Goal: Transaction & Acquisition: Purchase product/service

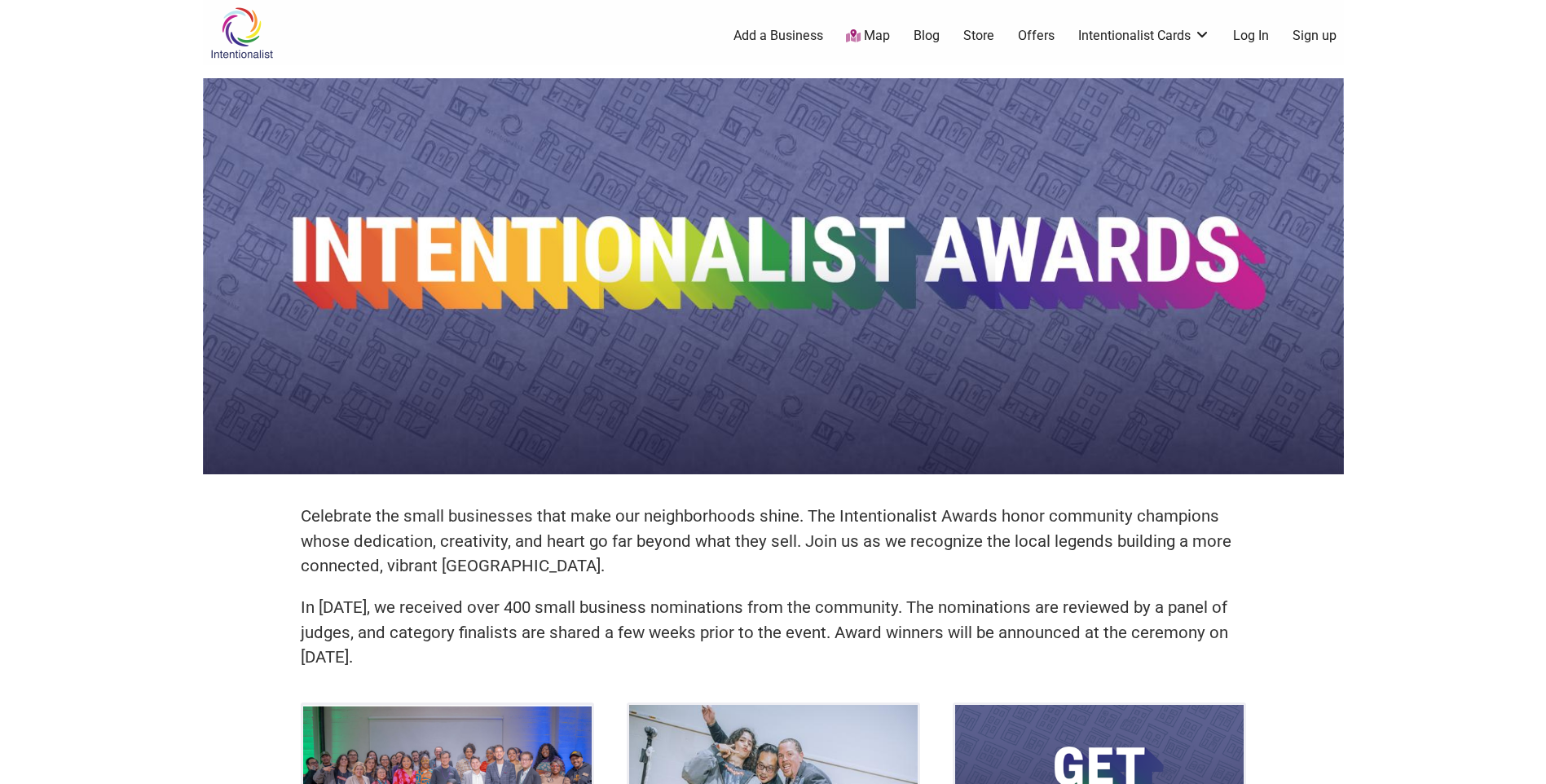
click at [1238, 37] on link "Log In" at bounding box center [1251, 36] width 36 height 18
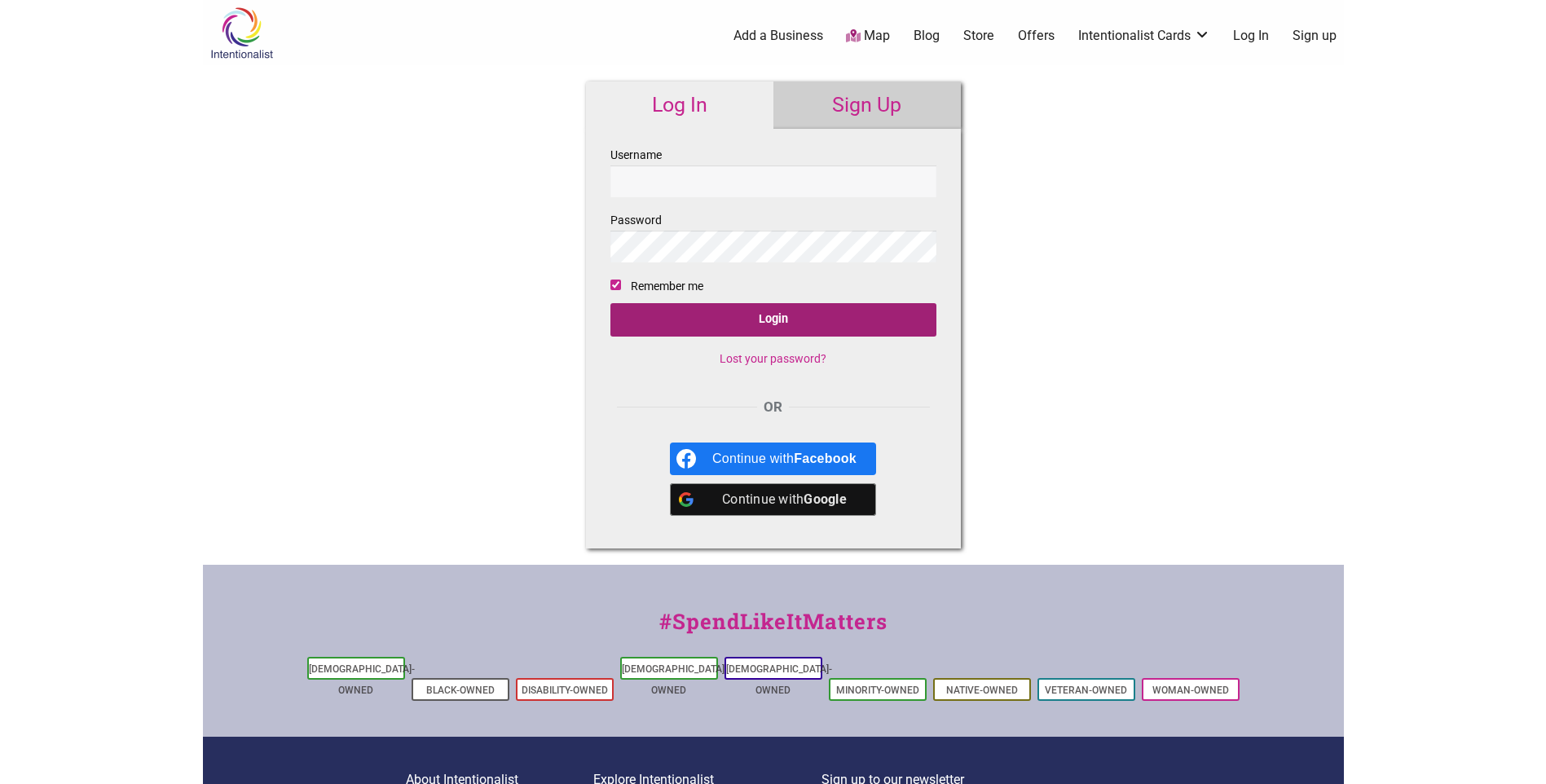
type input "[EMAIL_ADDRESS][DOMAIN_NAME]"
click at [768, 315] on input "Login" at bounding box center [773, 319] width 326 height 33
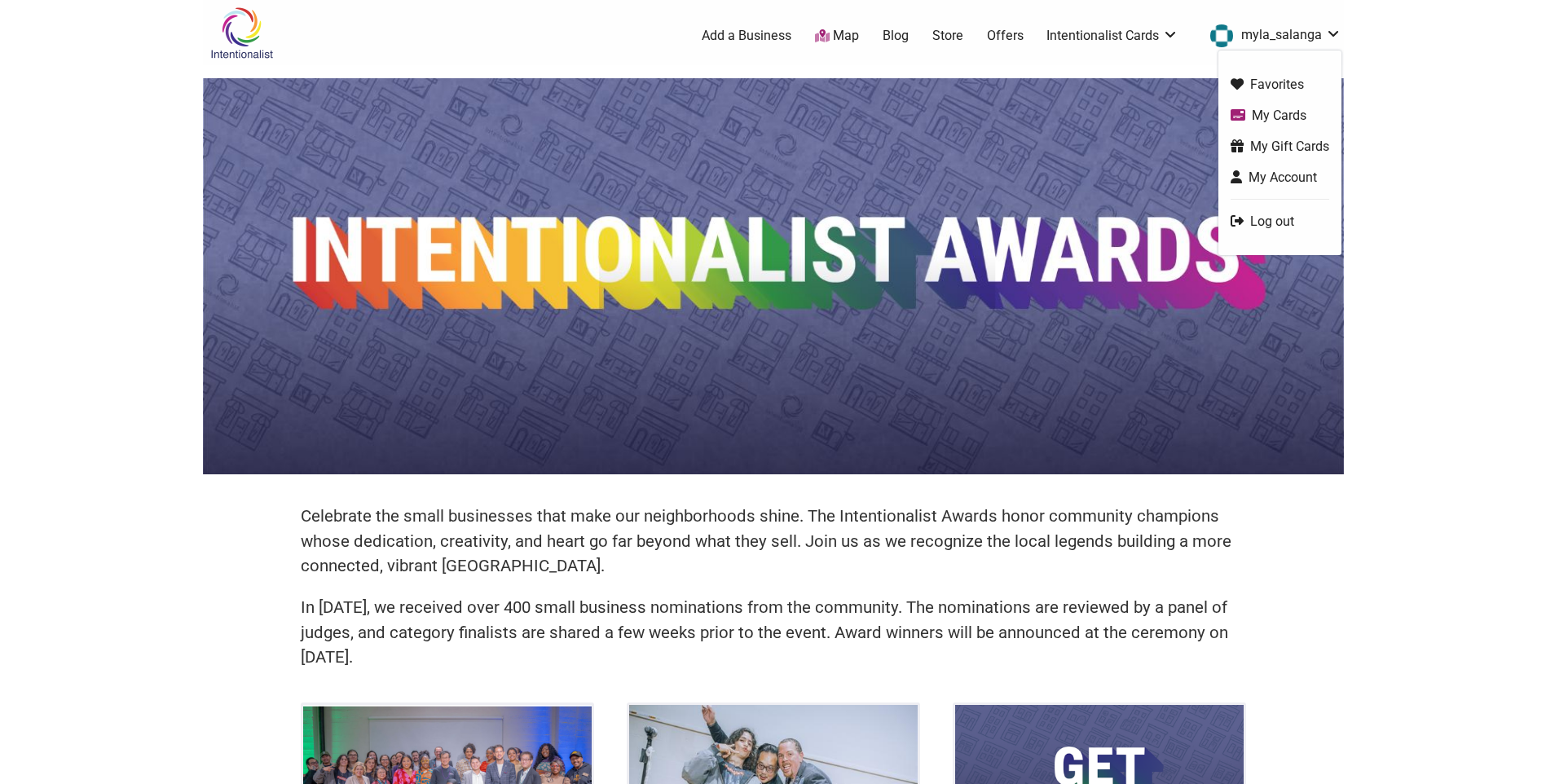
click at [1266, 117] on link "My Cards" at bounding box center [1280, 115] width 99 height 19
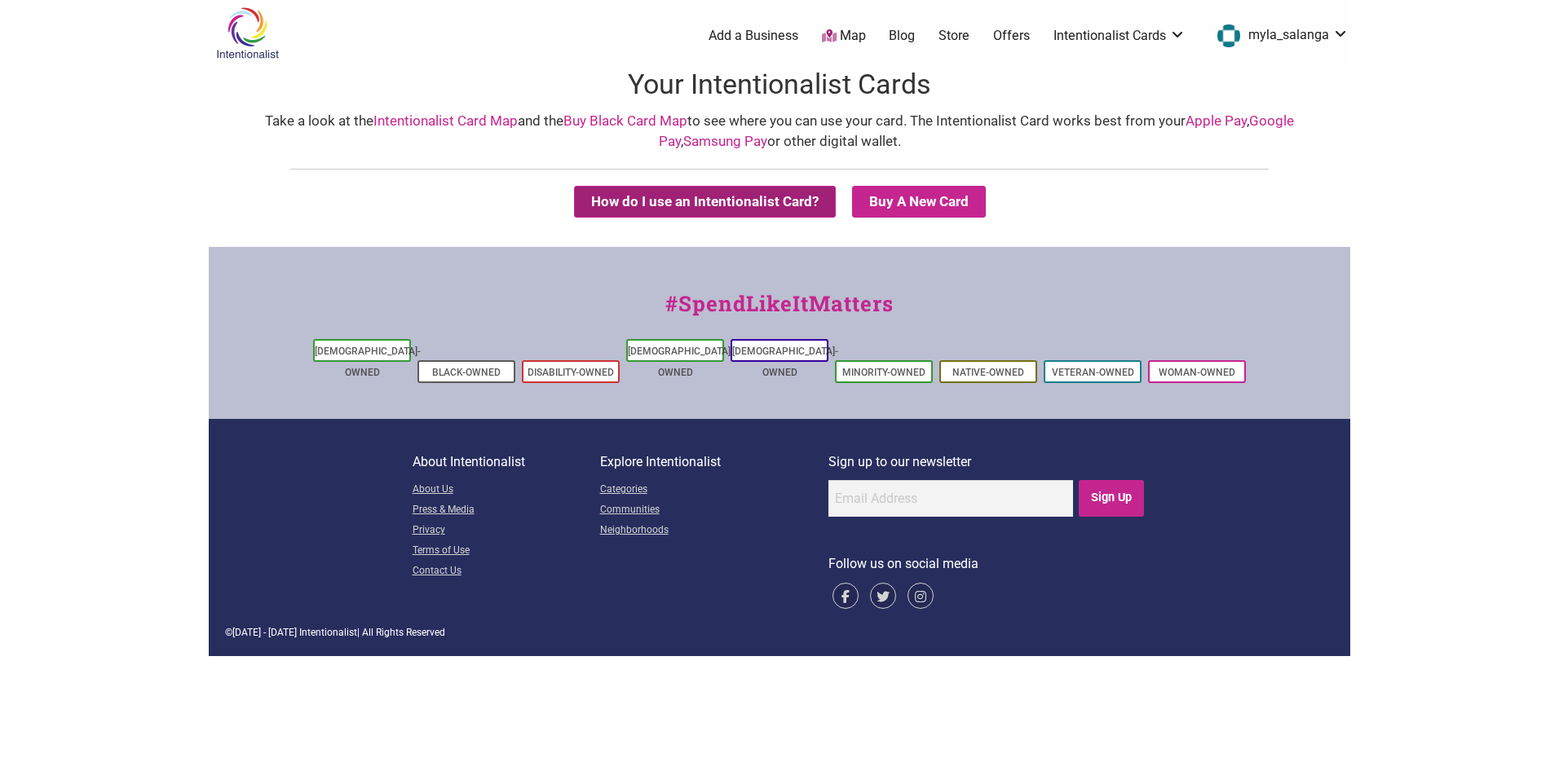
click at [757, 204] on button "How do I use an Intentionalist Card?" at bounding box center [704, 201] width 262 height 32
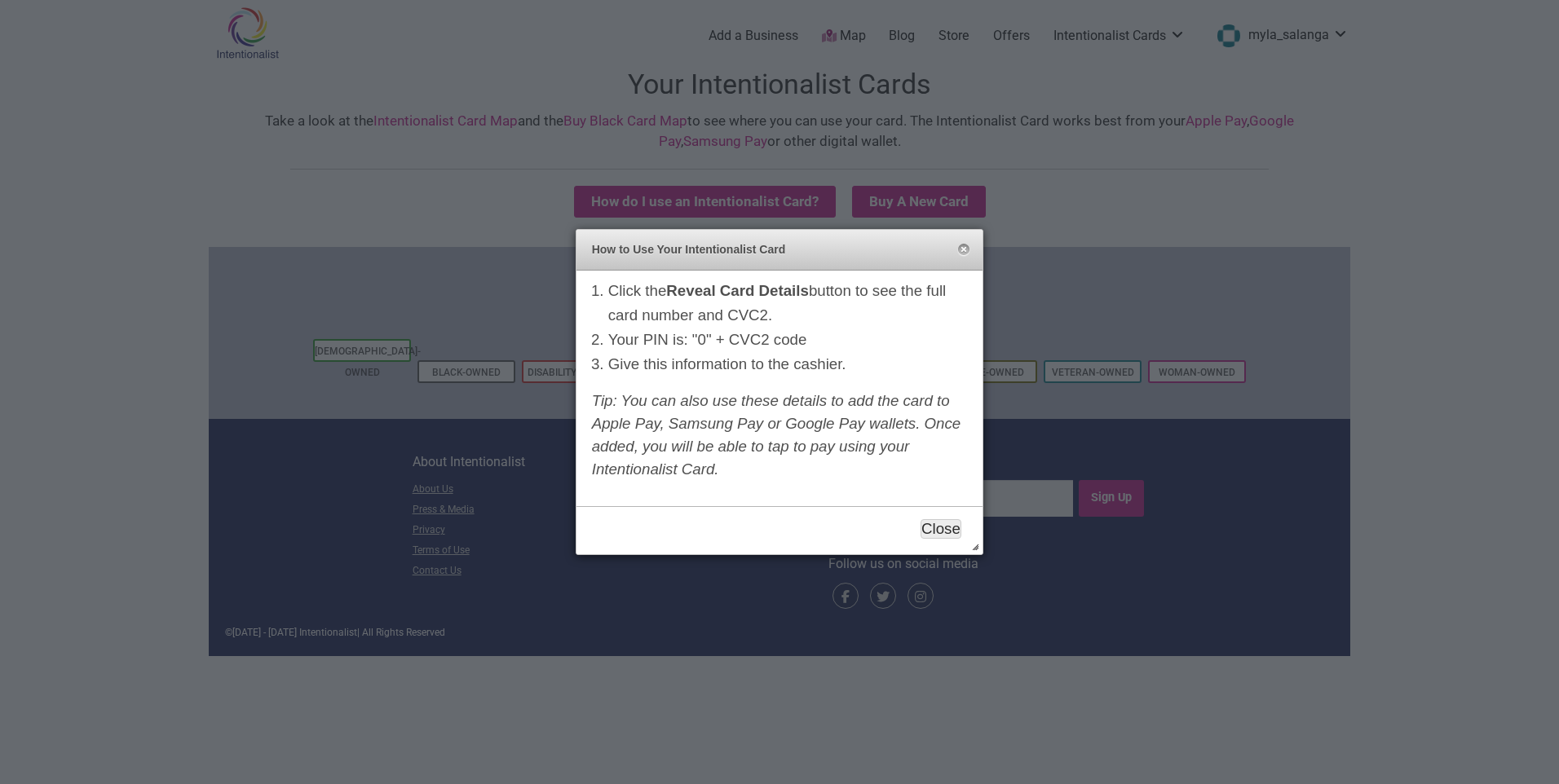
click at [942, 526] on button "Close" at bounding box center [941, 529] width 41 height 20
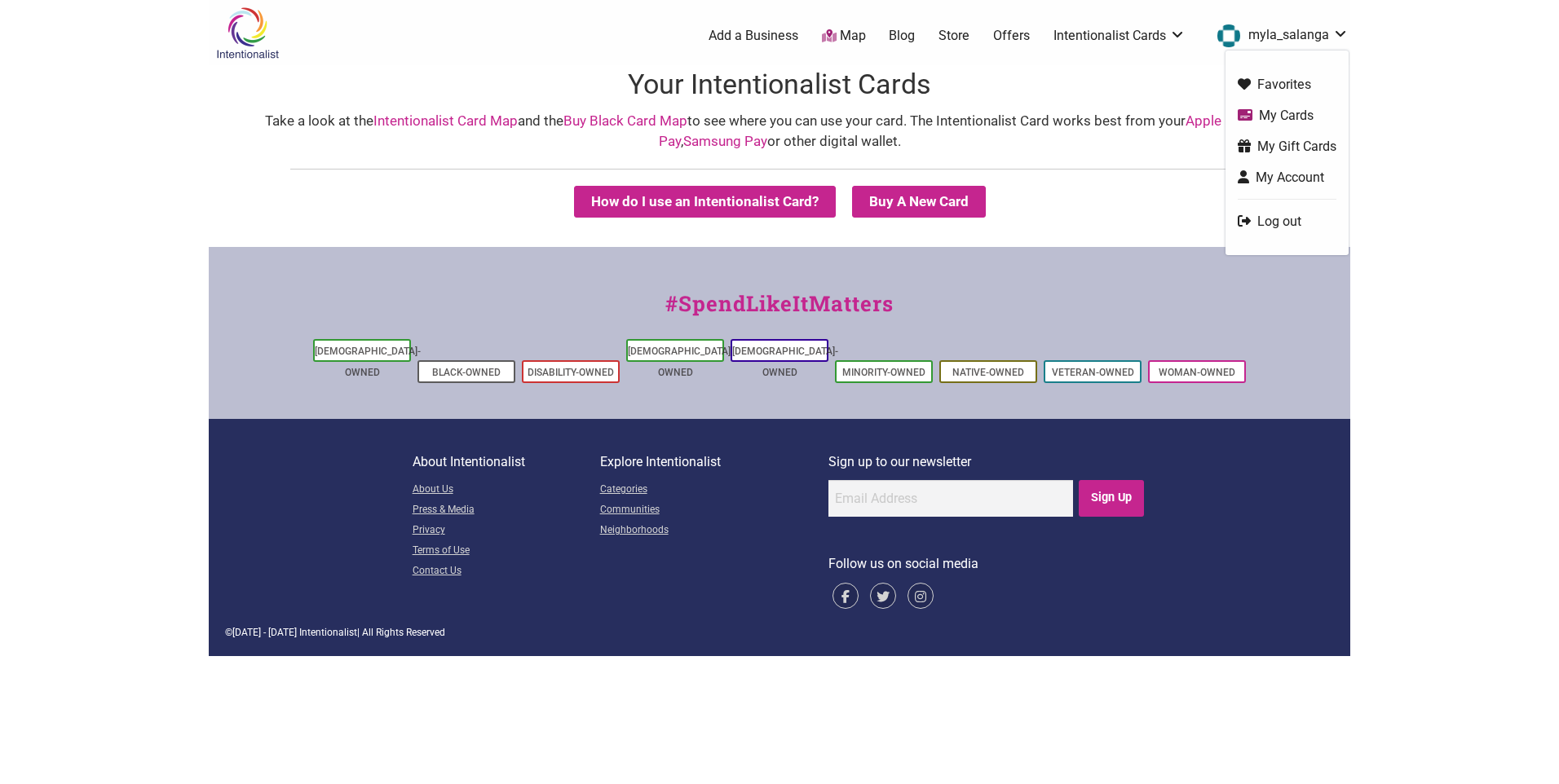
click at [1268, 116] on link "My Cards" at bounding box center [1287, 115] width 99 height 19
click at [1294, 37] on link "myla_salanga" at bounding box center [1279, 36] width 139 height 29
click at [1286, 141] on link "My Gift Cards" at bounding box center [1287, 146] width 99 height 19
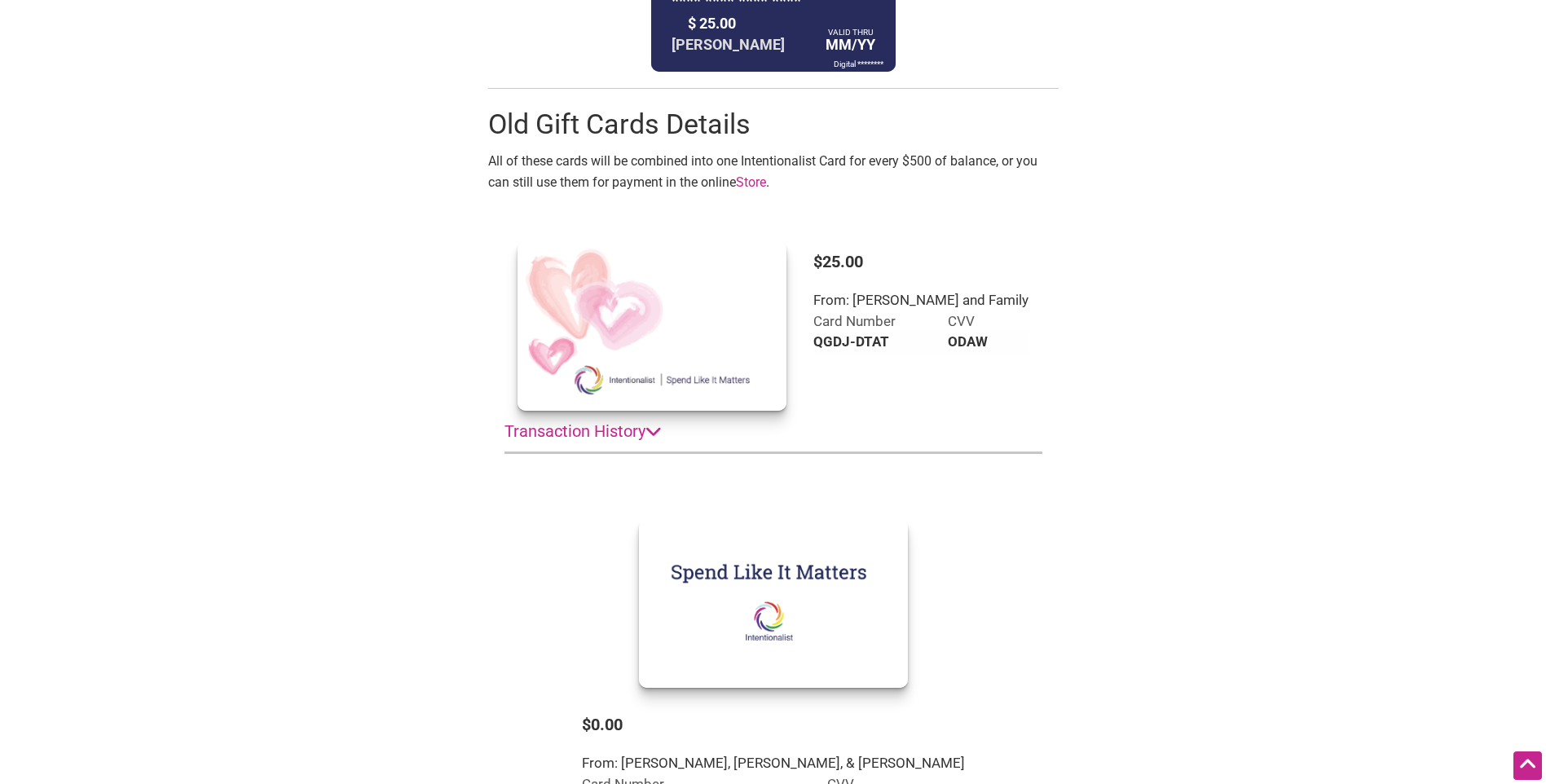
scroll to position [570, 0]
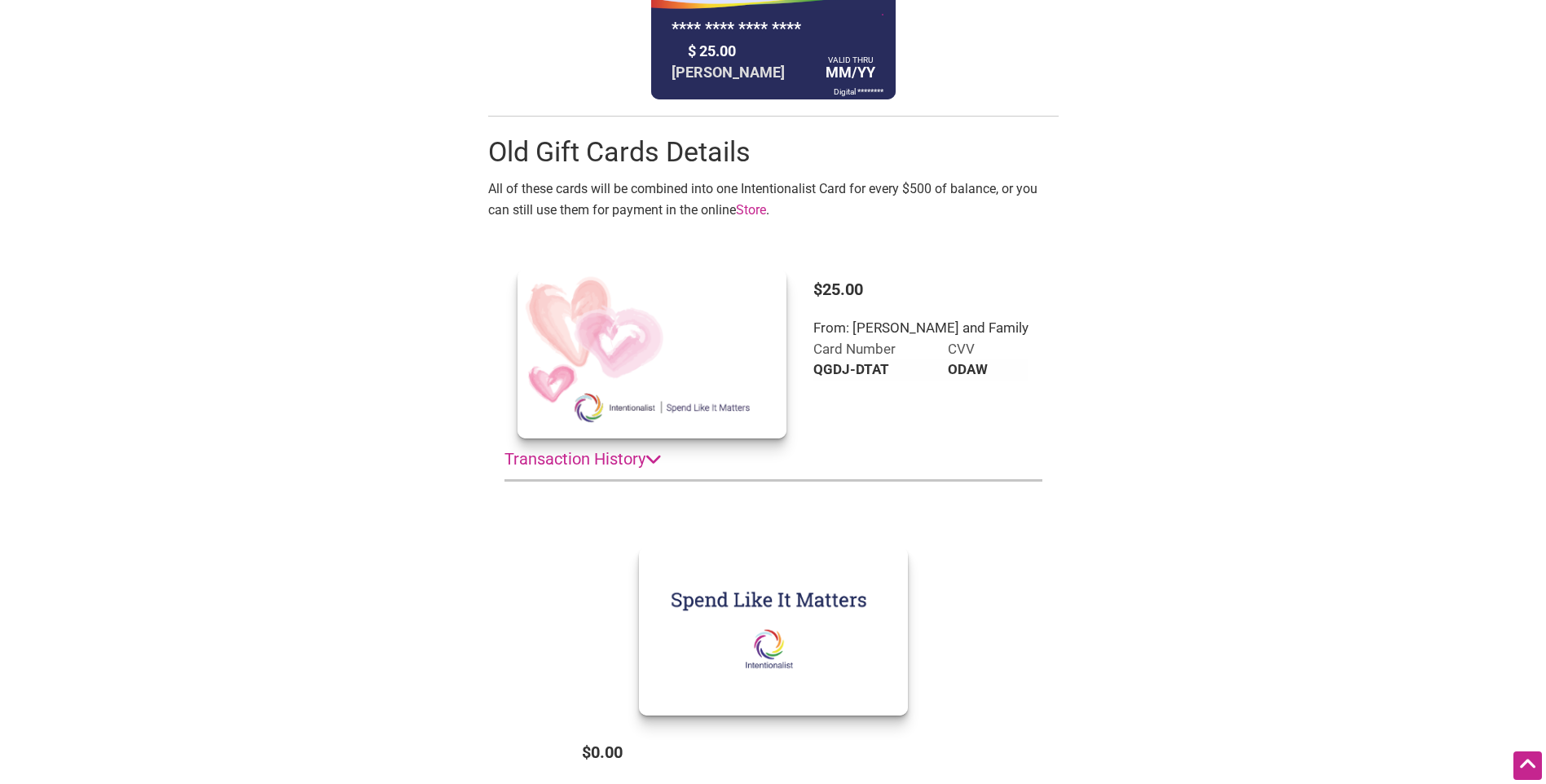
click at [660, 461] on icon at bounding box center [654, 459] width 16 height 16
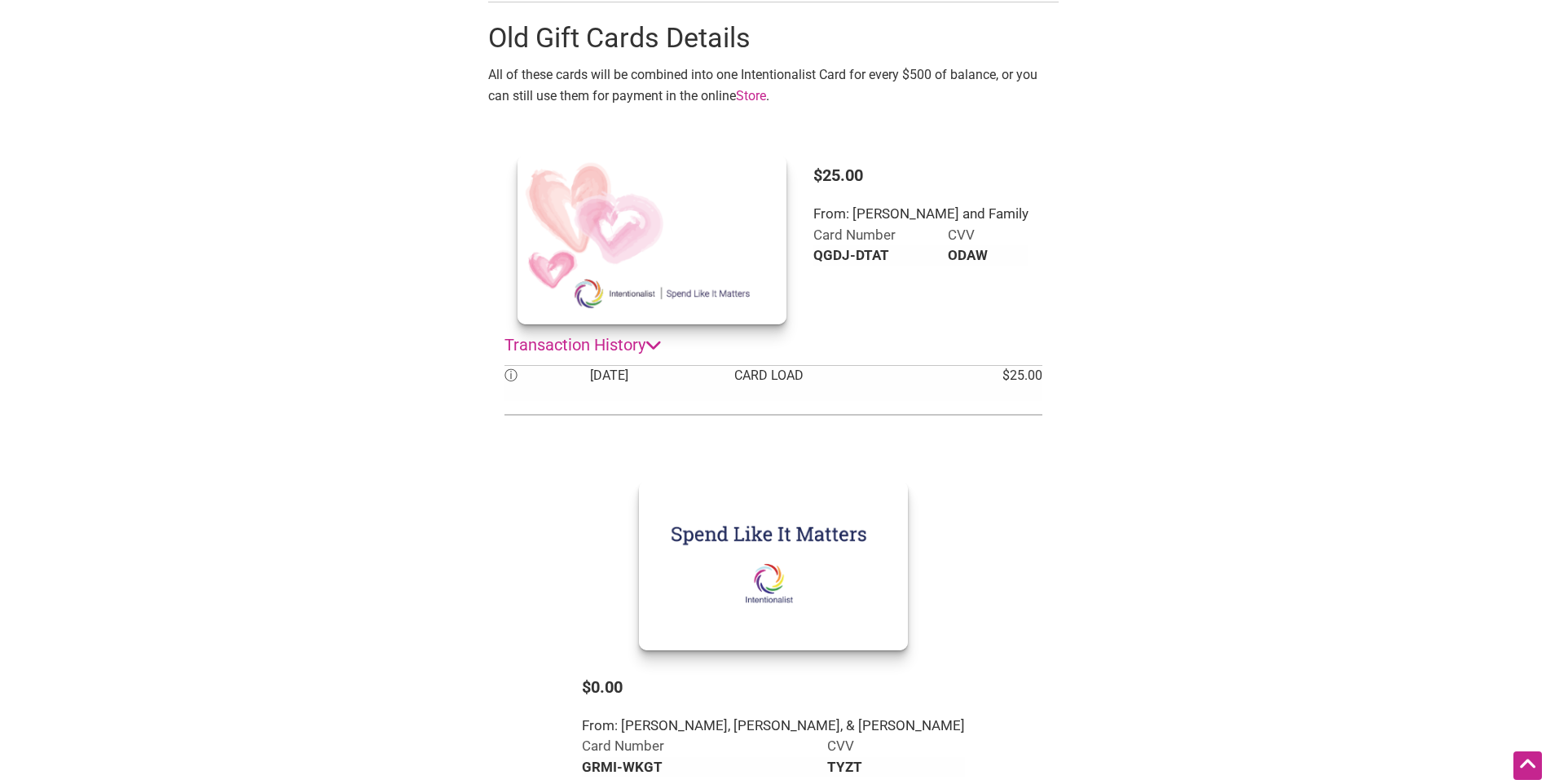
scroll to position [733, 0]
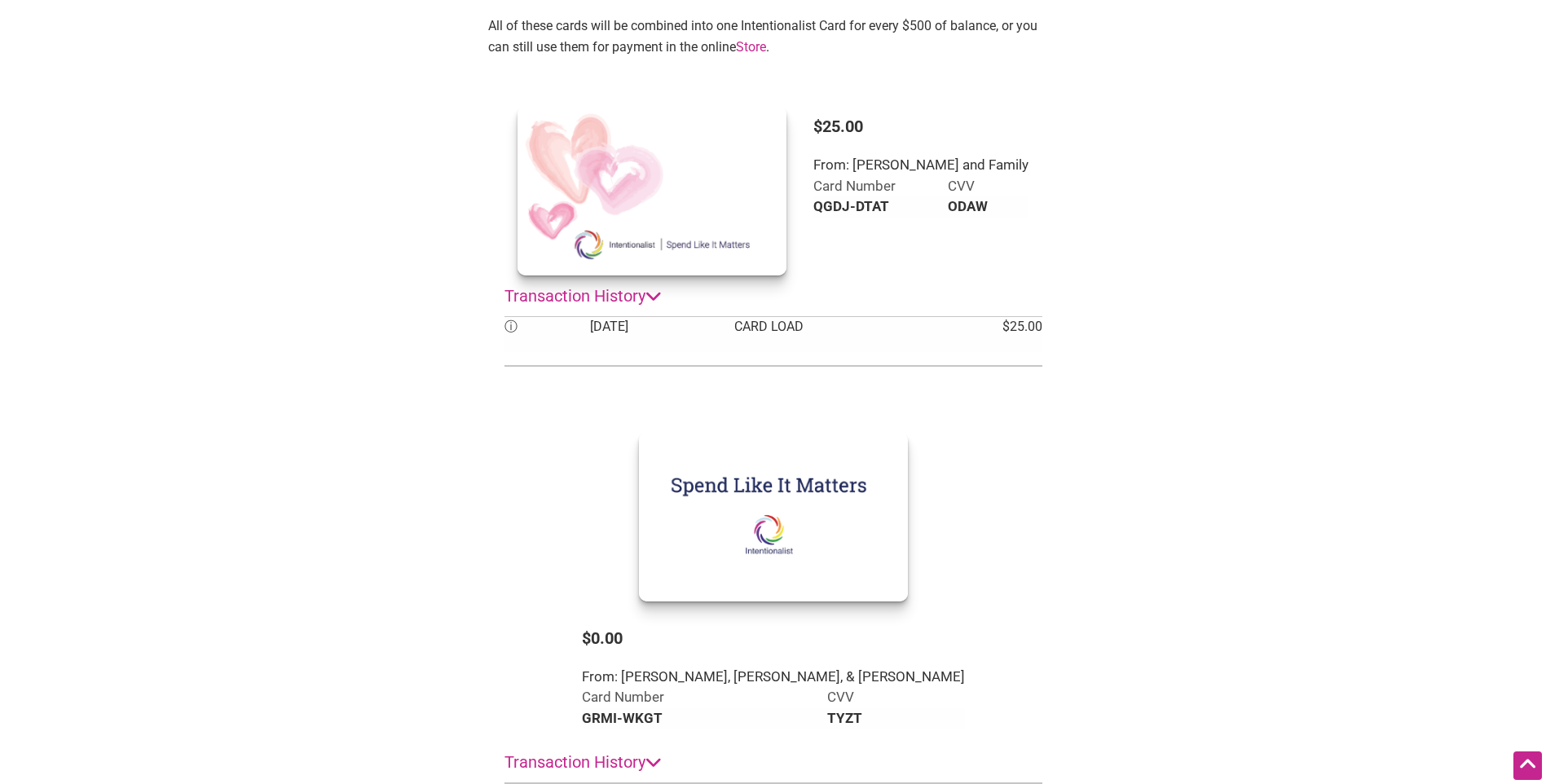
click at [654, 754] on icon at bounding box center [654, 762] width 16 height 16
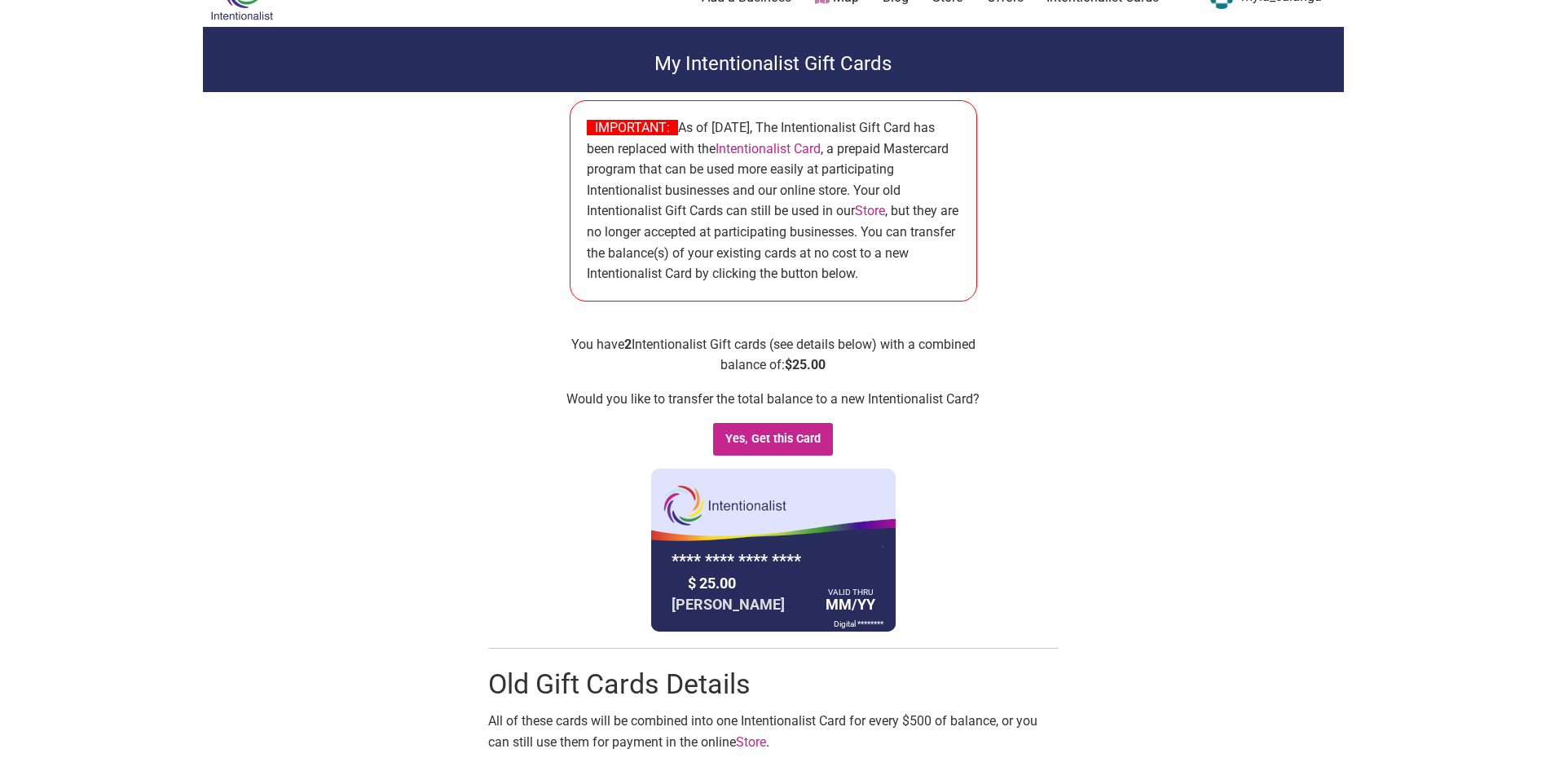
scroll to position [0, 0]
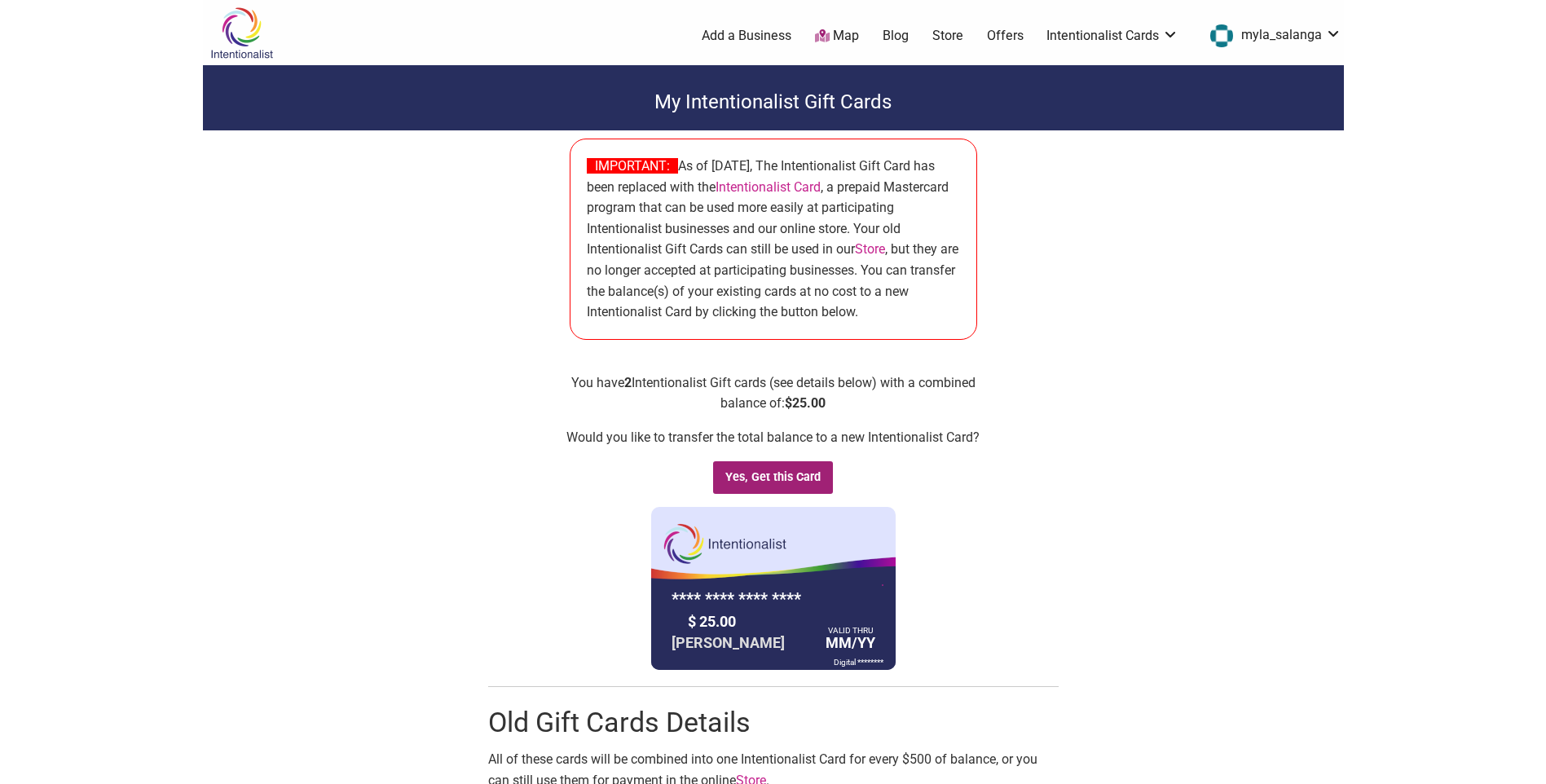
click at [777, 474] on input "Yes, Get this Card" at bounding box center [773, 478] width 121 height 33
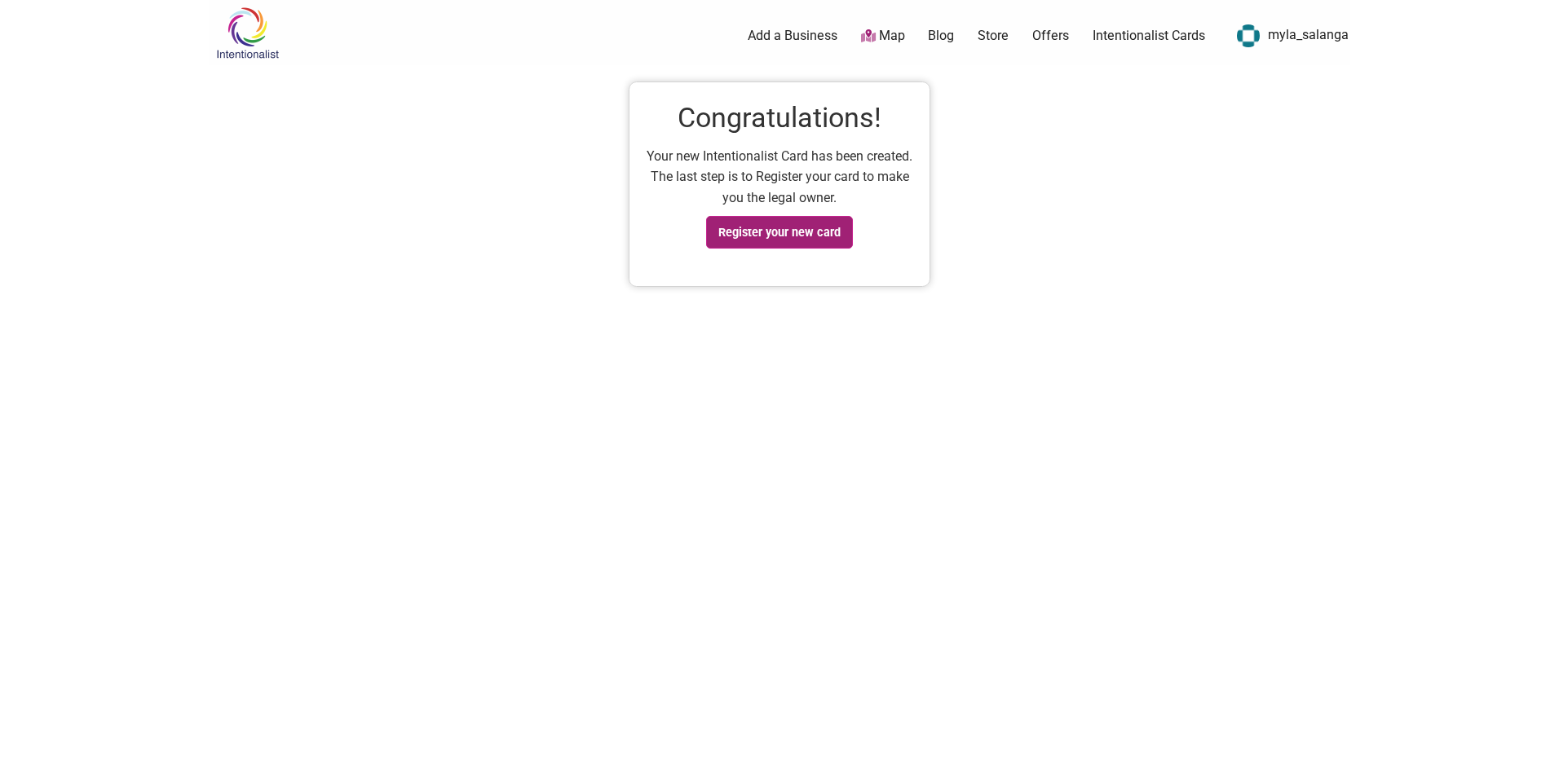
click at [826, 233] on link "Register your new card" at bounding box center [780, 232] width 148 height 33
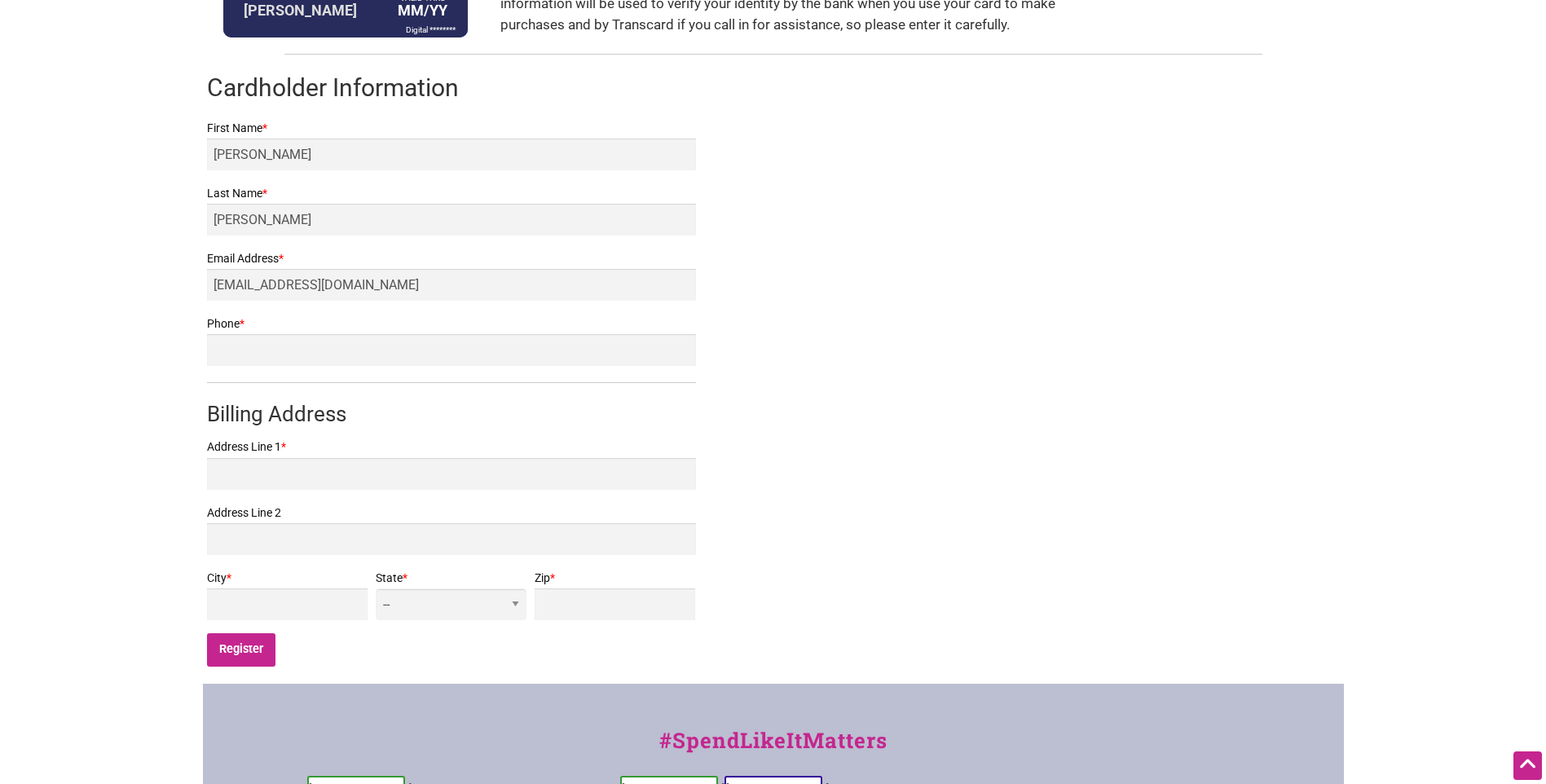
scroll to position [163, 0]
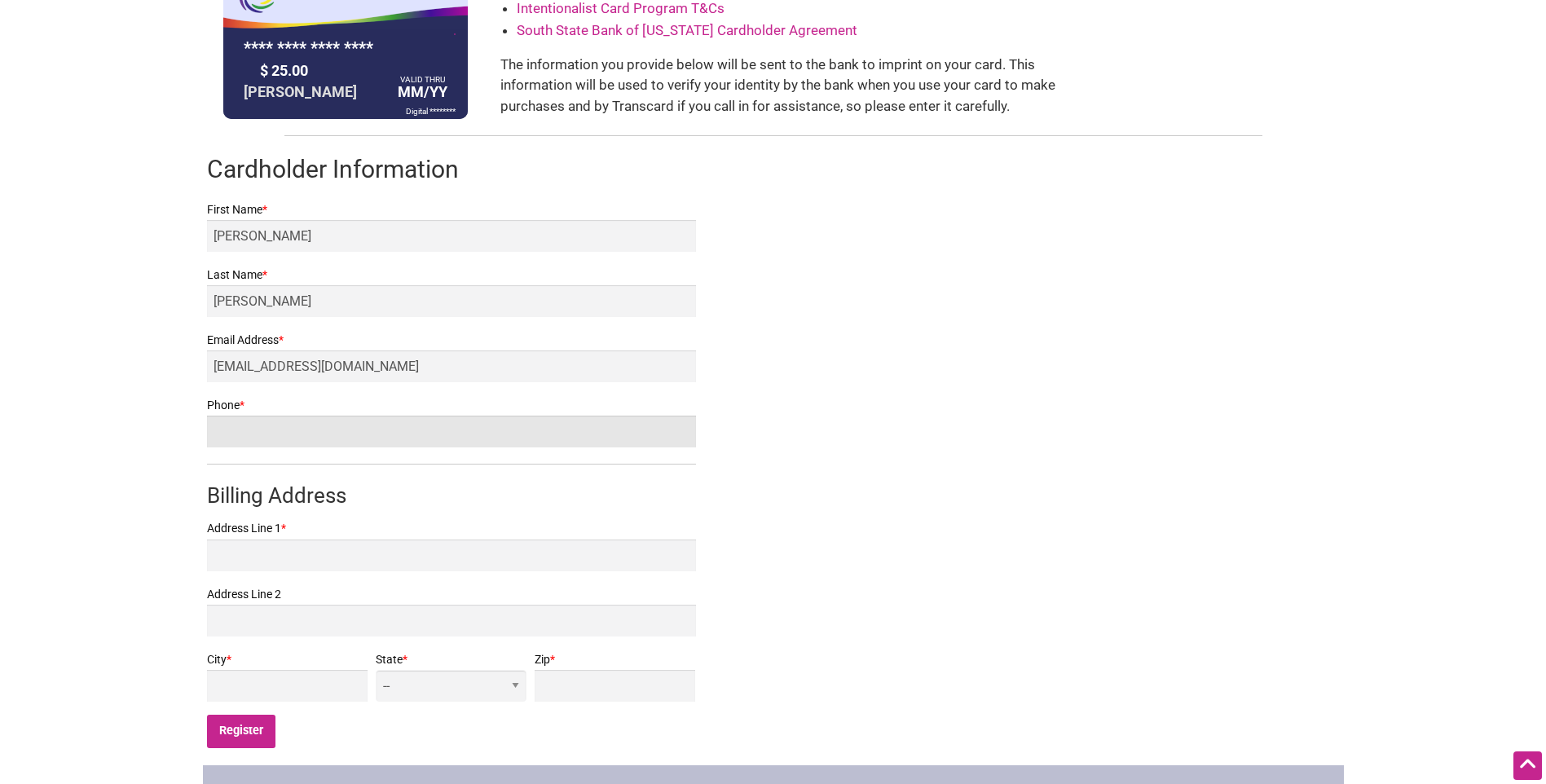
click at [348, 430] on input "Phone *" at bounding box center [451, 431] width 489 height 32
type input "2068191816"
type input "[STREET_ADDRESS] the corner of [GEOGRAPHIC_DATA]"
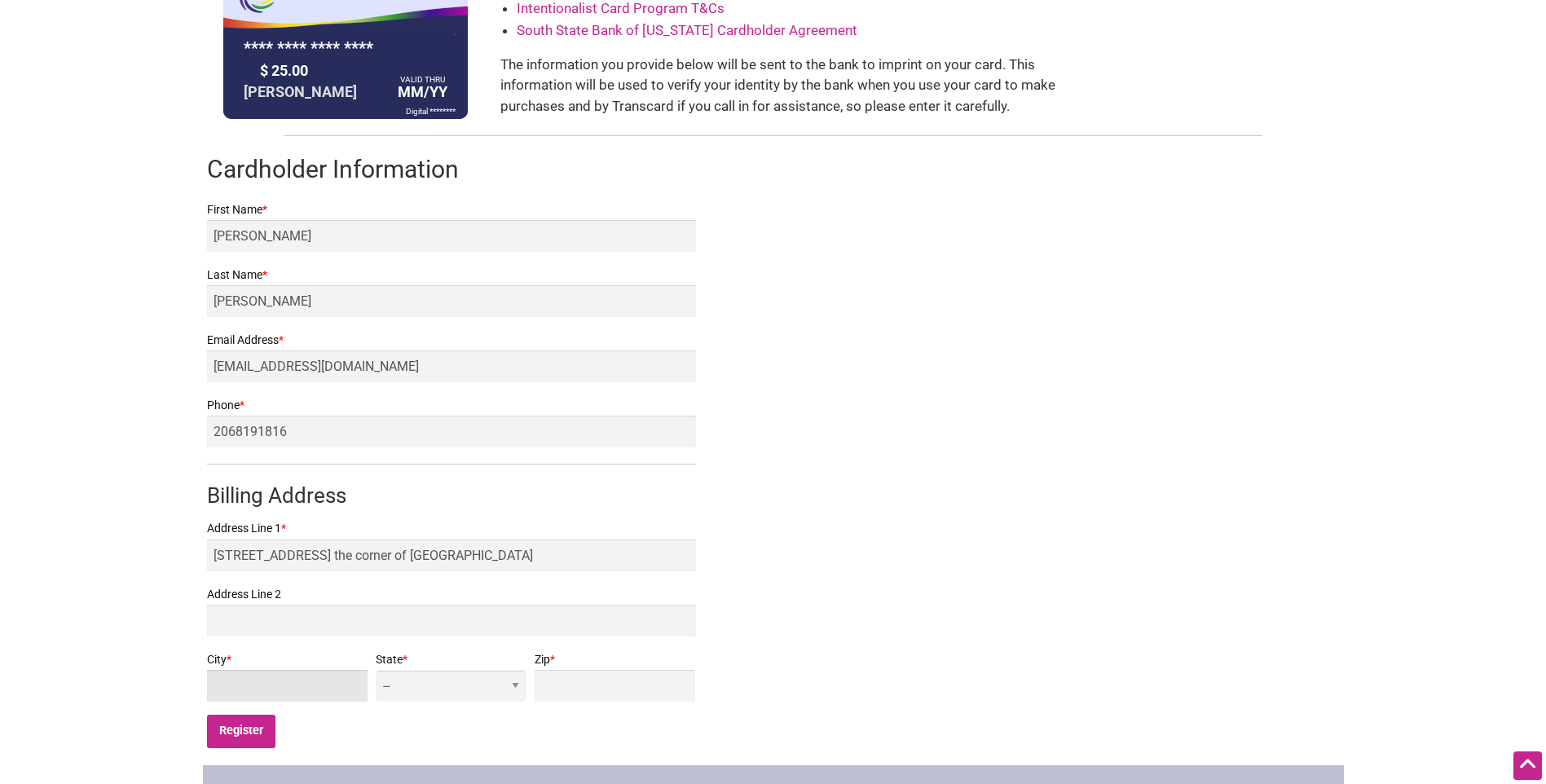
type input "[GEOGRAPHIC_DATA]"
select select "WA"
type input "98104"
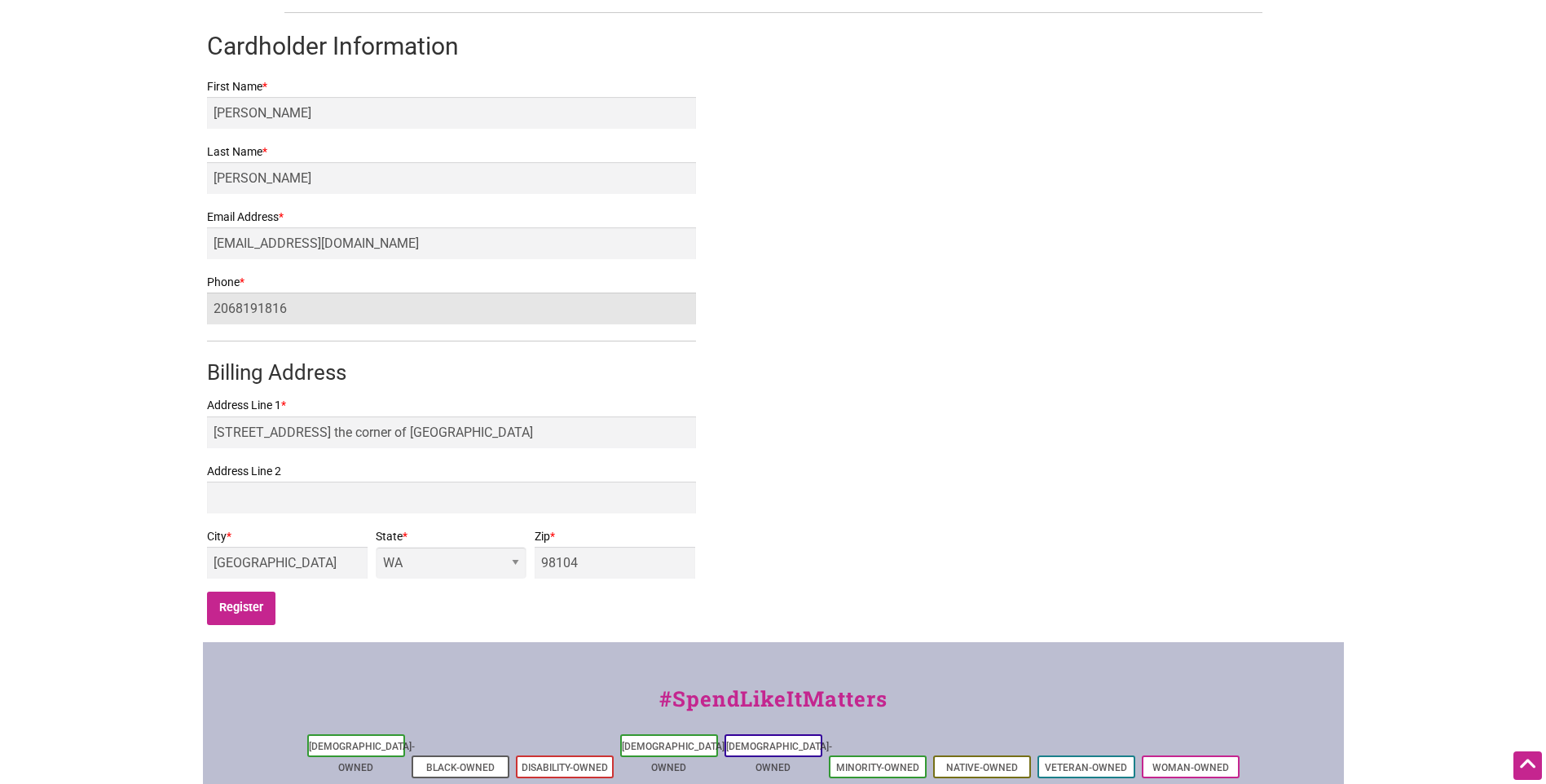
scroll to position [326, 0]
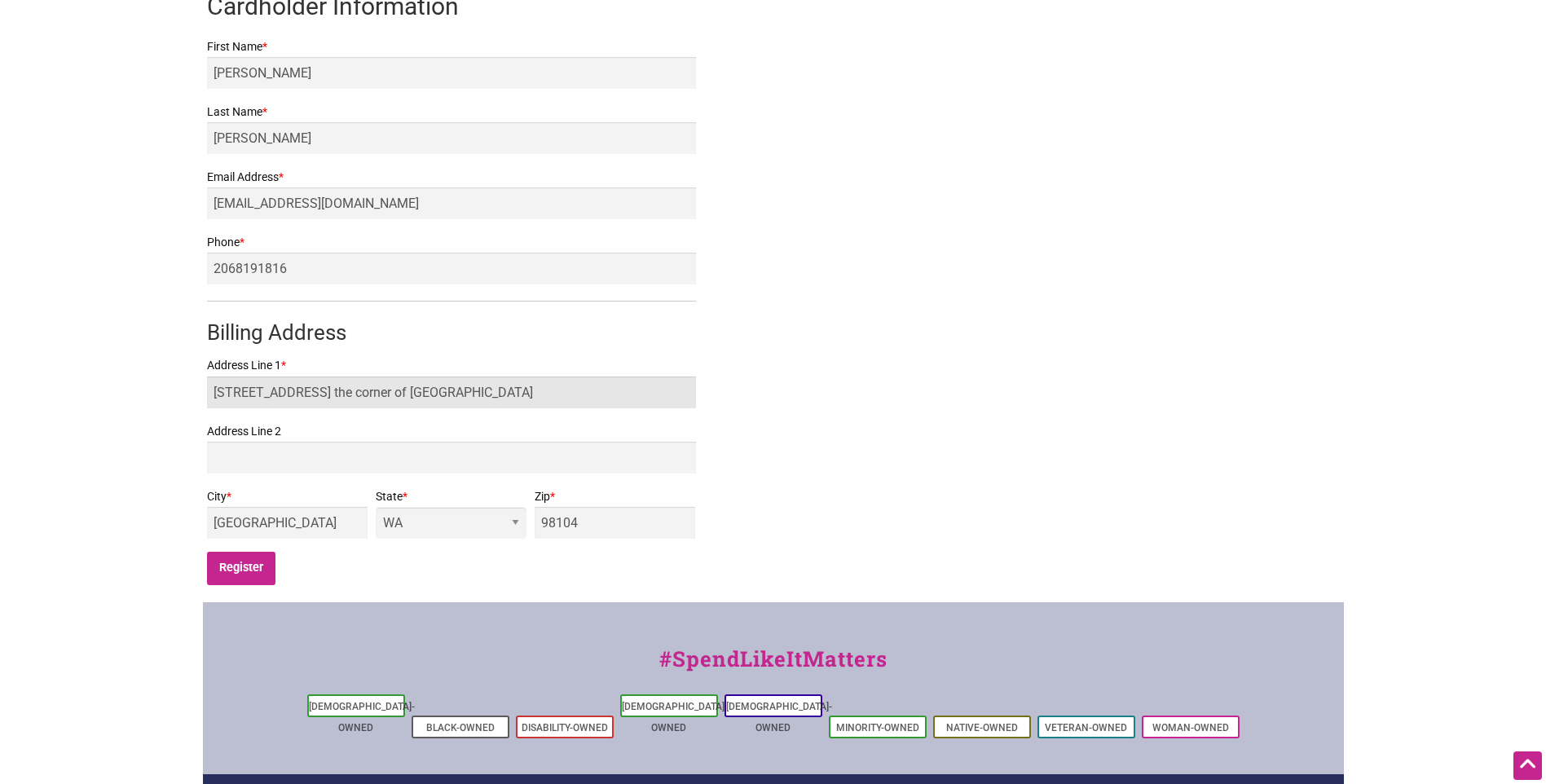
click at [499, 399] on input "[STREET_ADDRESS] the corner of [GEOGRAPHIC_DATA]" at bounding box center [451, 392] width 489 height 32
type input "4"
type input "[STREET_ADDRESS][PERSON_NAME]"
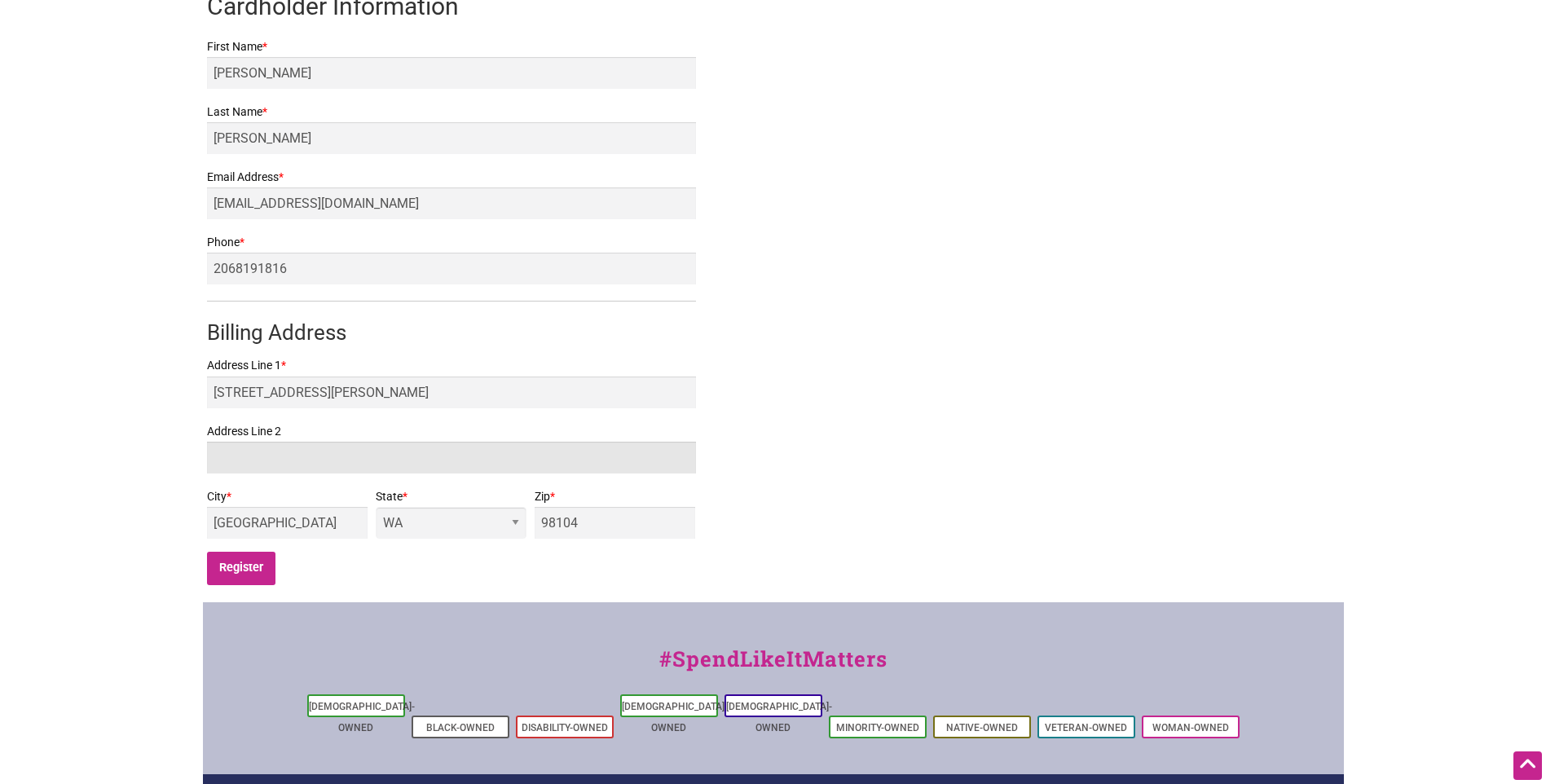
type input "APT 3"
click at [639, 524] on input "98104" at bounding box center [615, 522] width 161 height 32
type input "98103"
click at [1054, 459] on div "Intentionalist Card Registration **** **** **** **** $ 25.00 Myla Salanga VALID…" at bounding box center [773, 173] width 1141 height 859
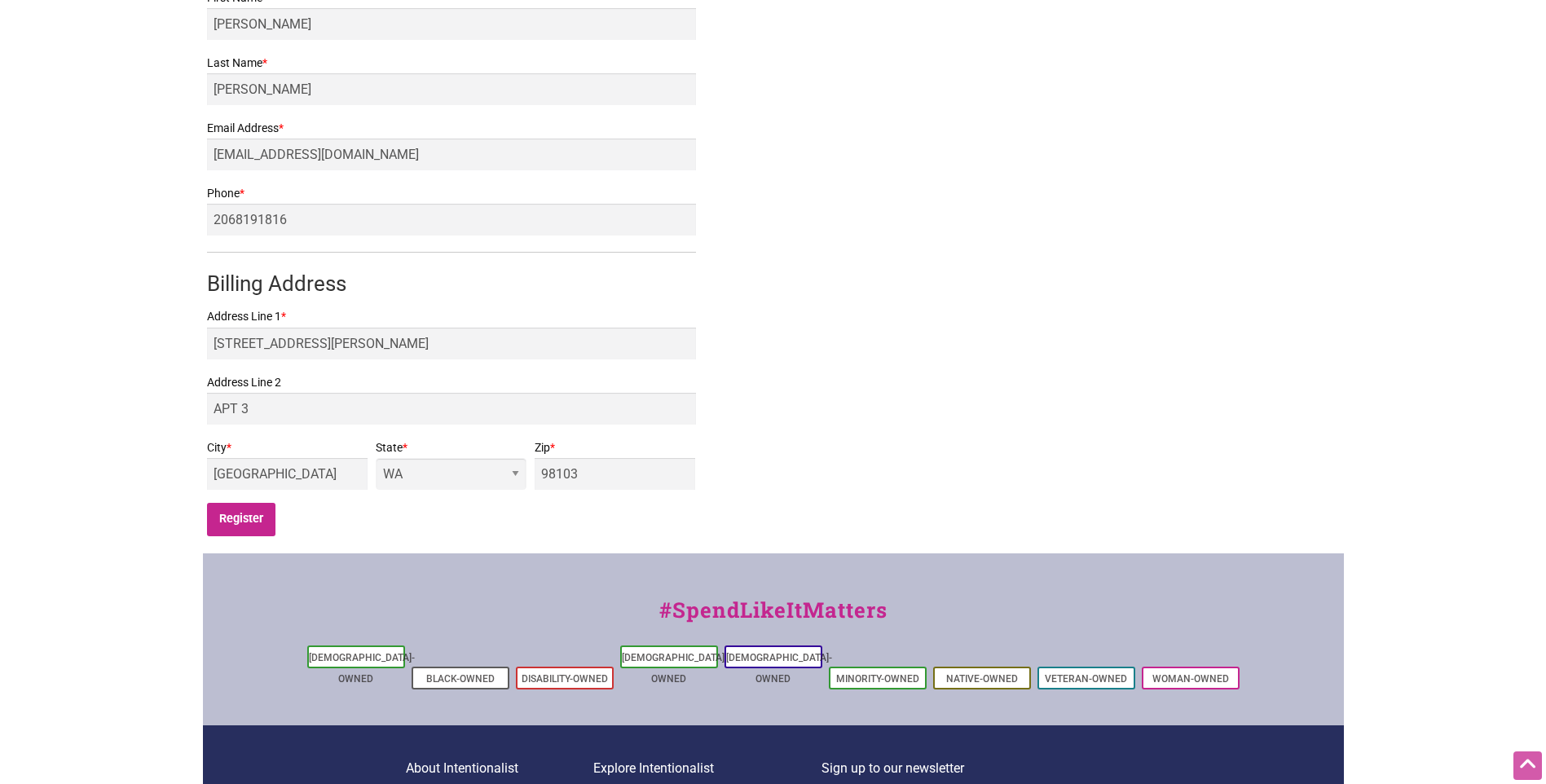
scroll to position [407, 0]
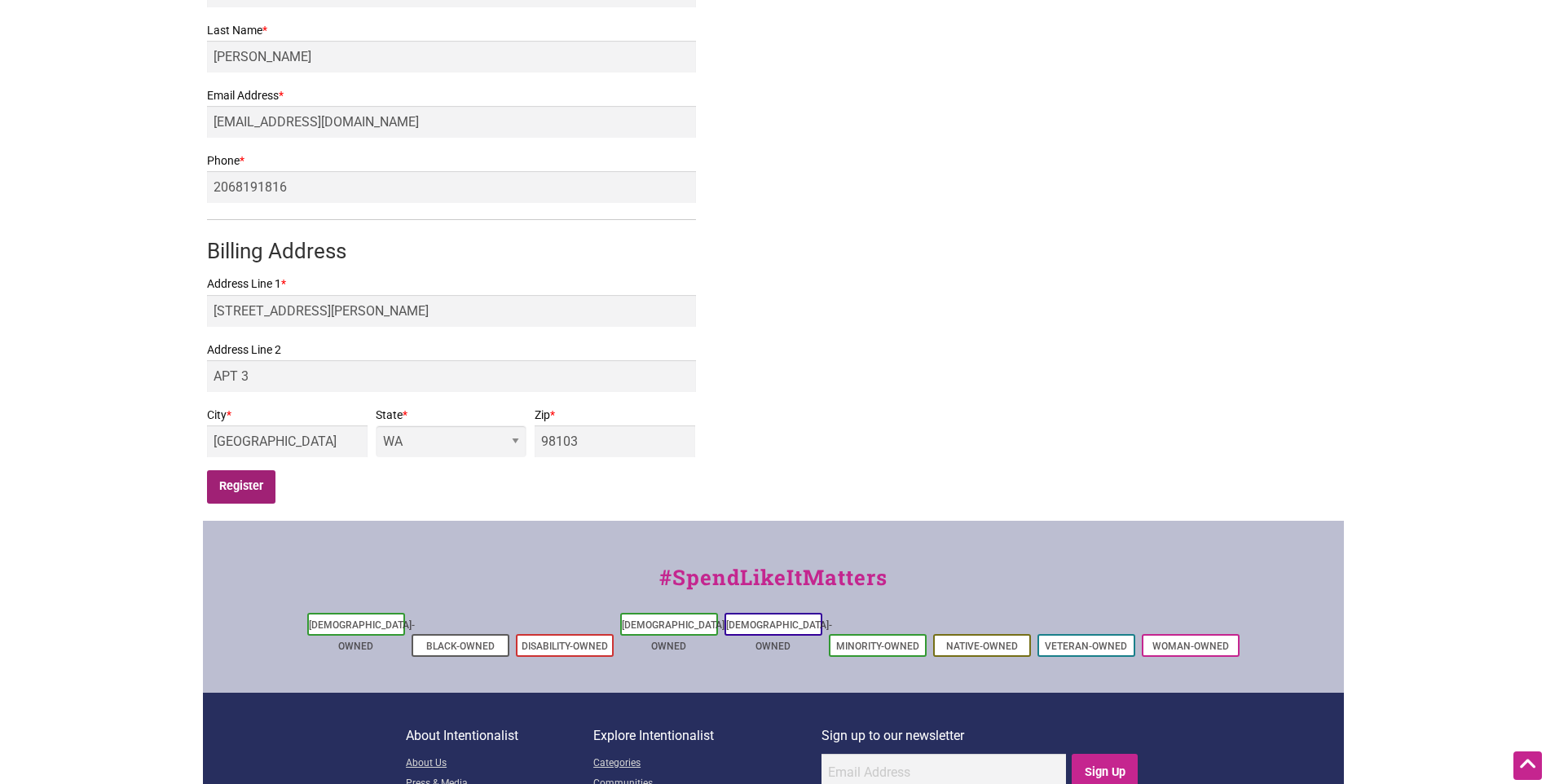
click at [266, 488] on input "Register" at bounding box center [241, 487] width 69 height 33
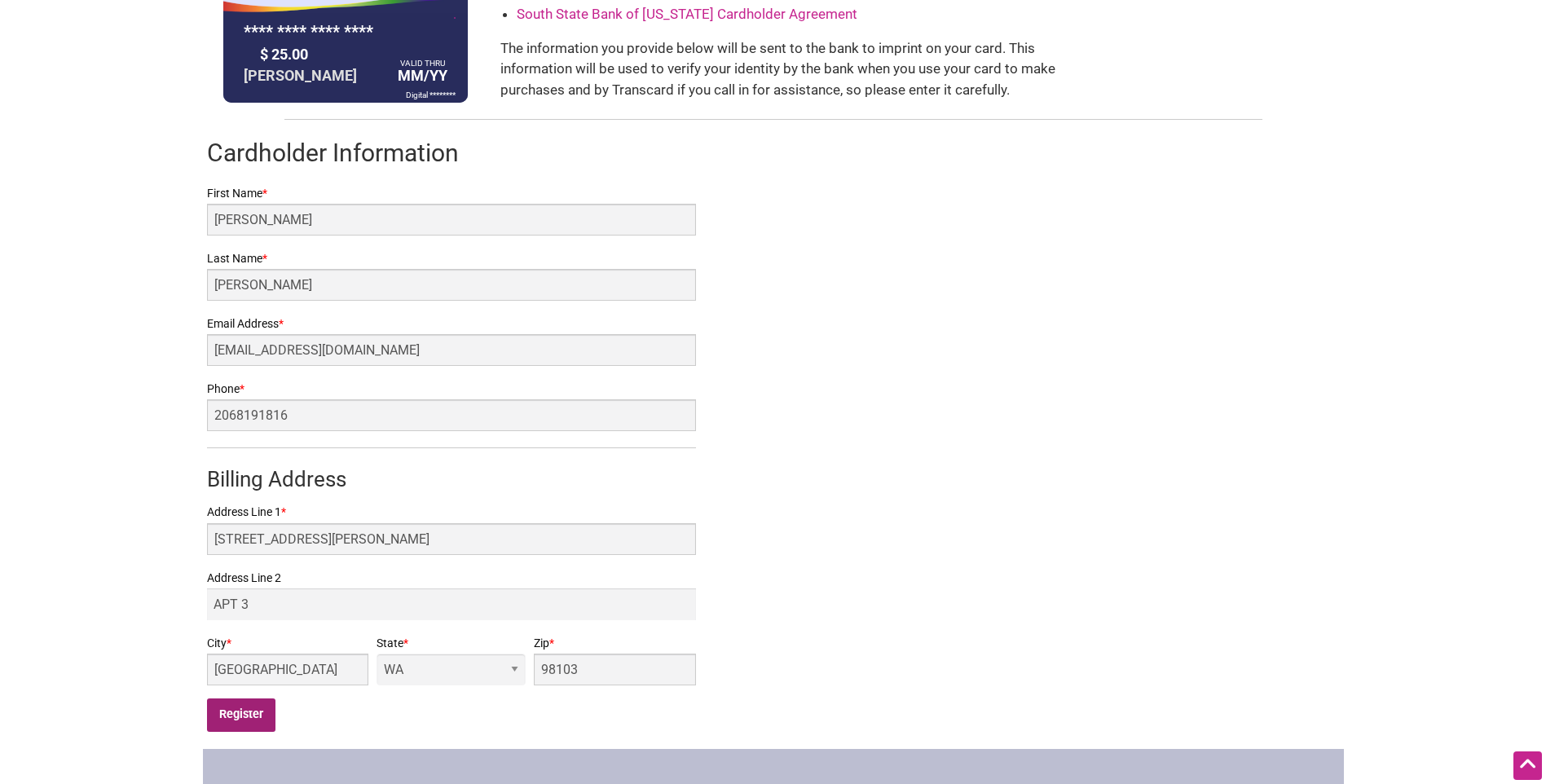
scroll to position [163, 0]
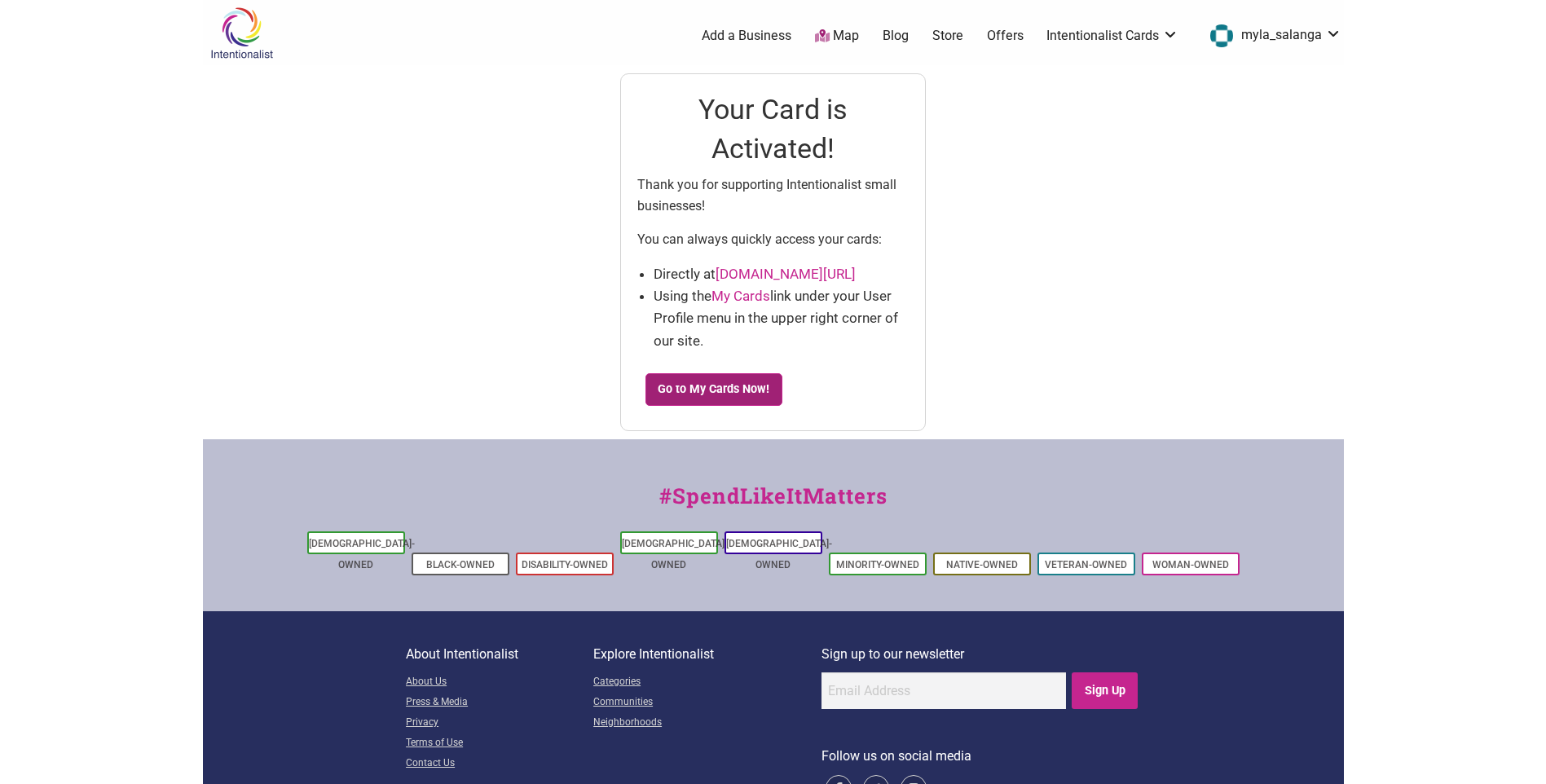
click at [730, 389] on link "Go to My Cards Now!" at bounding box center [714, 390] width 137 height 33
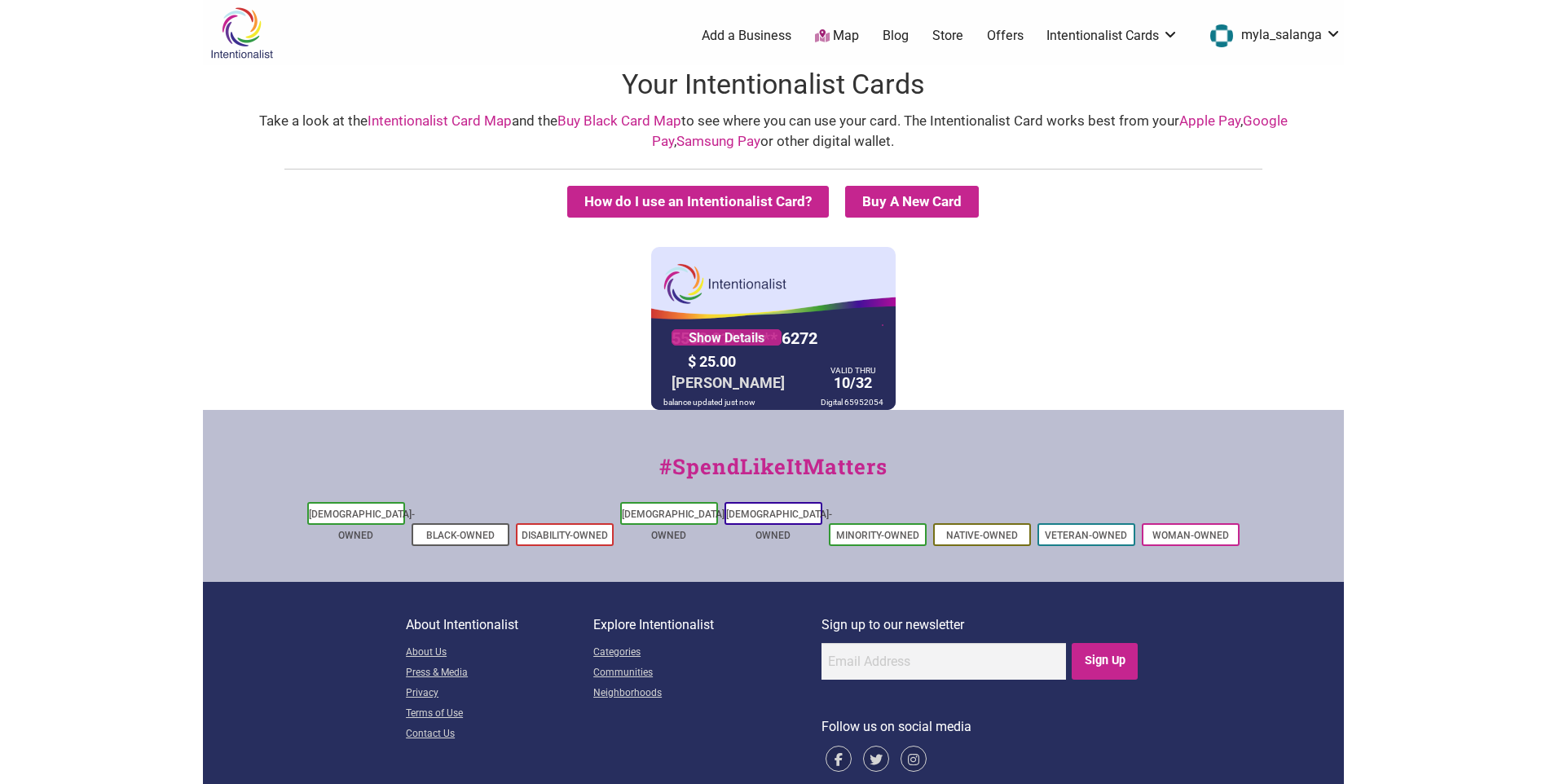
scroll to position [14, 0]
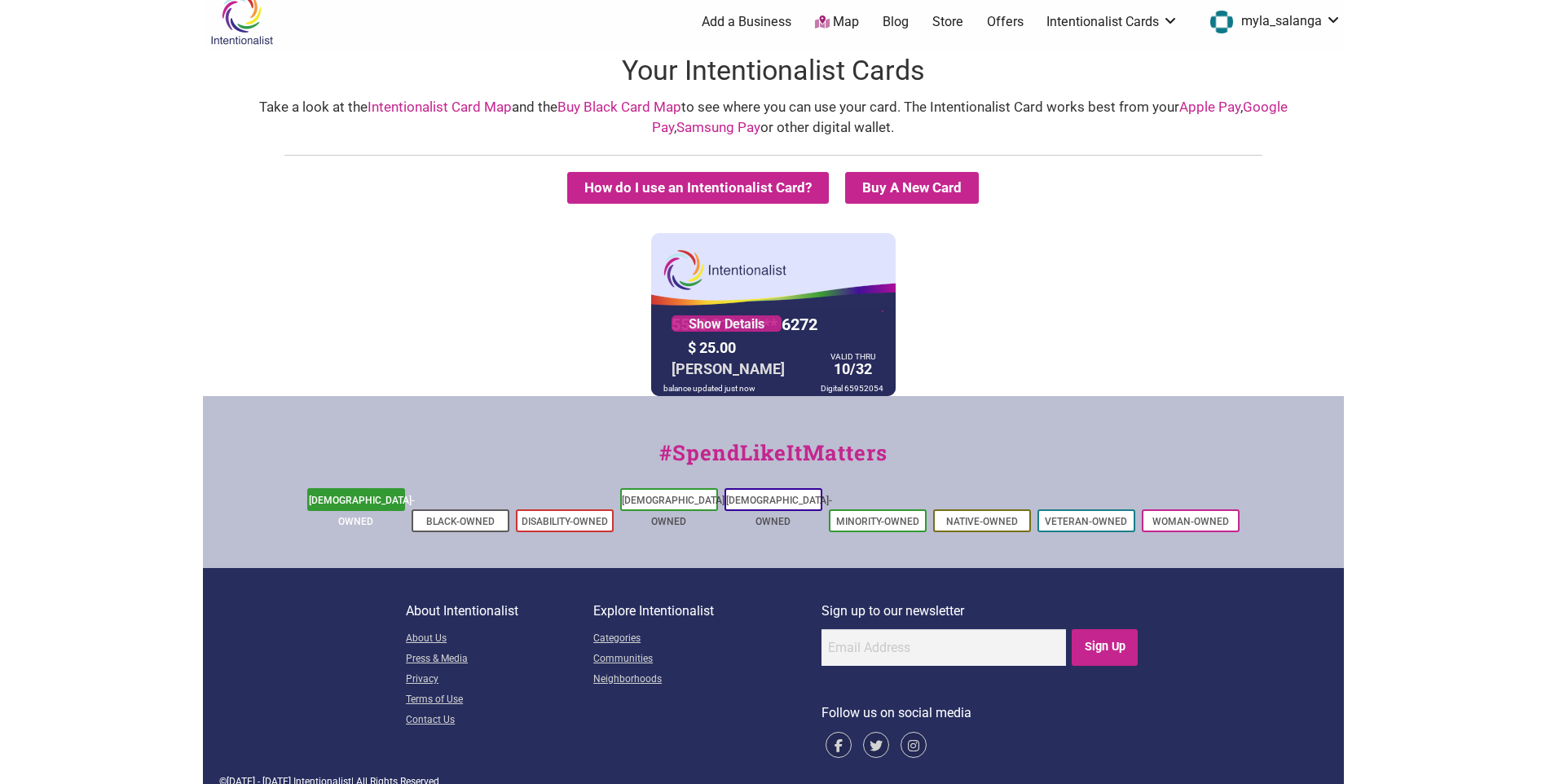
click at [383, 507] on li "[DEMOGRAPHIC_DATA]-Owned" at bounding box center [356, 500] width 98 height 23
click at [363, 502] on link "[DEMOGRAPHIC_DATA]-Owned" at bounding box center [362, 511] width 106 height 33
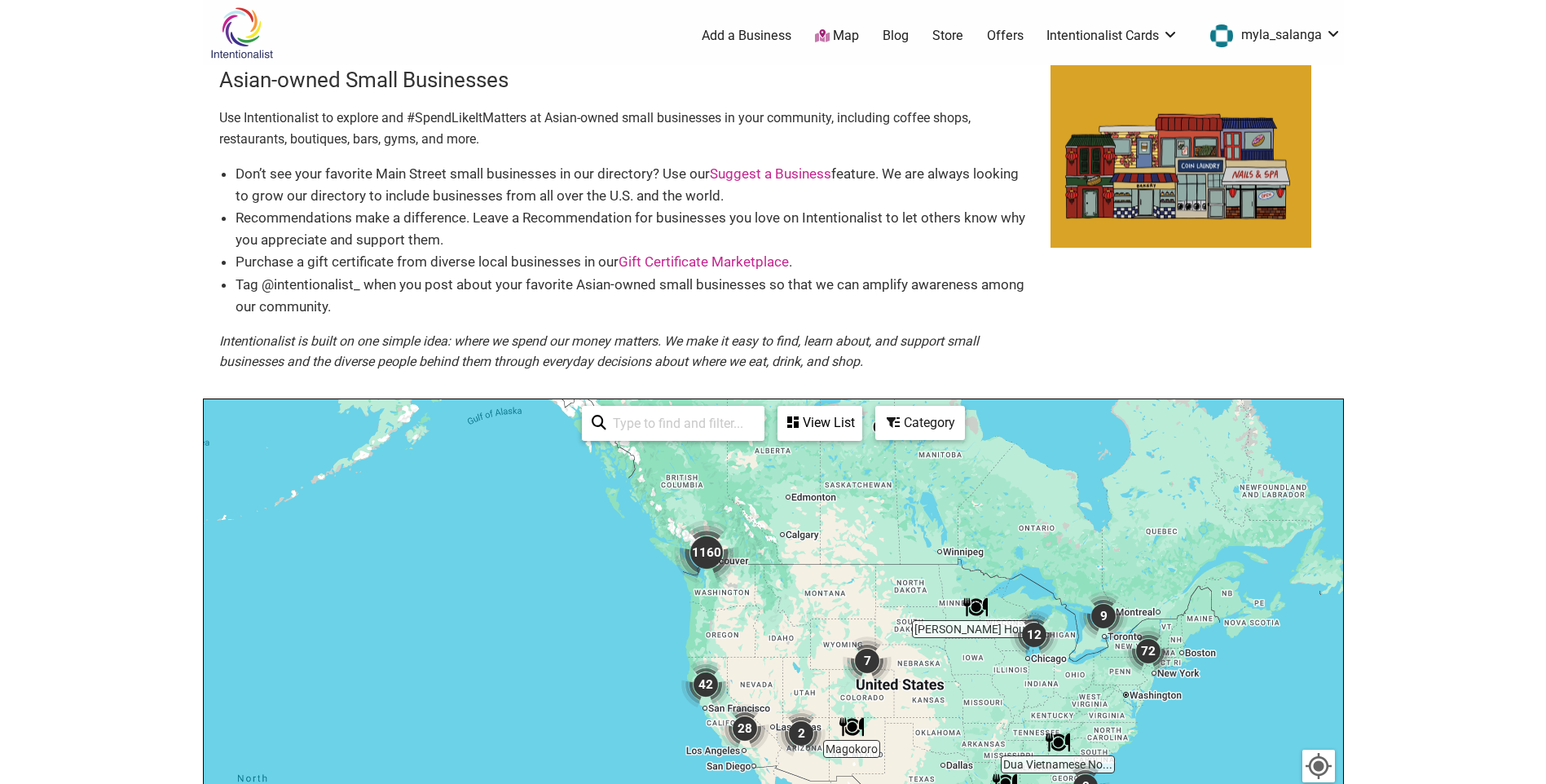
click at [841, 35] on link "Map" at bounding box center [837, 36] width 44 height 19
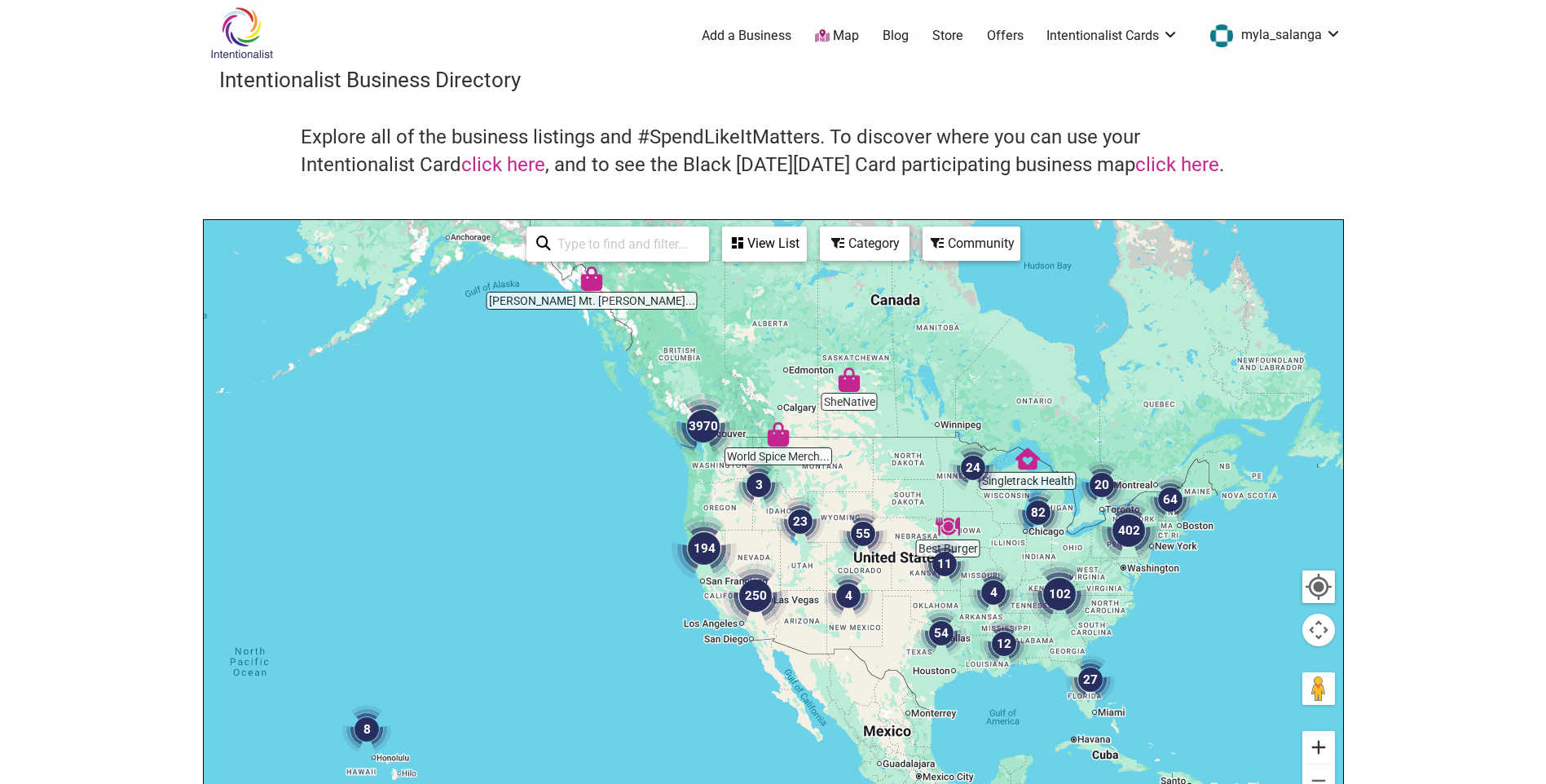
click at [1319, 742] on button "Zoom in" at bounding box center [1319, 747] width 33 height 33
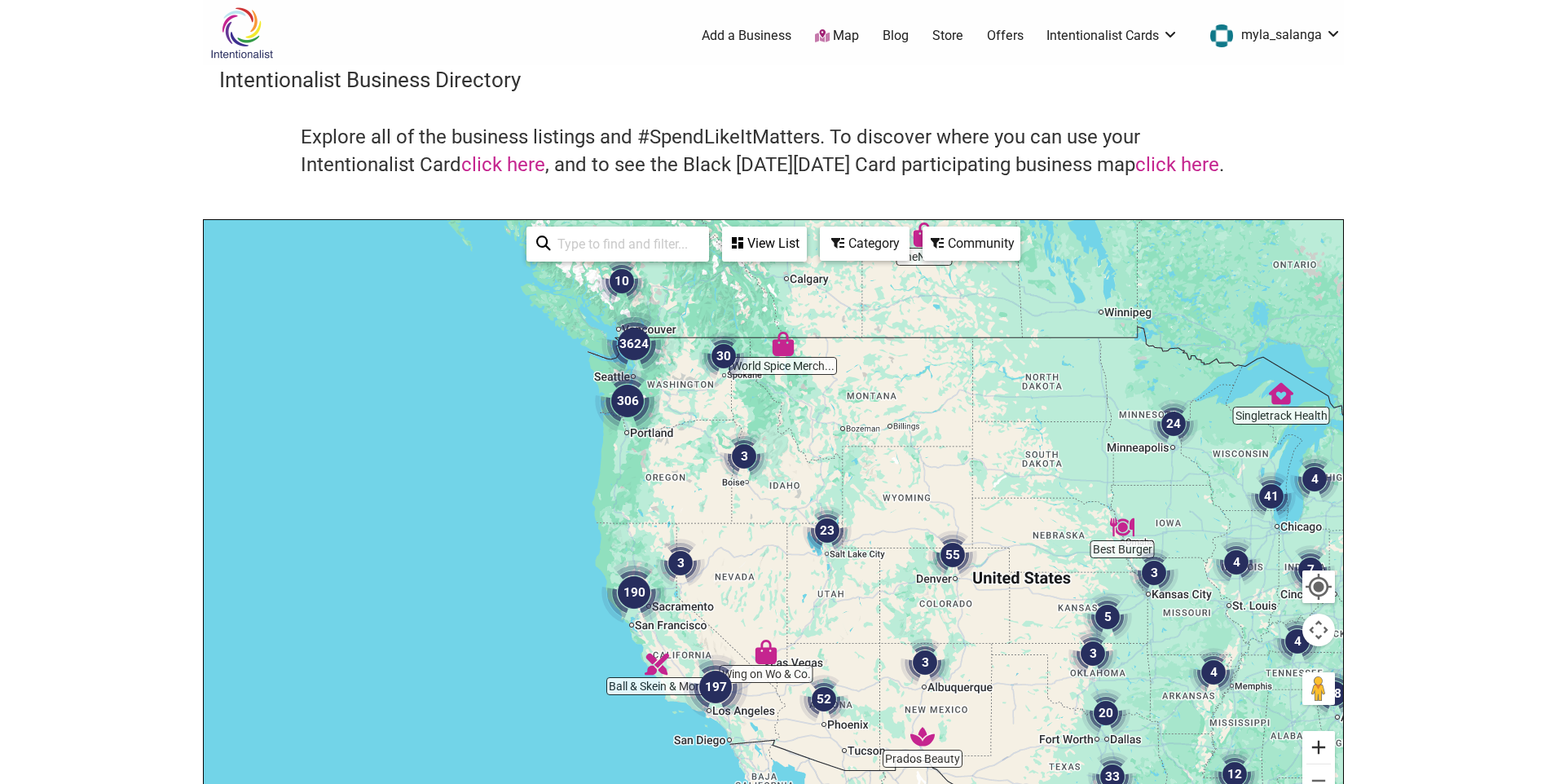
click at [1319, 742] on button "Zoom in" at bounding box center [1319, 747] width 33 height 33
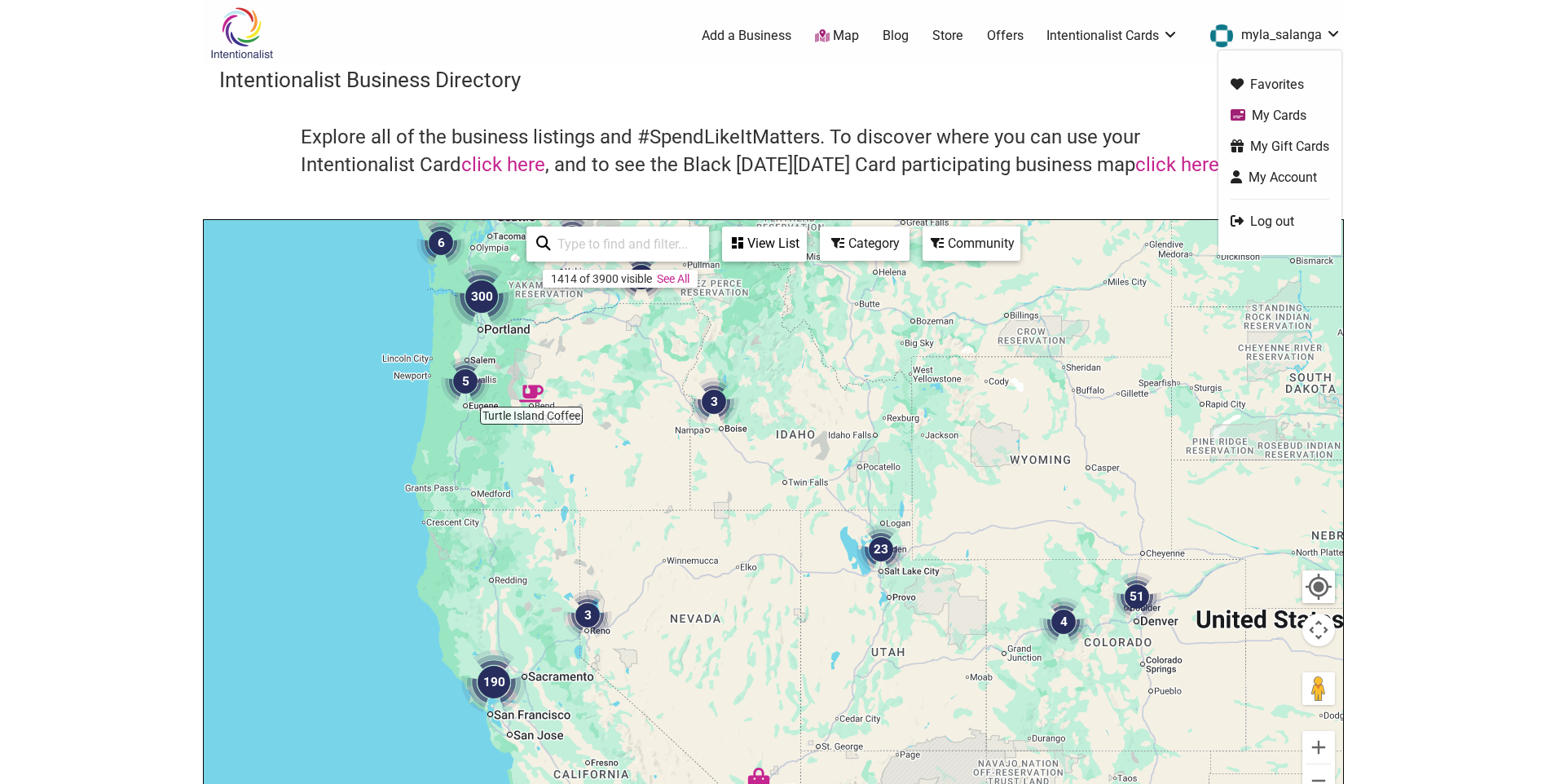
click at [1278, 33] on link "myla_salanga" at bounding box center [1271, 36] width 139 height 29
click at [949, 36] on link "Store" at bounding box center [948, 36] width 31 height 18
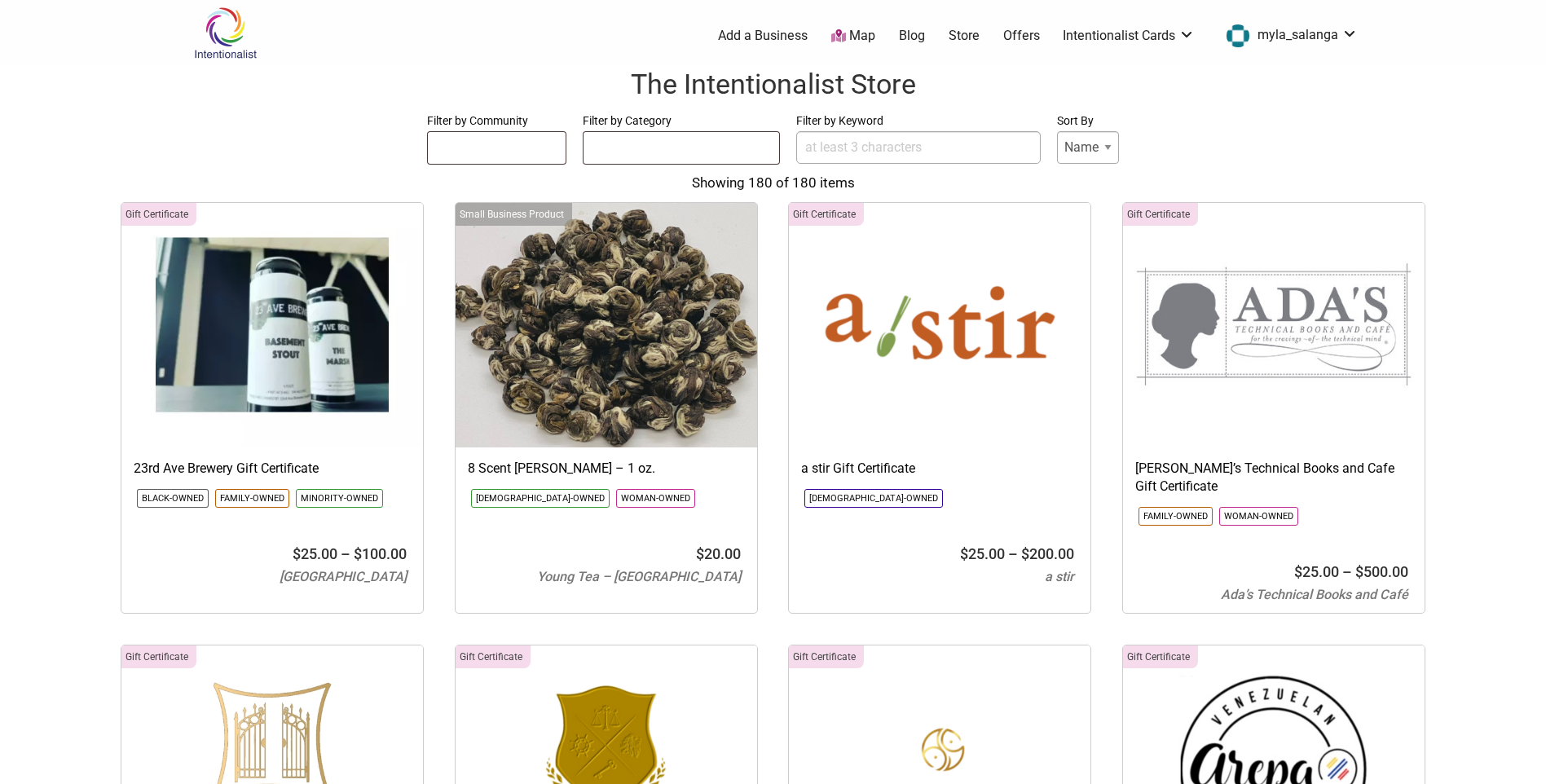
select select
click at [1291, 218] on link "Log out" at bounding box center [1296, 221] width 99 height 19
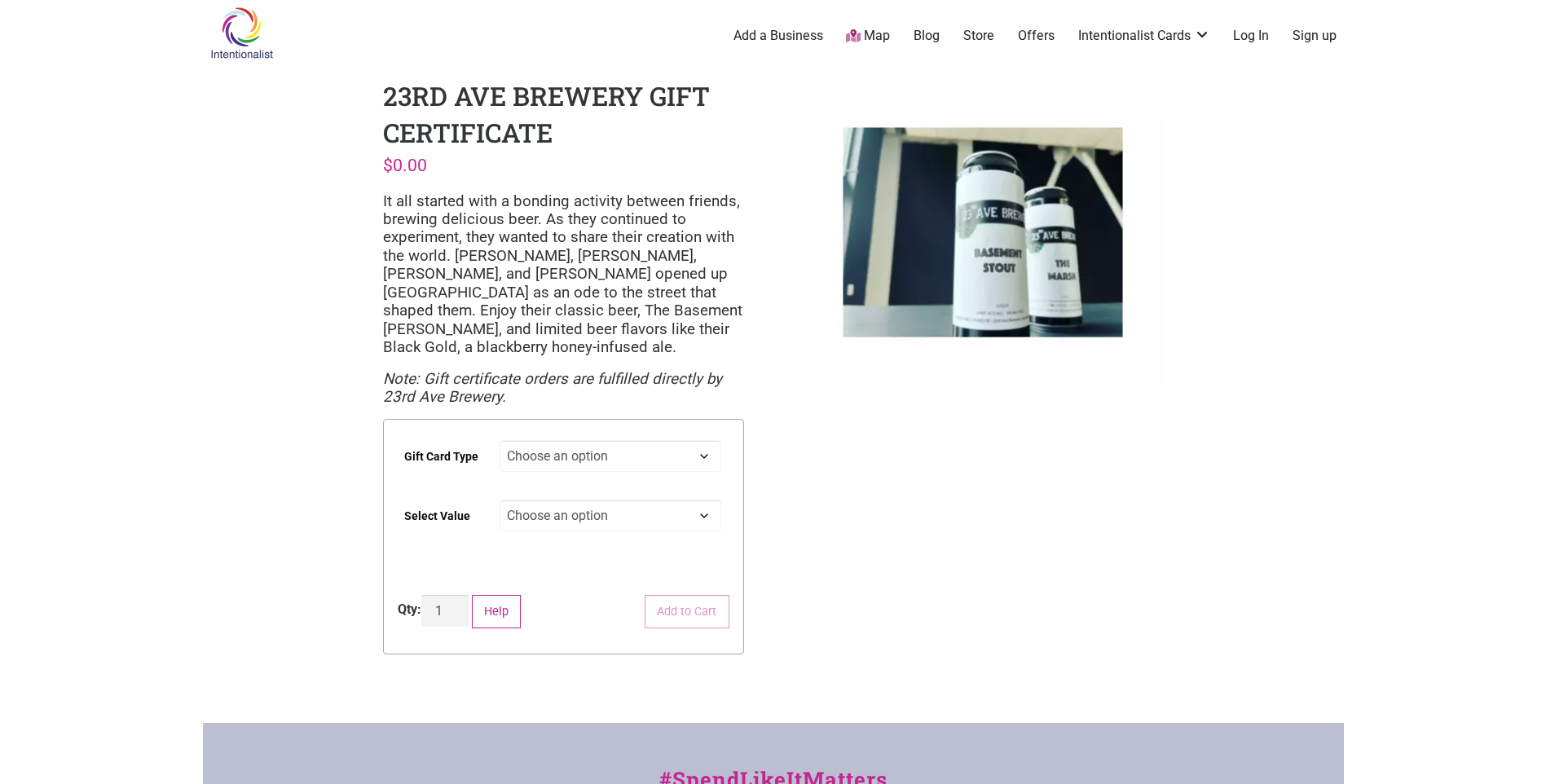
click at [1022, 33] on link "Offers" at bounding box center [1036, 36] width 37 height 18
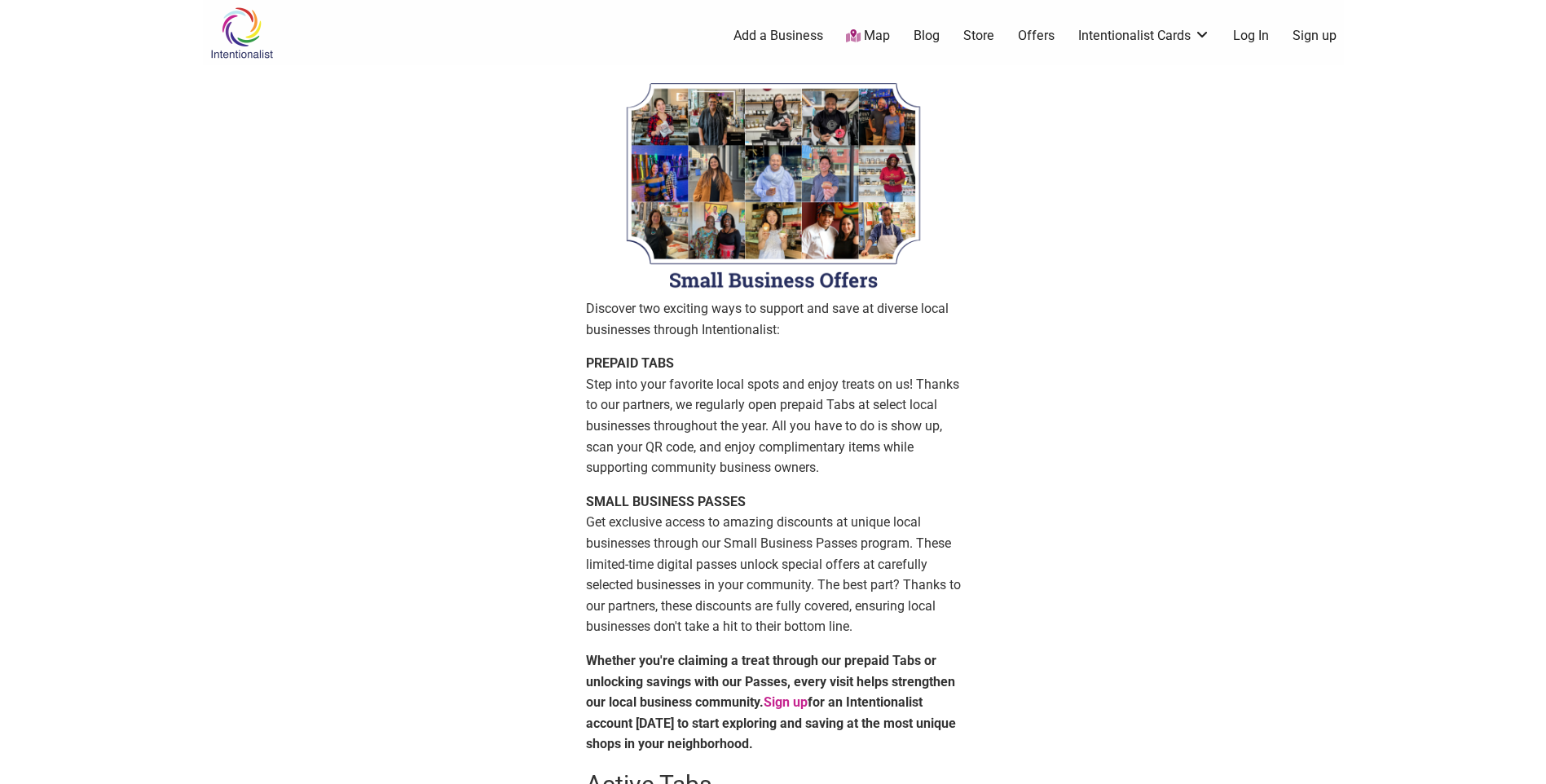
click at [983, 38] on link "Store" at bounding box center [979, 36] width 31 height 18
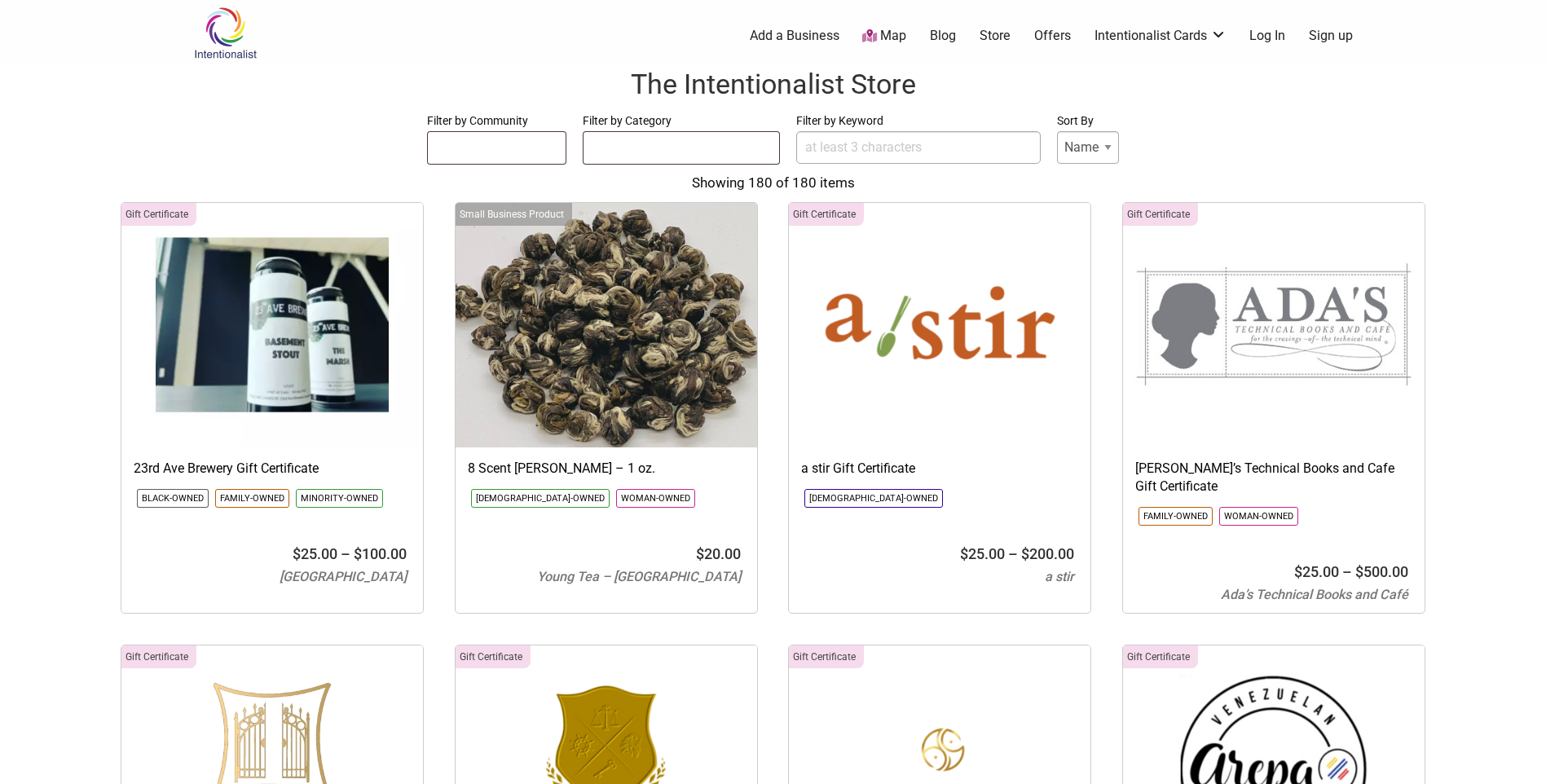
select select
click at [718, 148] on ul at bounding box center [681, 145] width 196 height 26
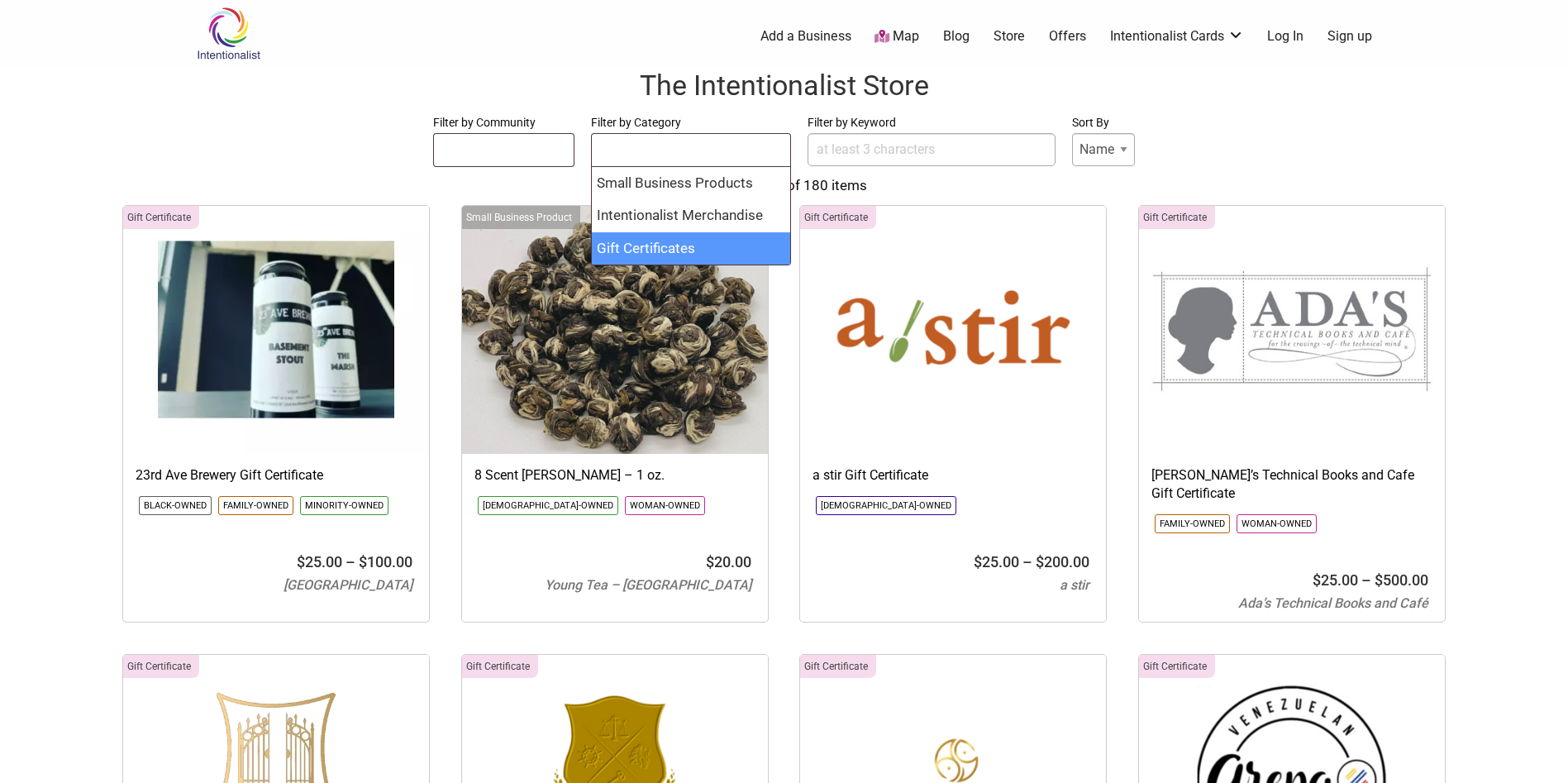
select select "1765"
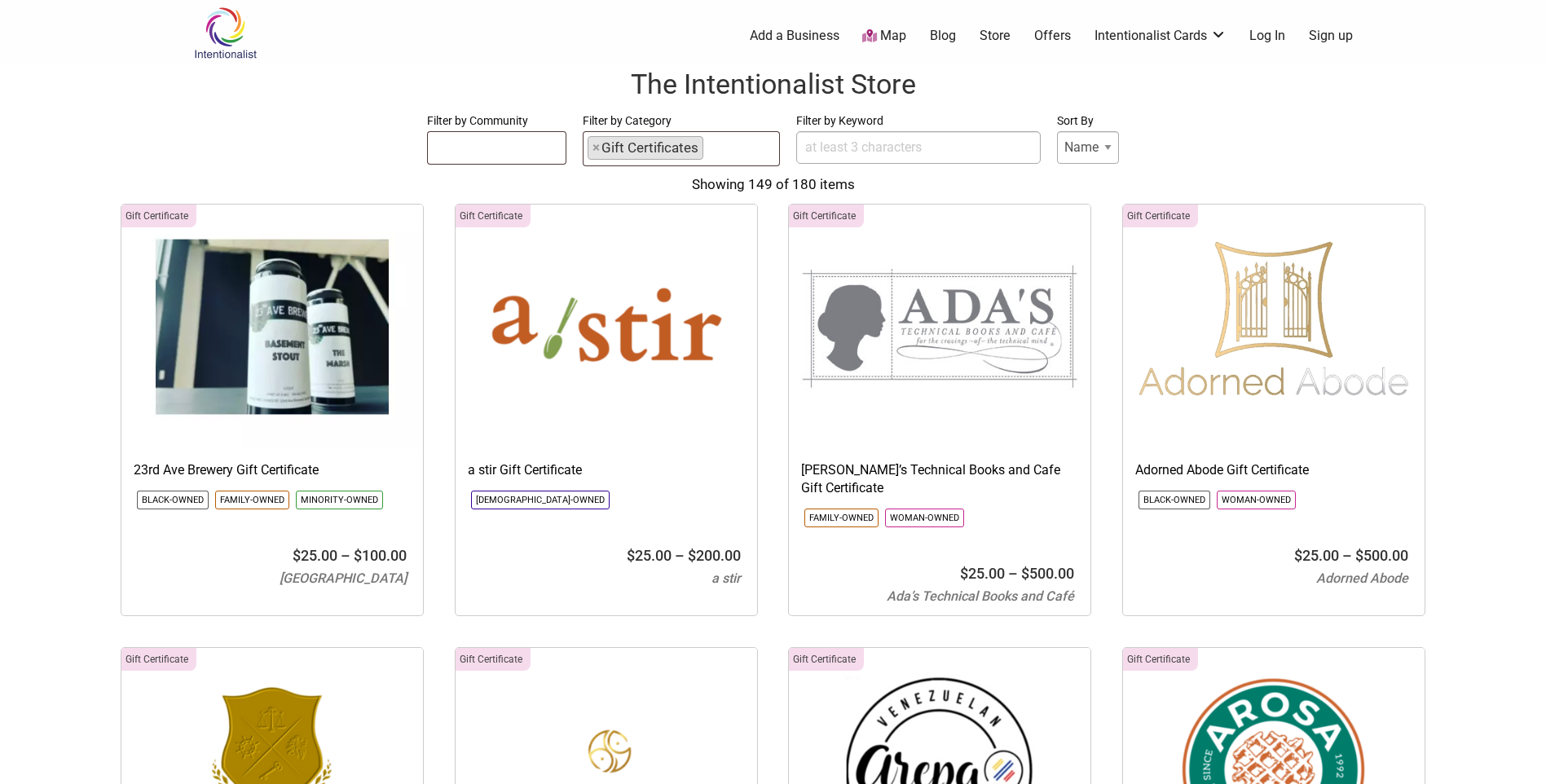
click at [956, 148] on input "Filter by Keyword" at bounding box center [918, 148] width 244 height 33
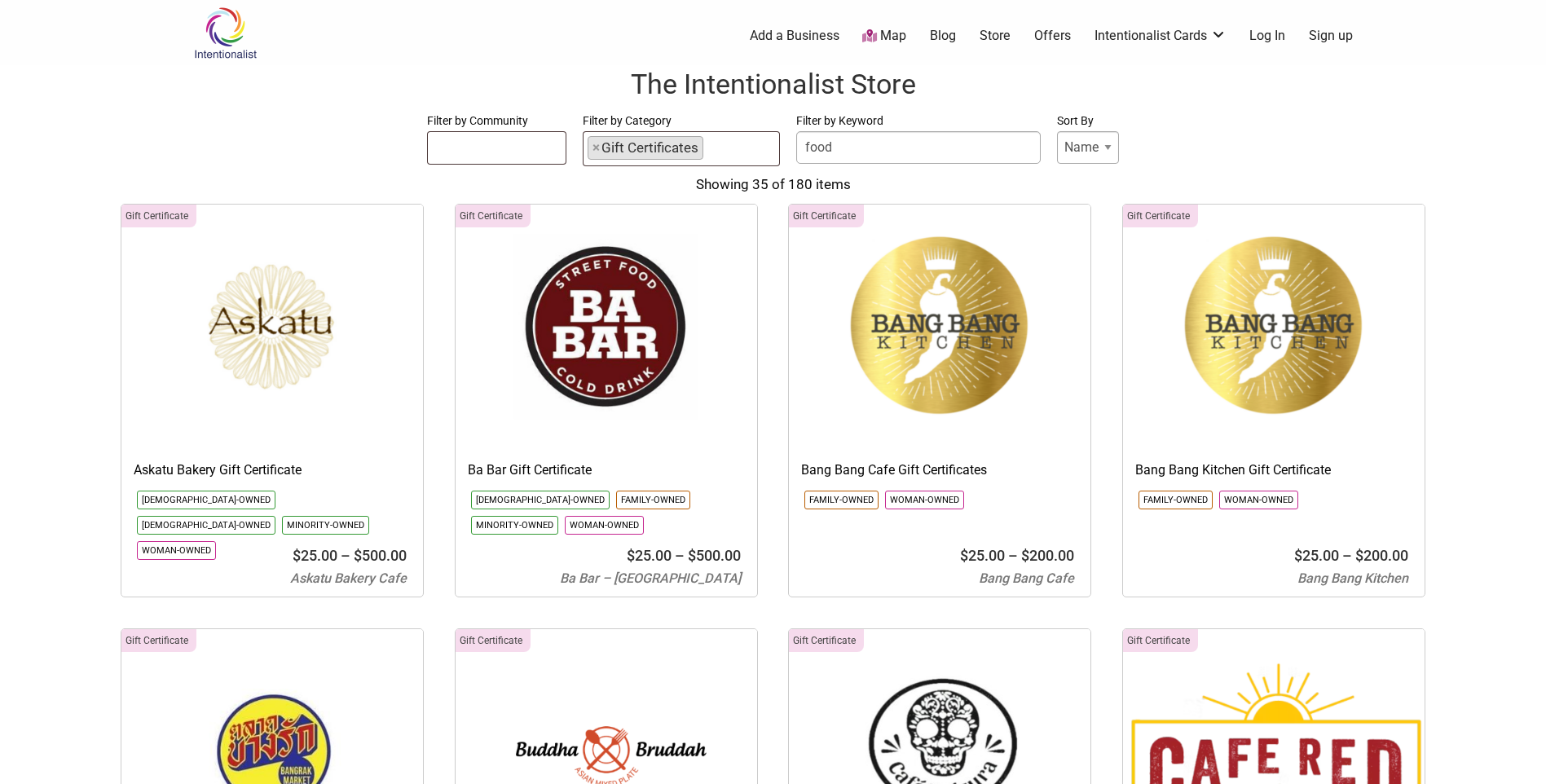
type input "food"
click at [1233, 179] on div "Showing 35 of 180 items" at bounding box center [773, 185] width 1513 height 21
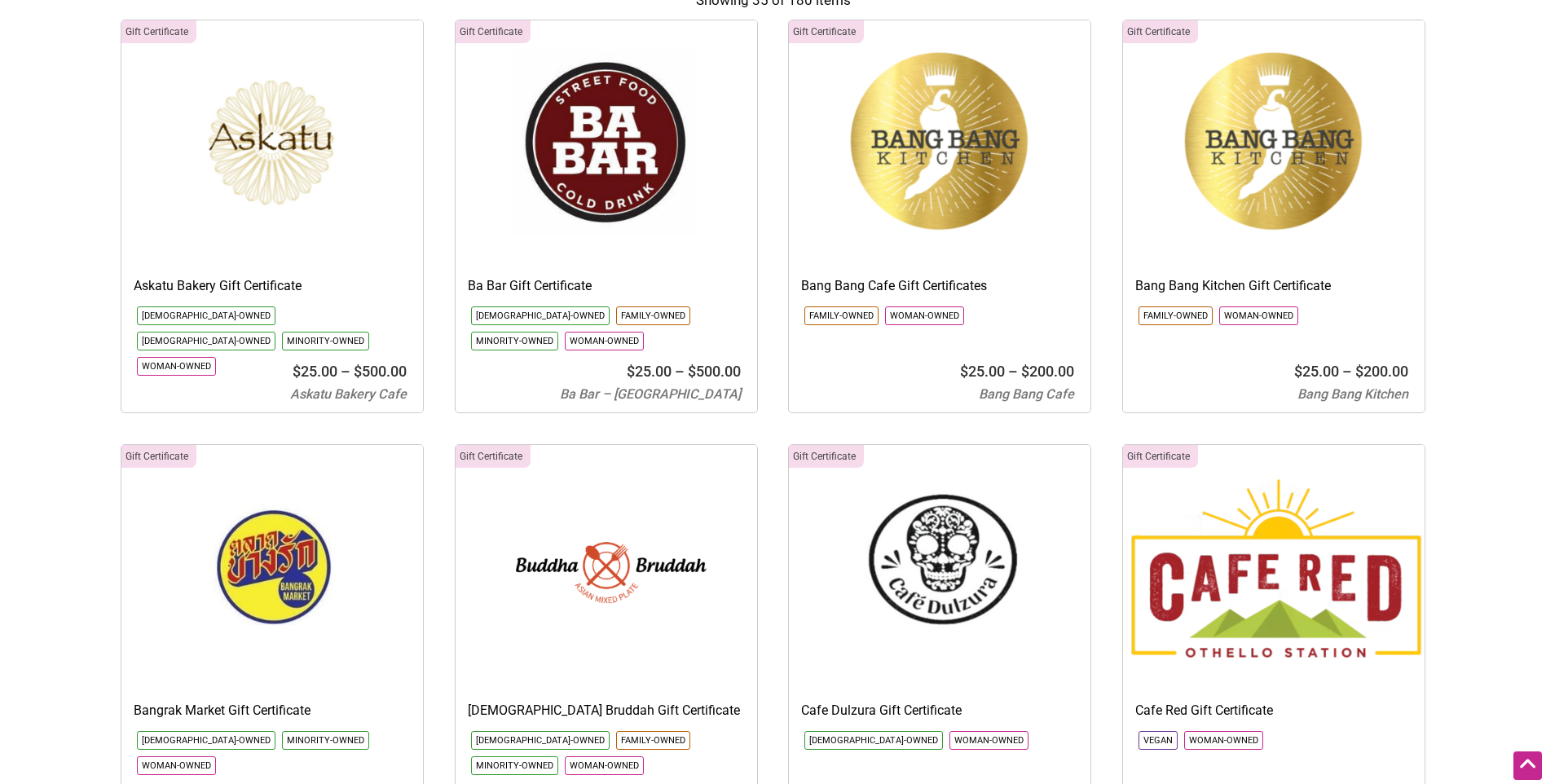
scroll to position [266, 0]
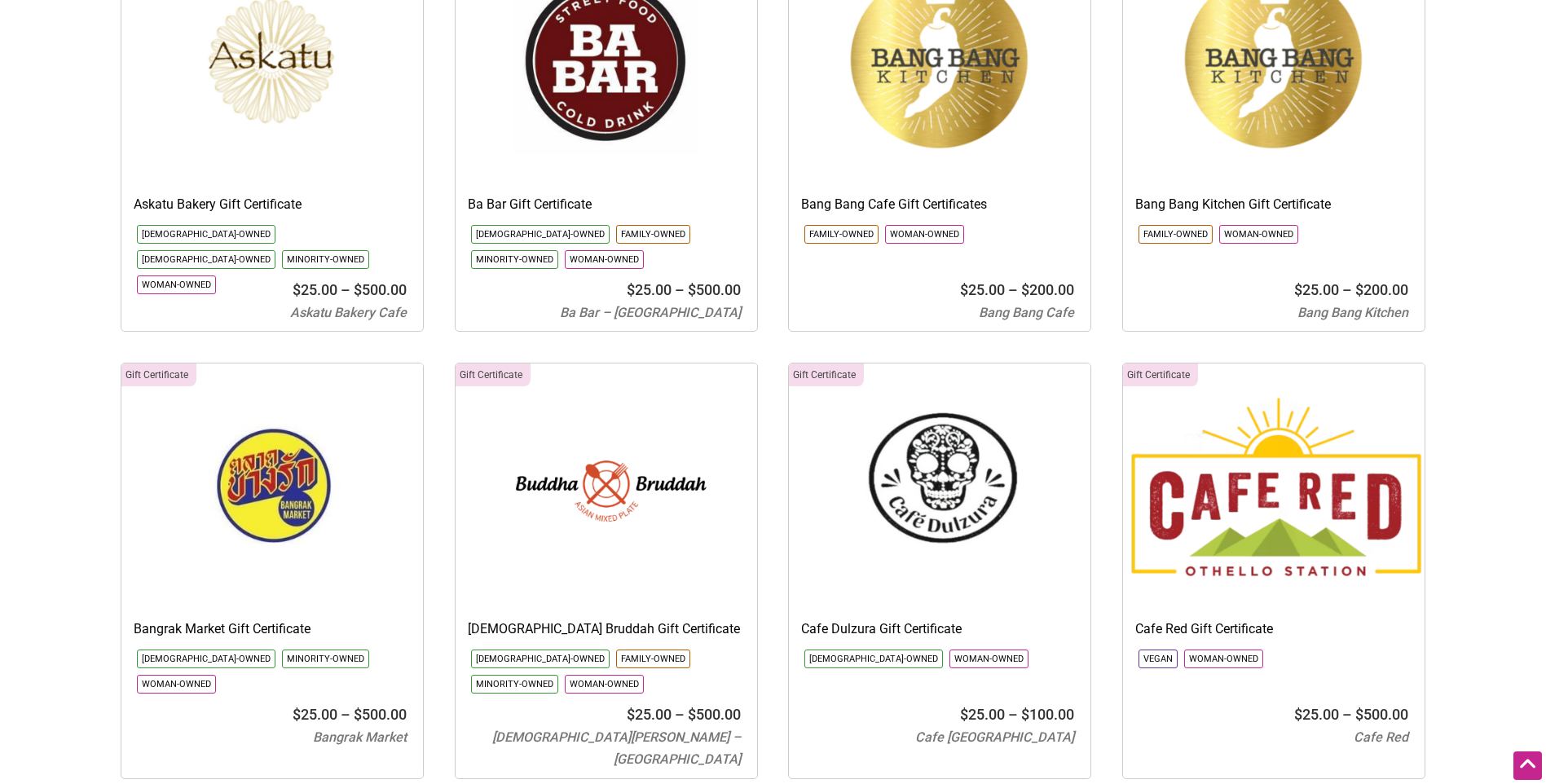
click at [296, 500] on img at bounding box center [272, 486] width 302 height 244
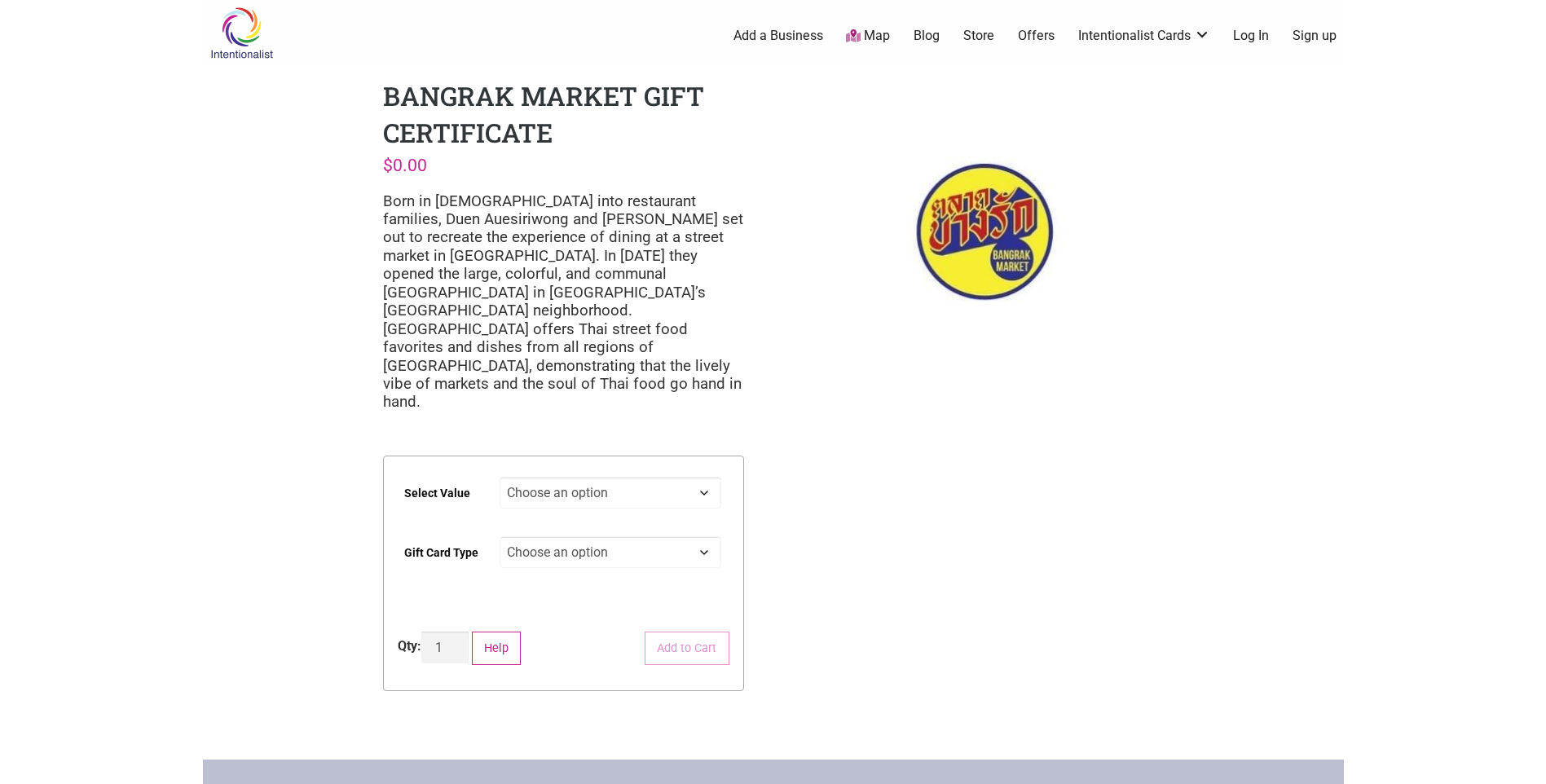
click at [714, 477] on select "Choose an option $25 $50 $100 $200 $500" at bounding box center [610, 492] width 222 height 32
click at [500, 477] on select "Choose an option $25 $50 $100 $200 $500" at bounding box center [610, 492] width 222 height 32
select select "$25"
click at [704, 536] on select "Choose an option Physical" at bounding box center [610, 552] width 222 height 32
click at [500, 536] on select "Choose an option Physical" at bounding box center [610, 552] width 222 height 32
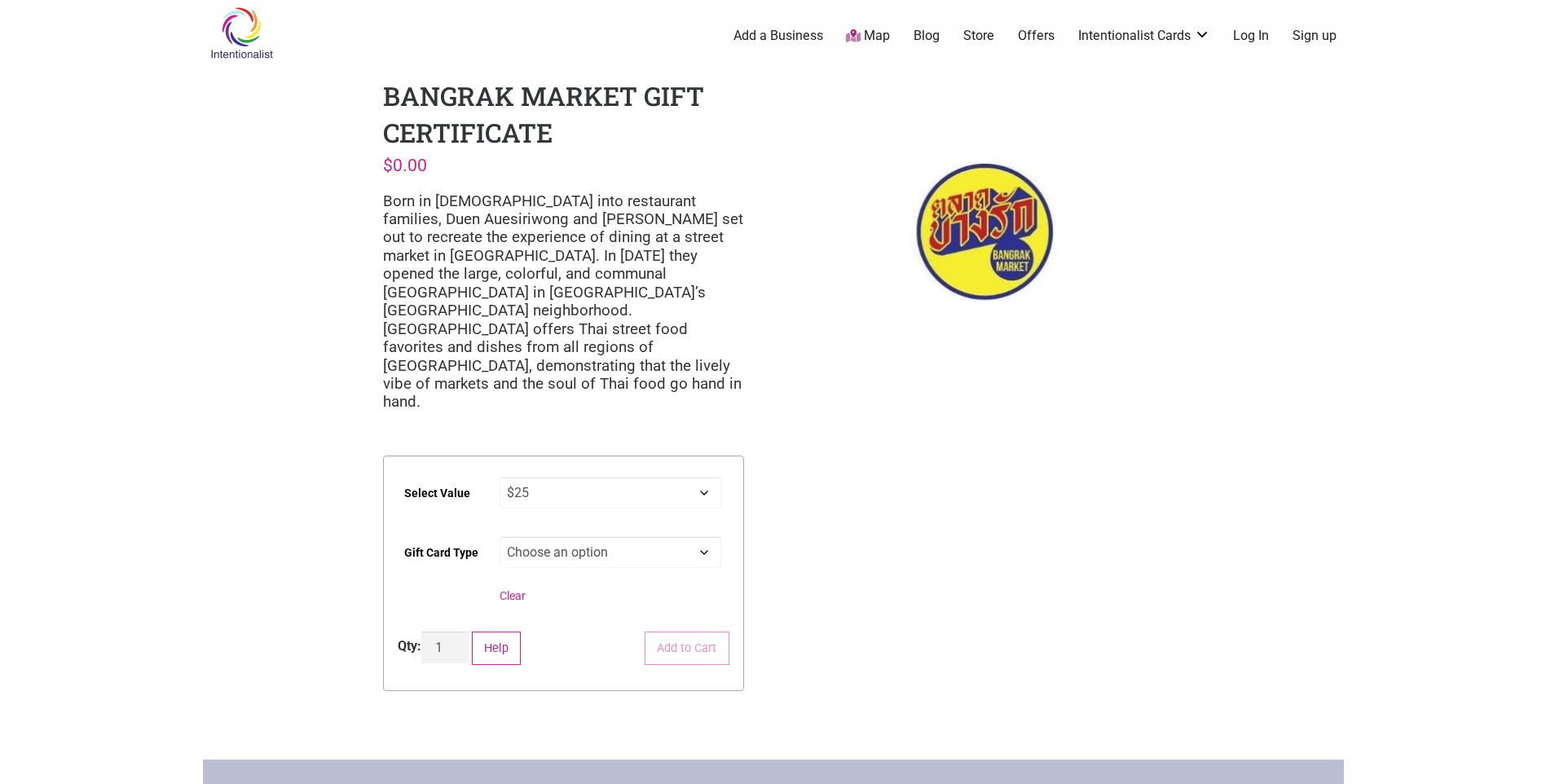
click at [649, 536] on td "Choose an option Physical Clear" at bounding box center [614, 574] width 230 height 88
click at [693, 536] on select "Choose an option Physical" at bounding box center [610, 552] width 222 height 32
select select "Physical"
click at [500, 536] on select "Choose an option Physical" at bounding box center [610, 552] width 222 height 32
select select "$25"
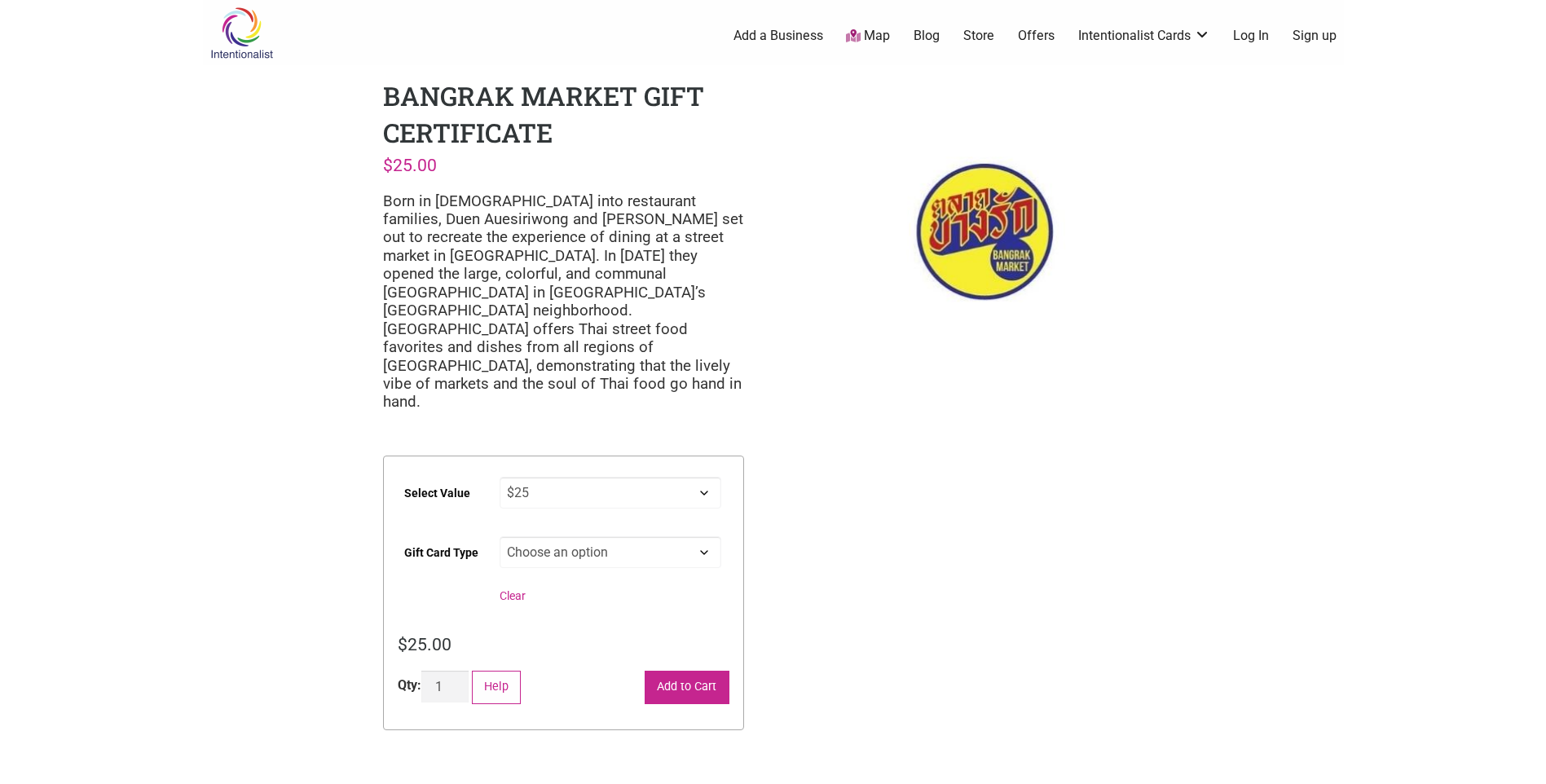
click at [689, 671] on button "Add to Cart" at bounding box center [687, 687] width 85 height 33
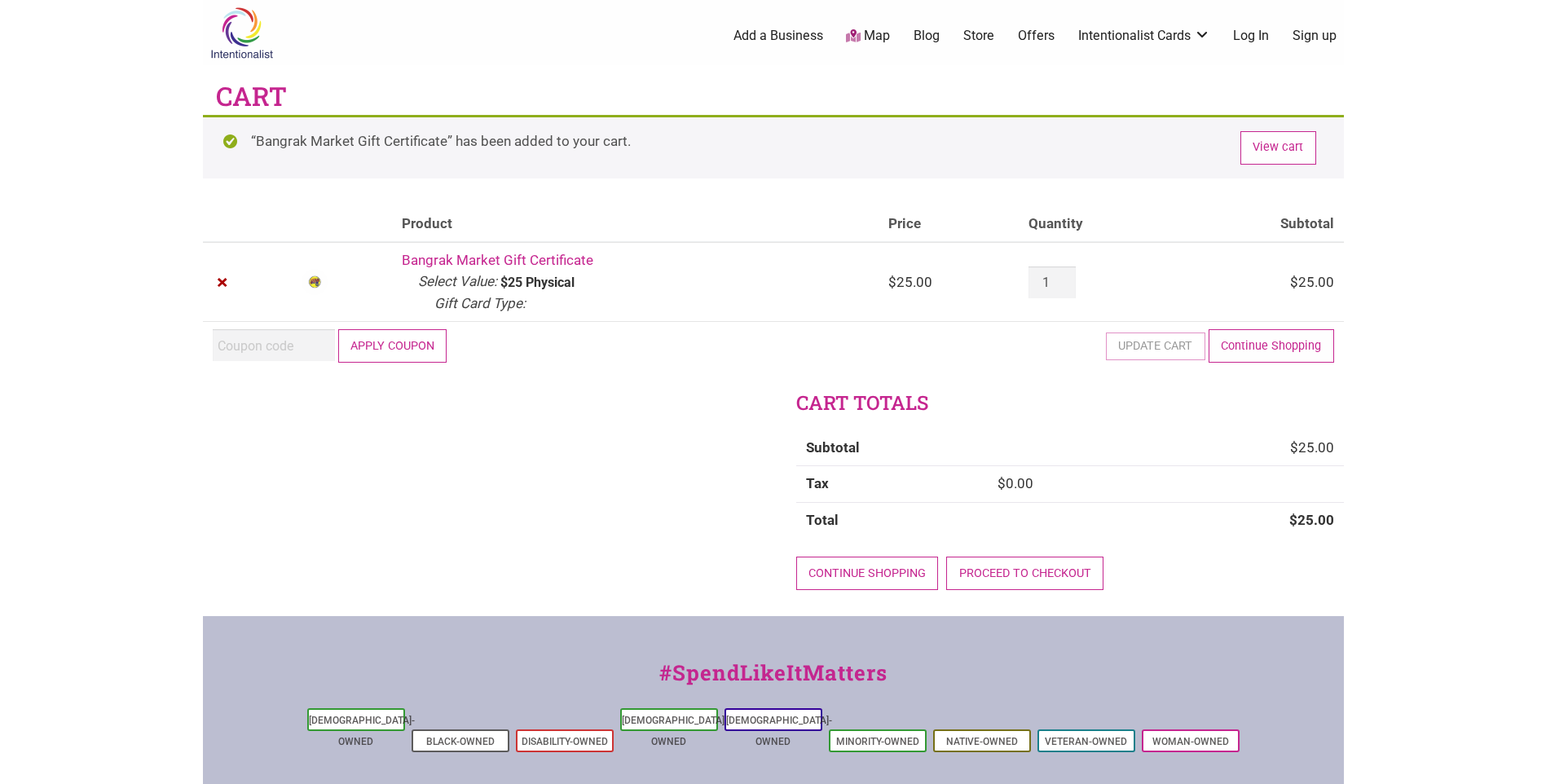
click at [1244, 34] on link "Log In" at bounding box center [1251, 36] width 36 height 18
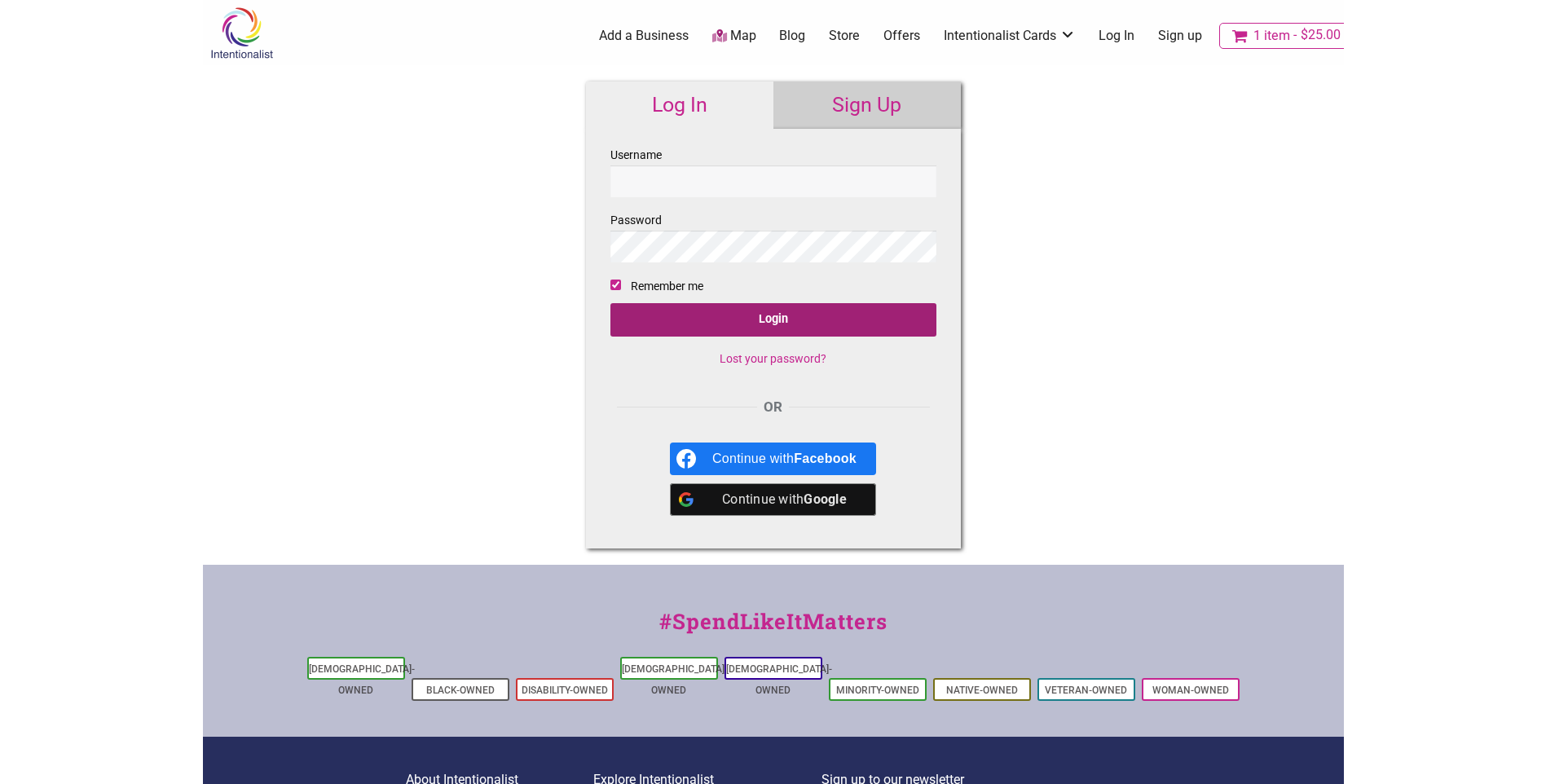
type input "[EMAIL_ADDRESS][DOMAIN_NAME]"
click at [765, 311] on input "Login" at bounding box center [773, 319] width 326 height 33
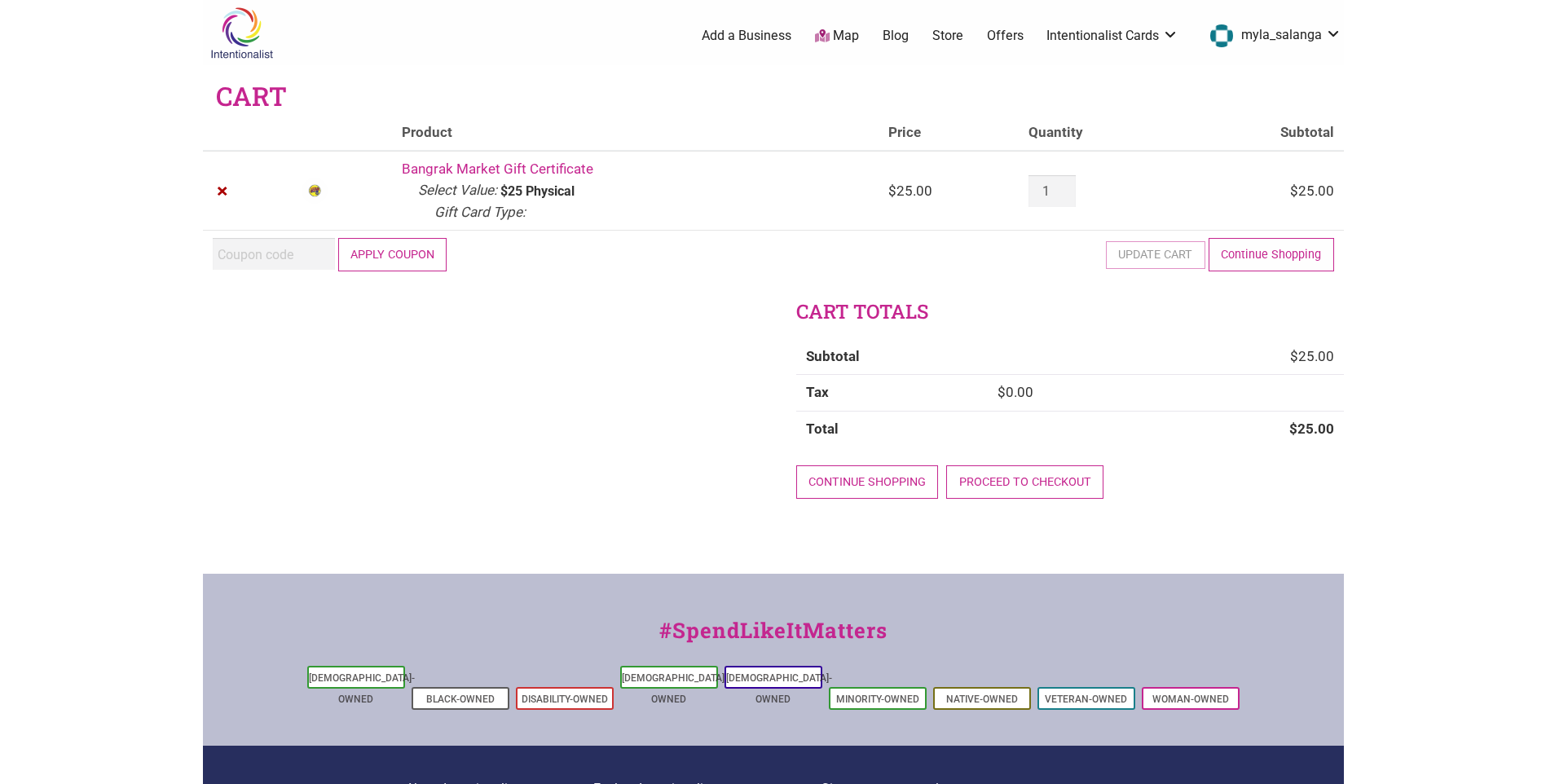
click at [403, 254] on button "Apply coupon" at bounding box center [393, 254] width 109 height 33
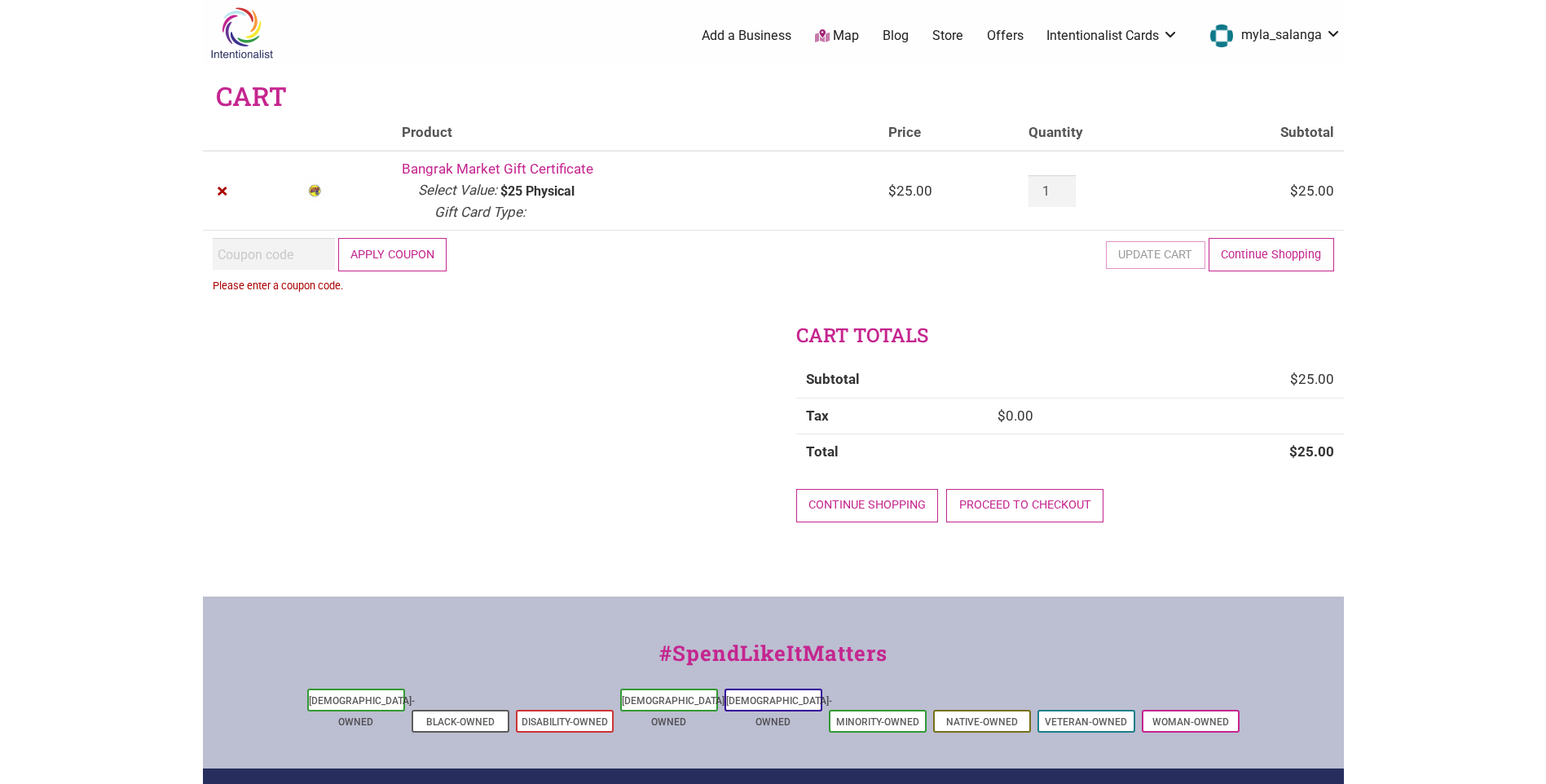
click at [319, 253] on input "Coupon:" at bounding box center [274, 253] width 122 height 32
click at [1282, 116] on link "My Cards" at bounding box center [1280, 115] width 99 height 19
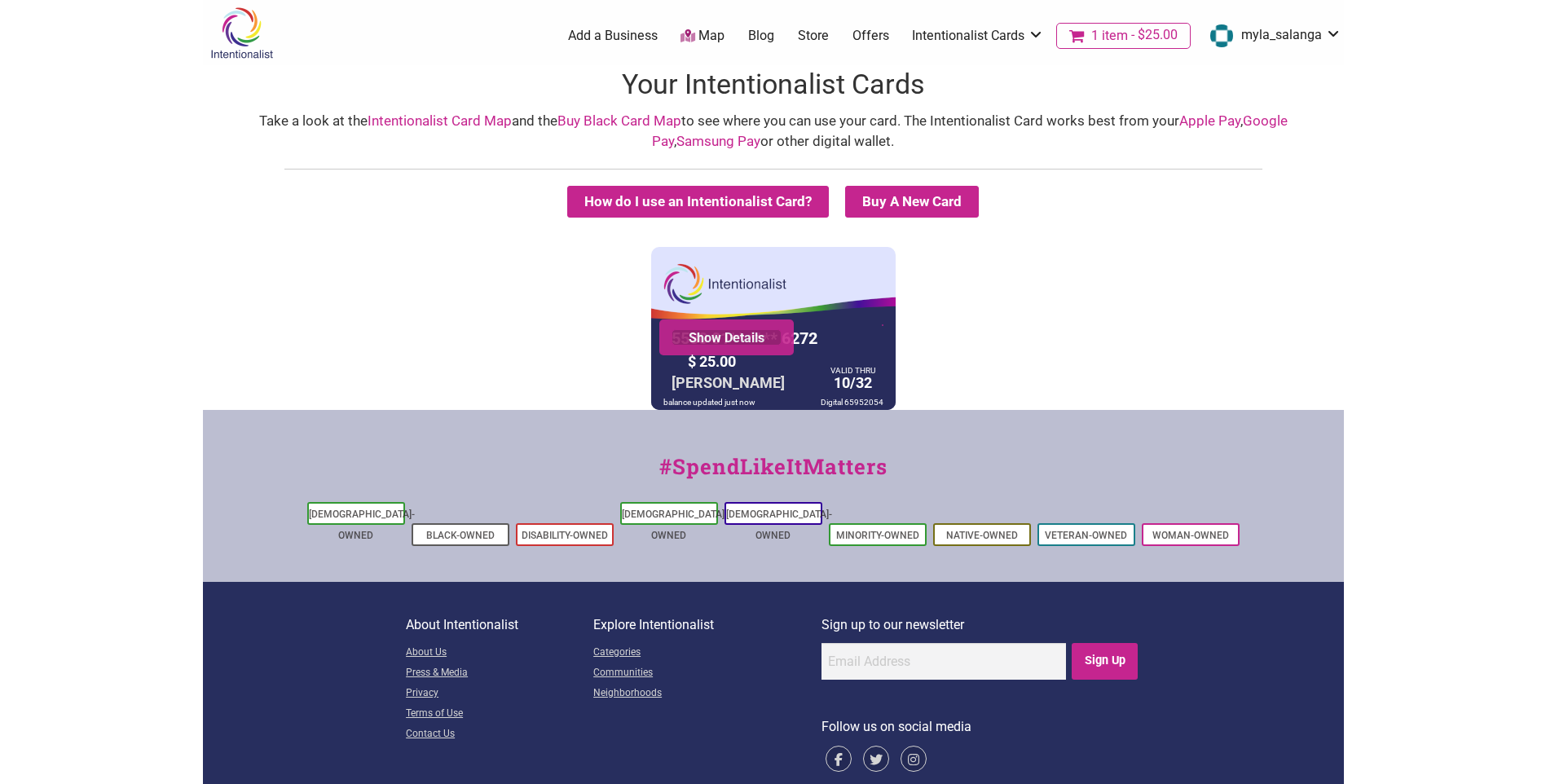
click at [746, 341] on link "Show Details" at bounding box center [726, 337] width 110 height 16
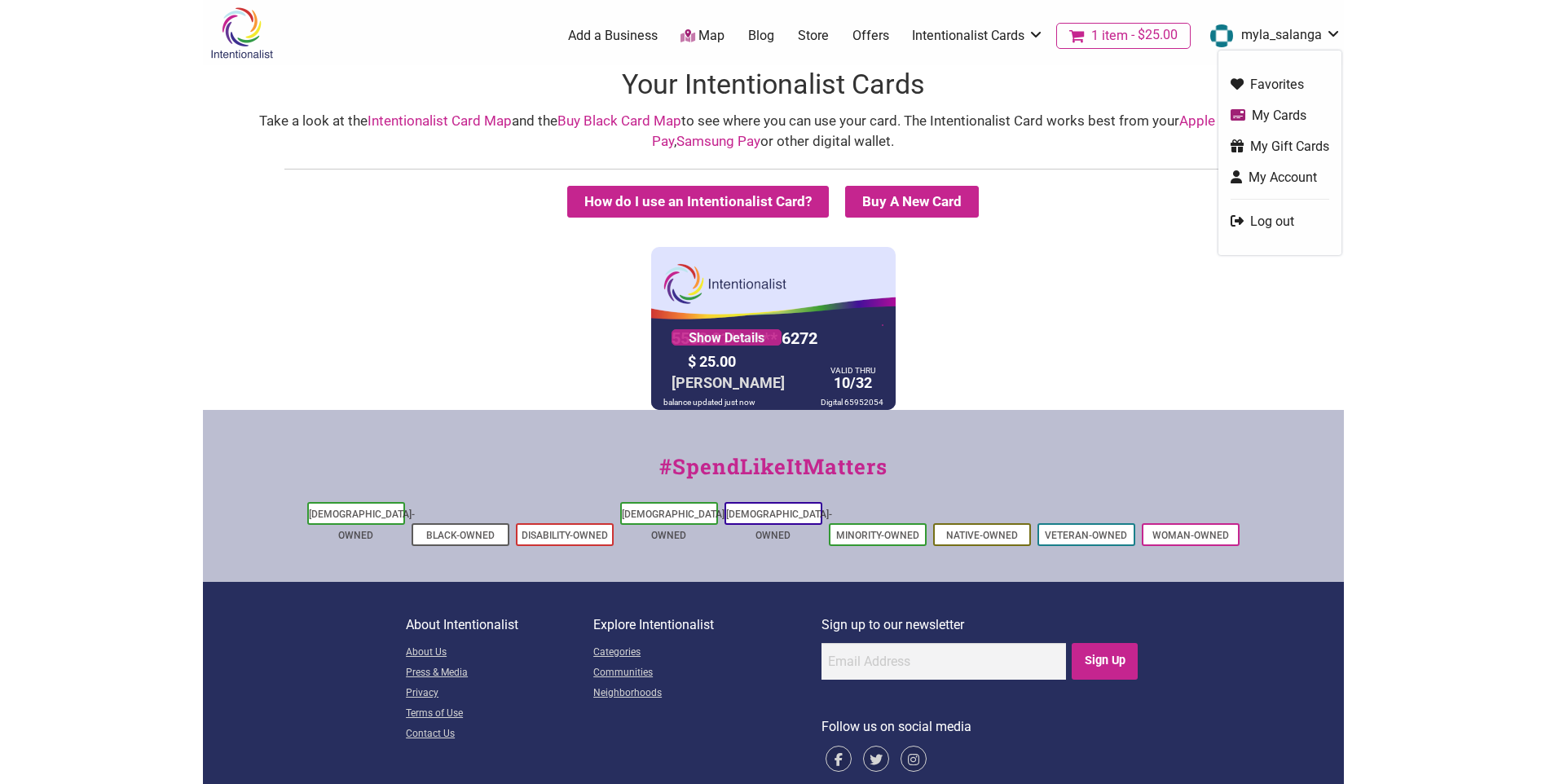
click at [1137, 29] on span "$25.00" at bounding box center [1152, 35] width 50 height 13
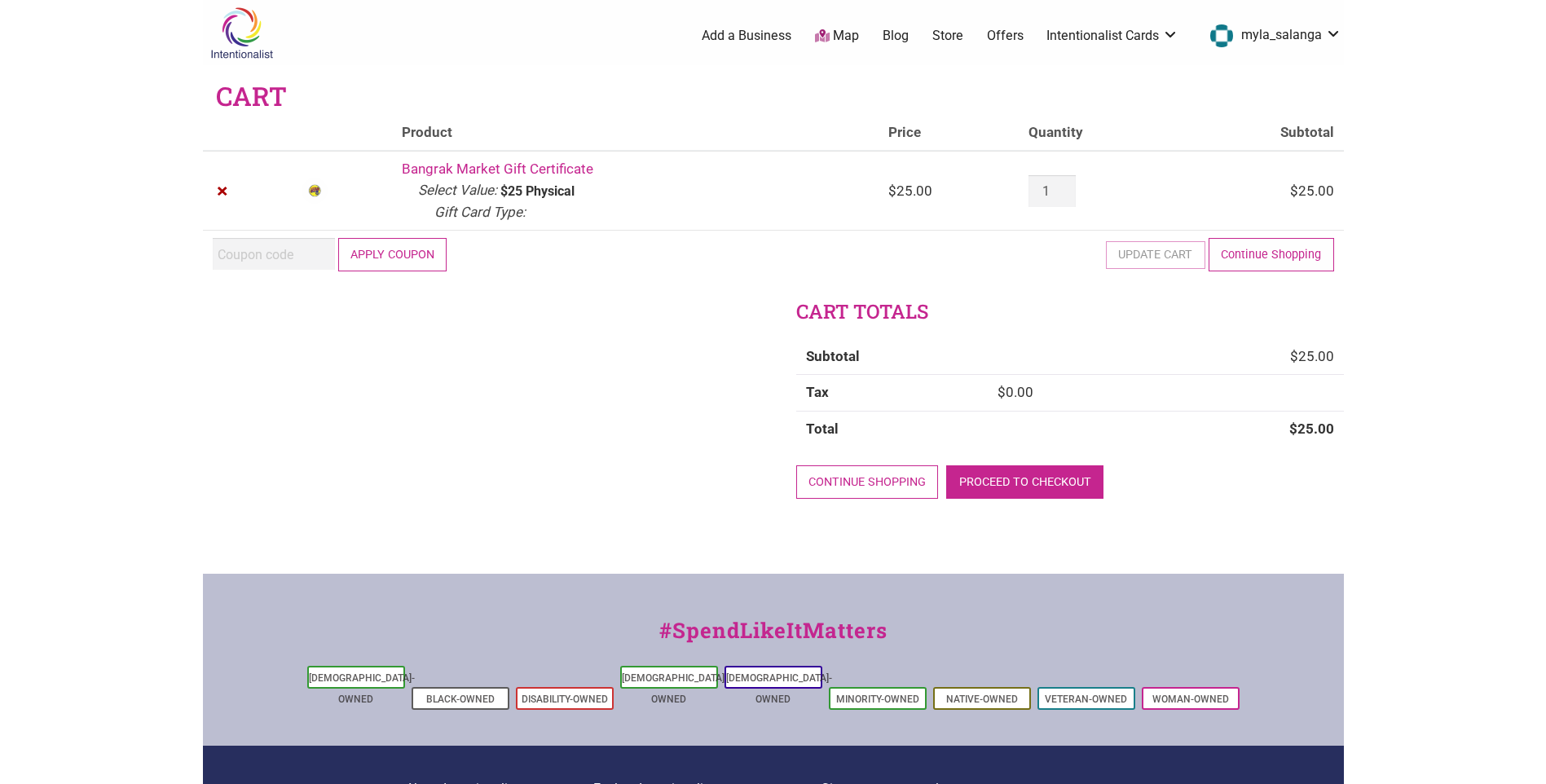
click at [1070, 476] on link "Proceed to checkout" at bounding box center [1024, 482] width 157 height 33
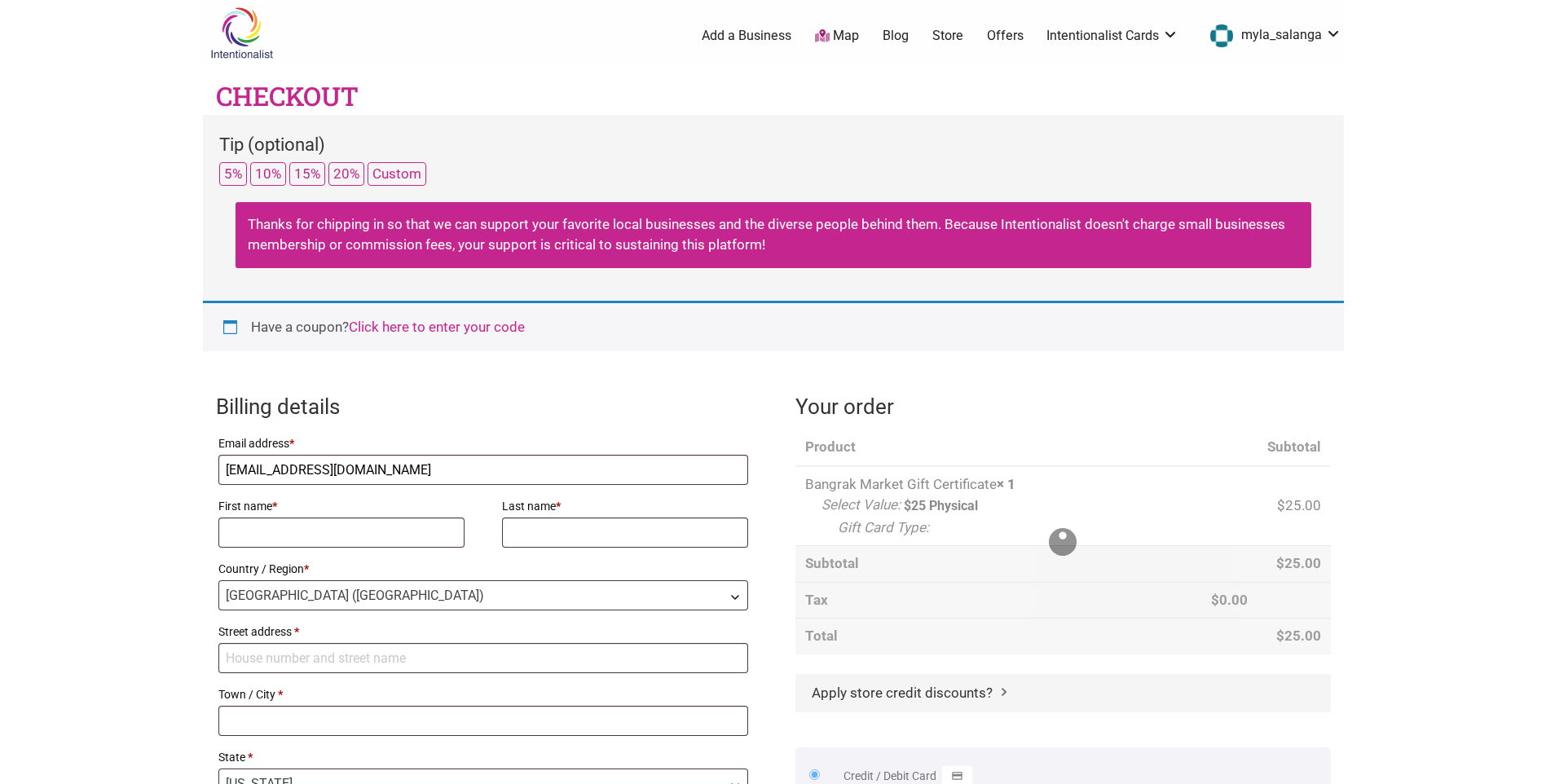
select select "WA"
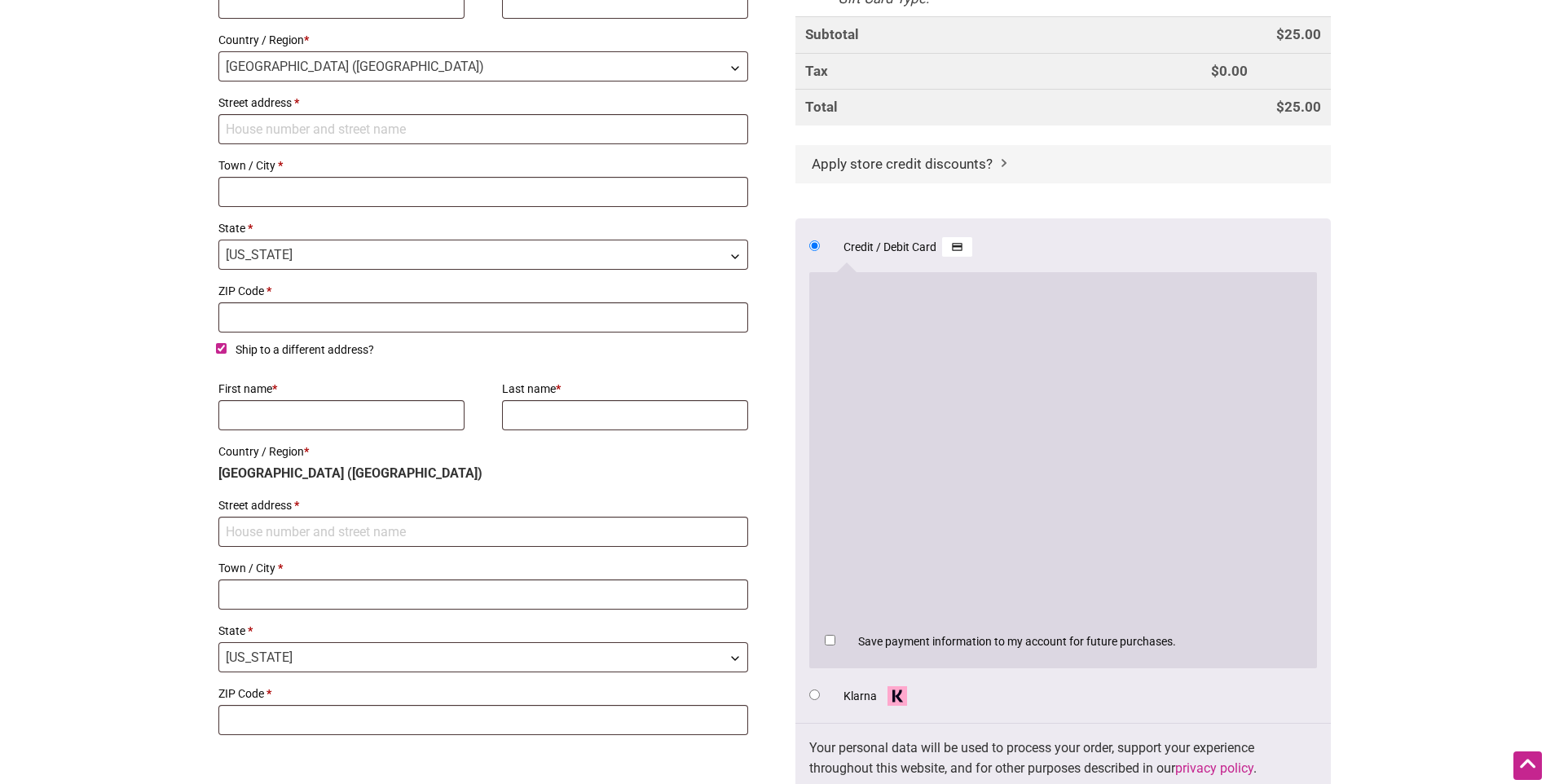
scroll to position [570, 0]
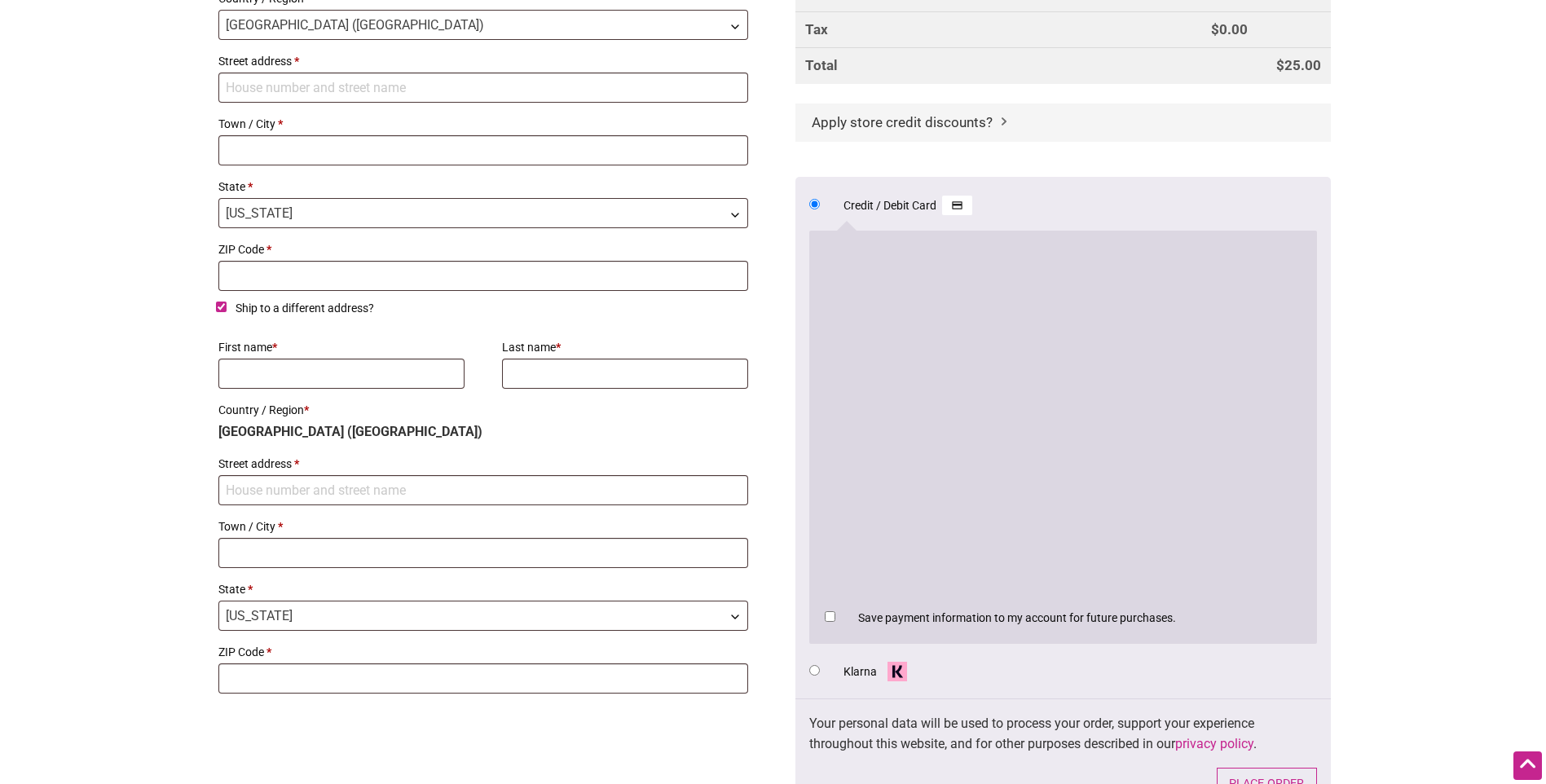
click at [1001, 666] on li "Klarna Save payment information to my account for future purchases." at bounding box center [1063, 671] width 508 height 28
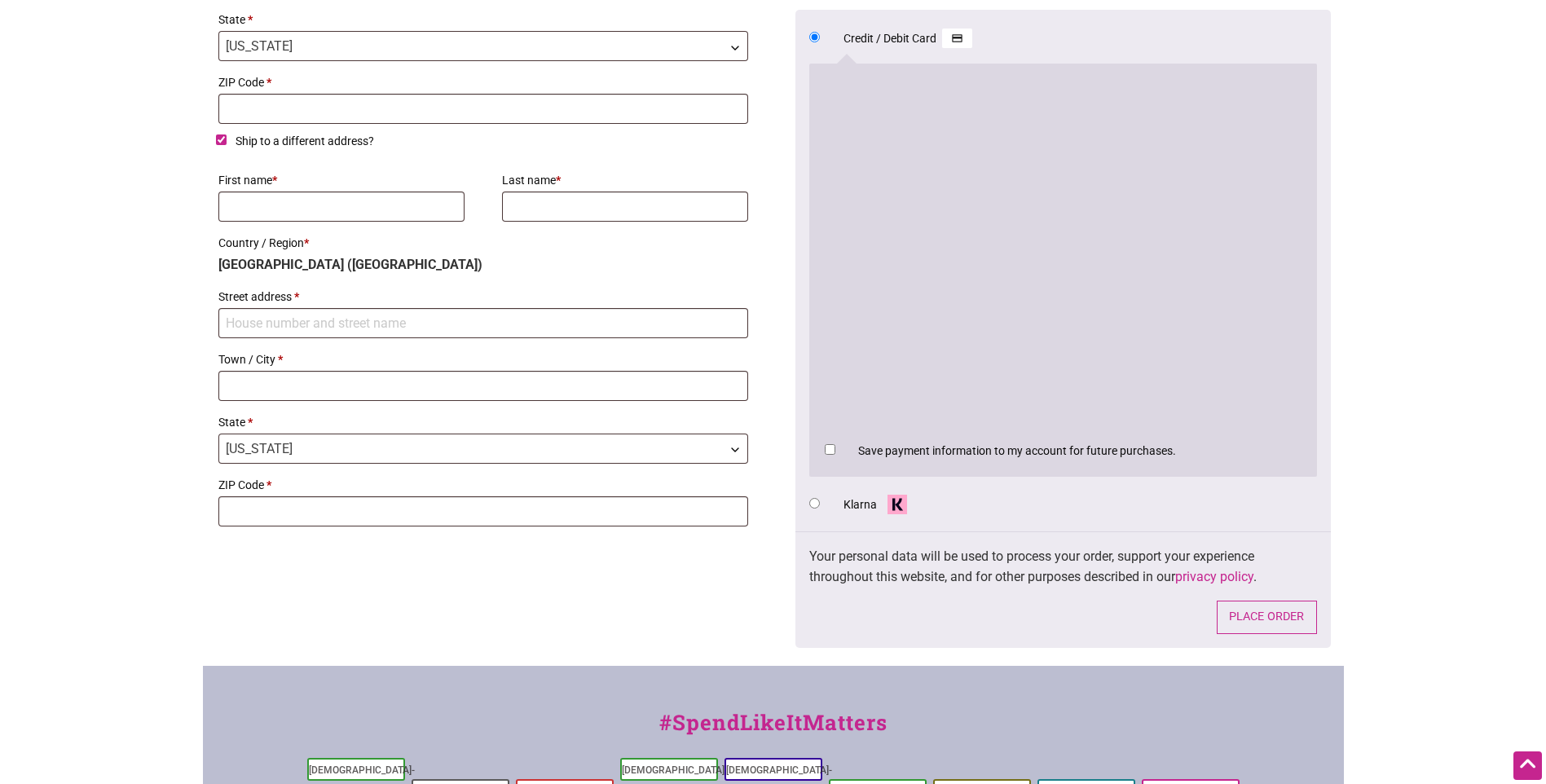
scroll to position [733, 0]
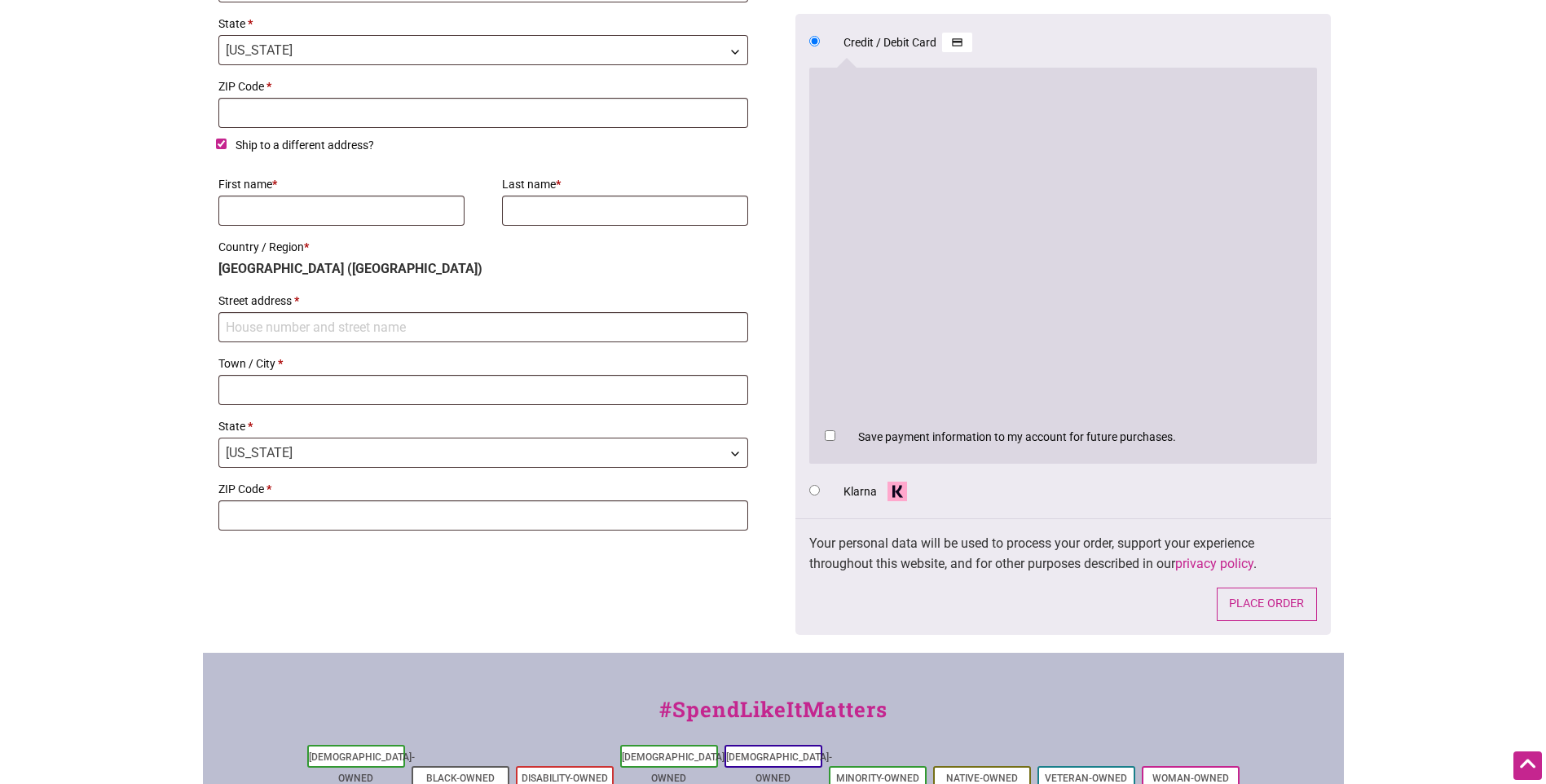
click at [1090, 541] on p "Your personal data will be used to process your order, support your experience …" at bounding box center [1063, 553] width 508 height 42
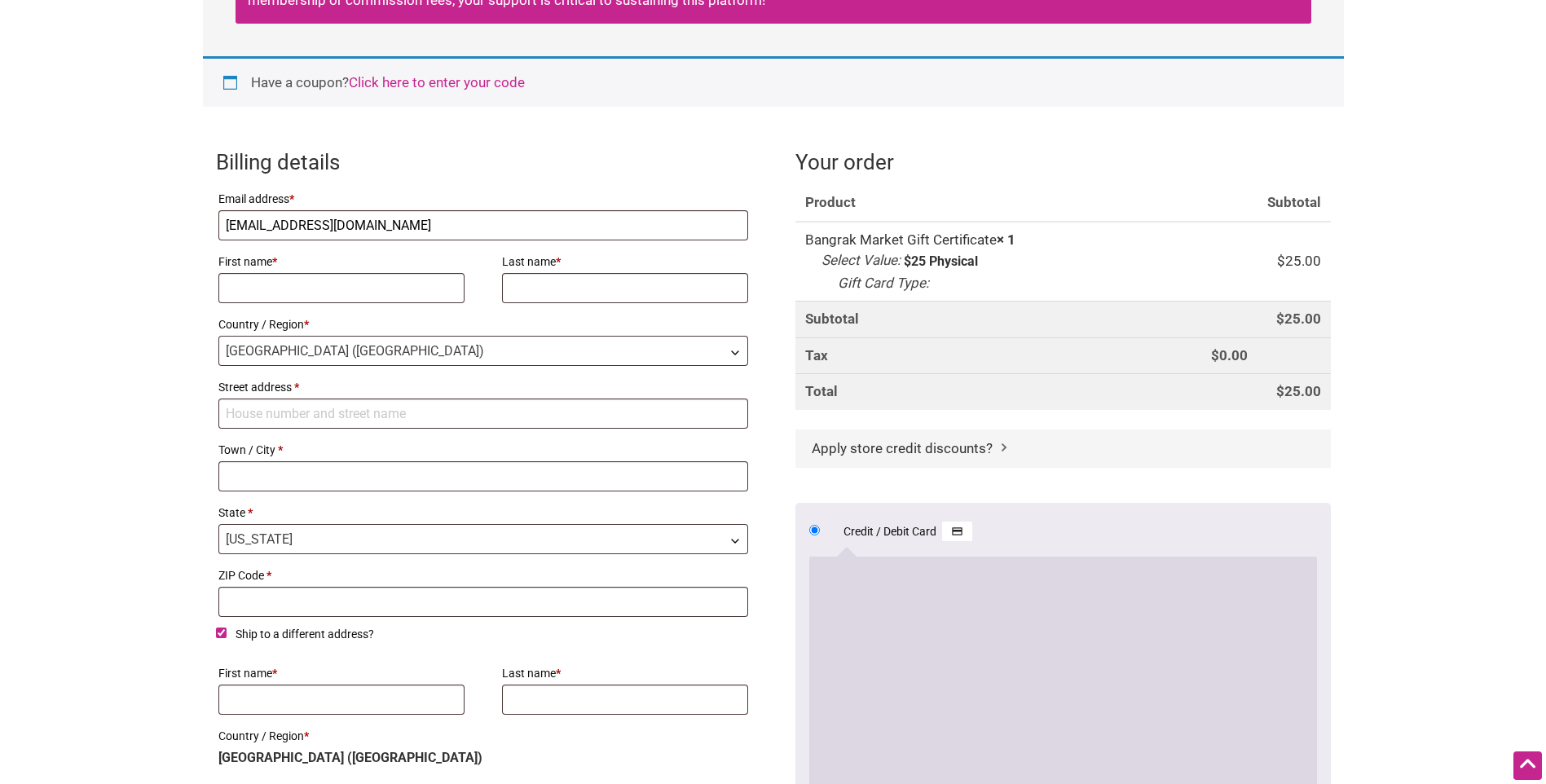
scroll to position [326, 0]
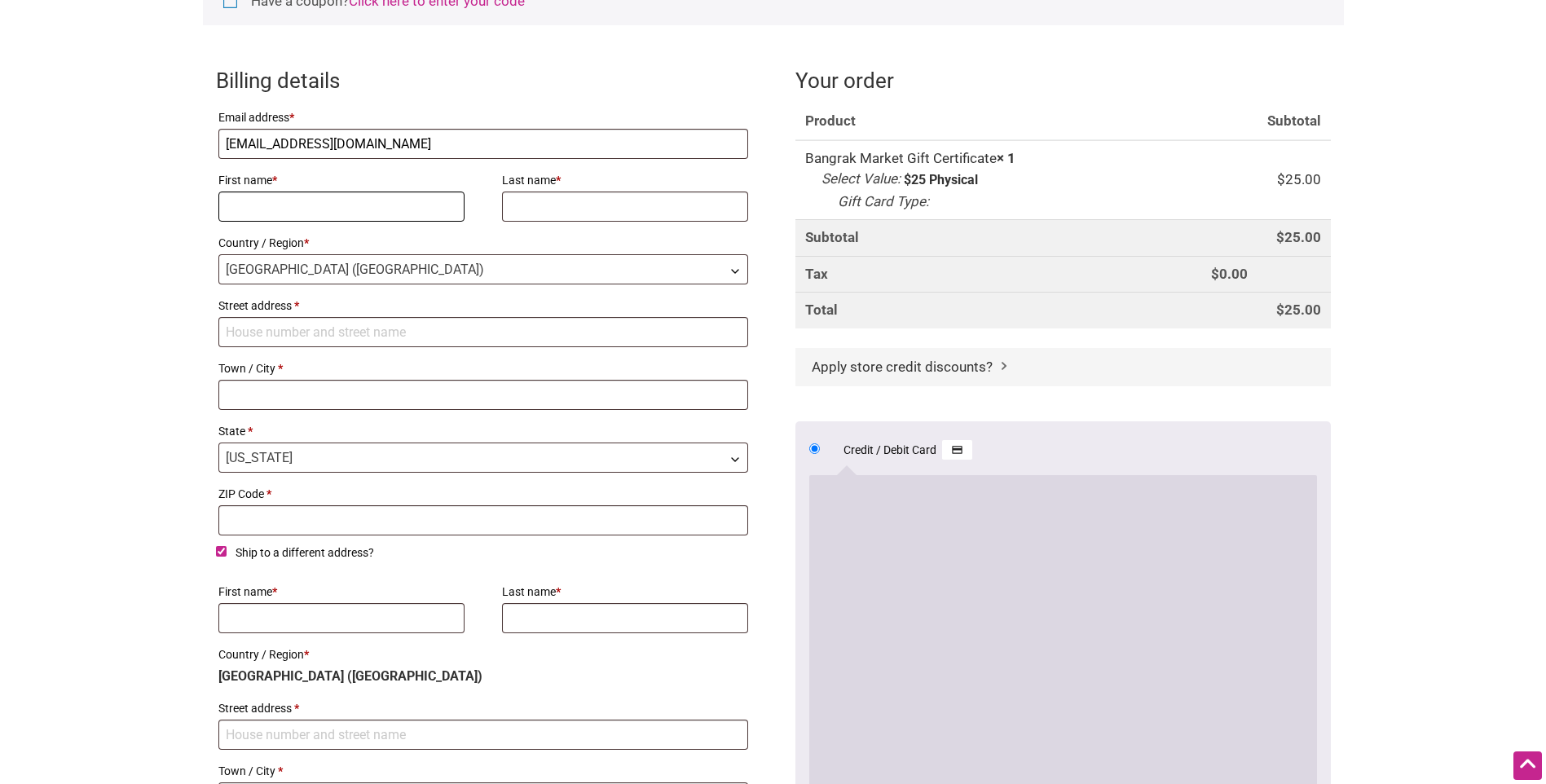
click at [338, 196] on input "First name *" at bounding box center [341, 206] width 247 height 30
type input "[PERSON_NAME]"
type input "[STREET_ADDRESS][PERSON_NAME]"
type input "[GEOGRAPHIC_DATA]"
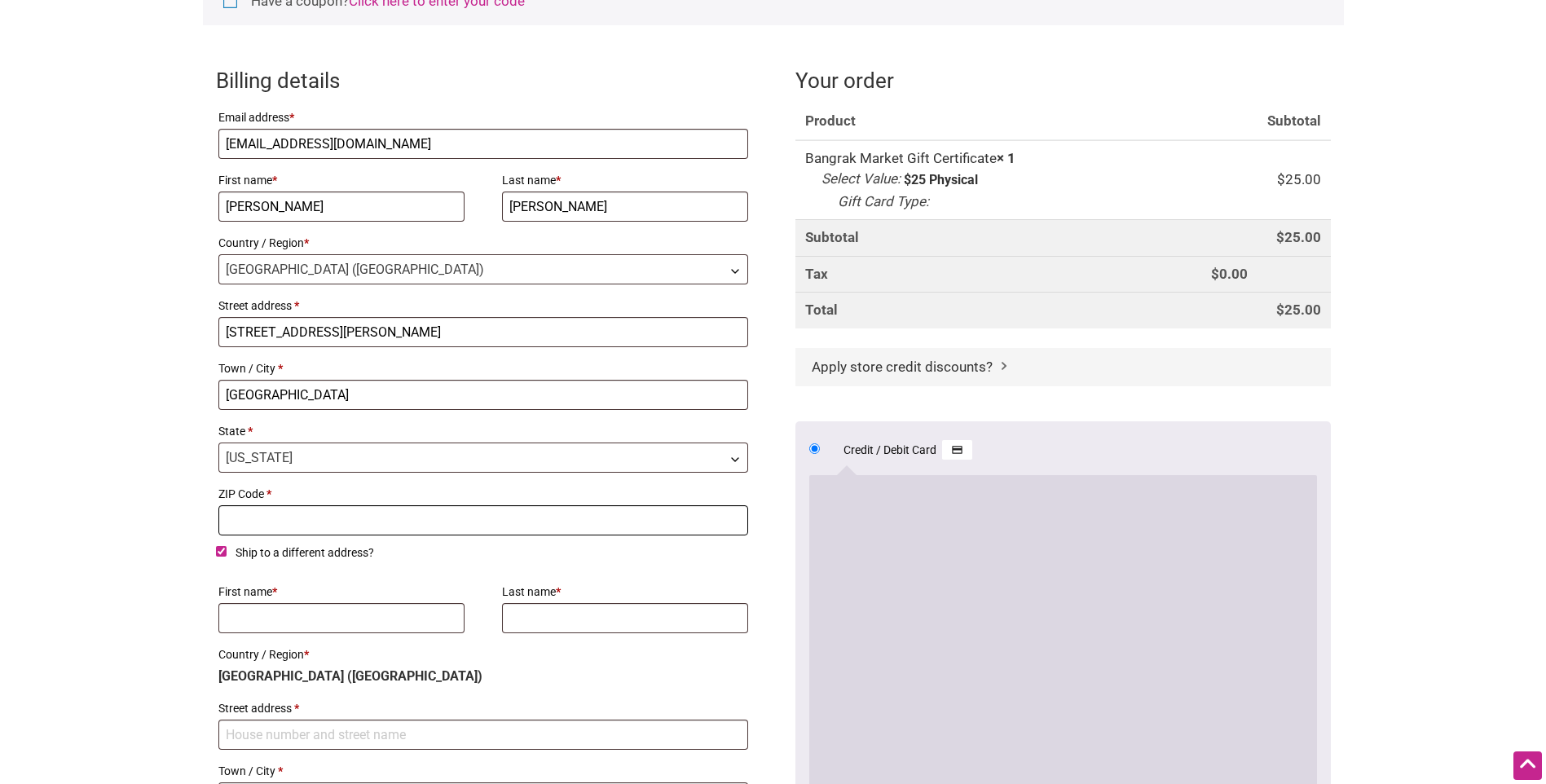
type input "98103"
type input "[PERSON_NAME]"
type input "[STREET_ADDRESS][PERSON_NAME]"
type input "[GEOGRAPHIC_DATA]"
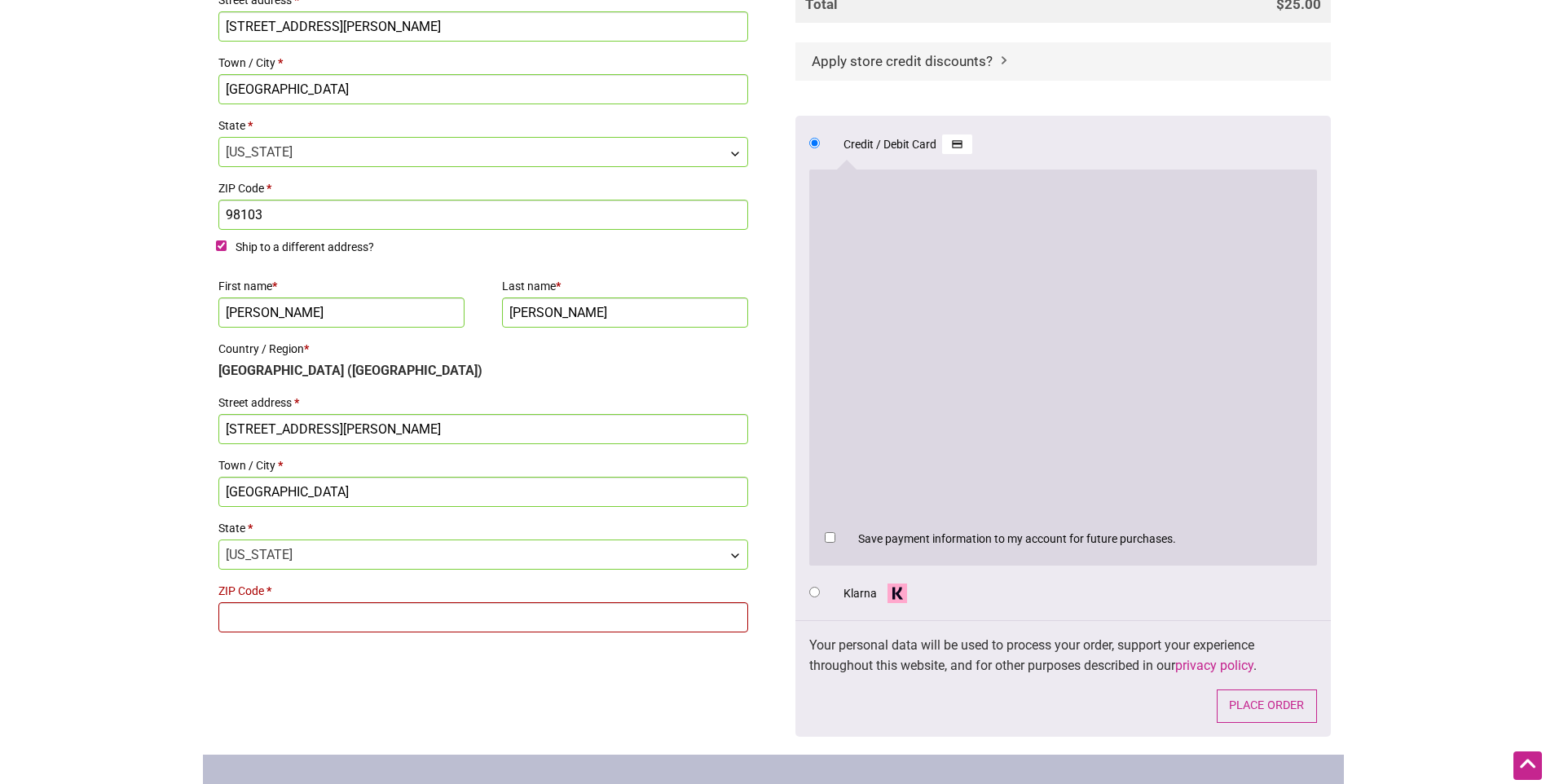
scroll to position [631, 0]
click at [319, 611] on input "ZIP Code *" at bounding box center [483, 618] width 531 height 30
type input "98103"
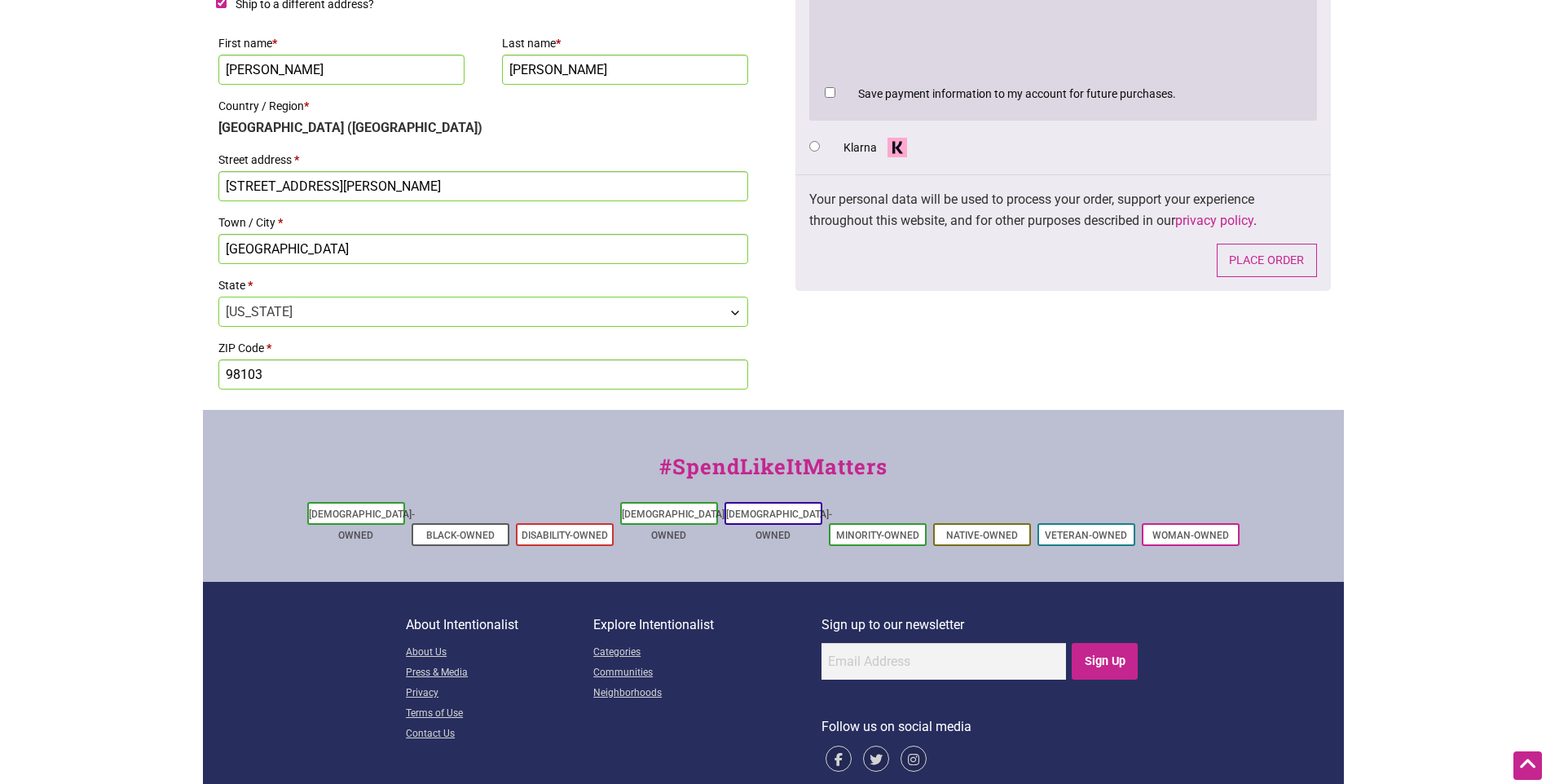
scroll to position [875, 0]
click at [1281, 265] on button "Place order" at bounding box center [1266, 259] width 100 height 33
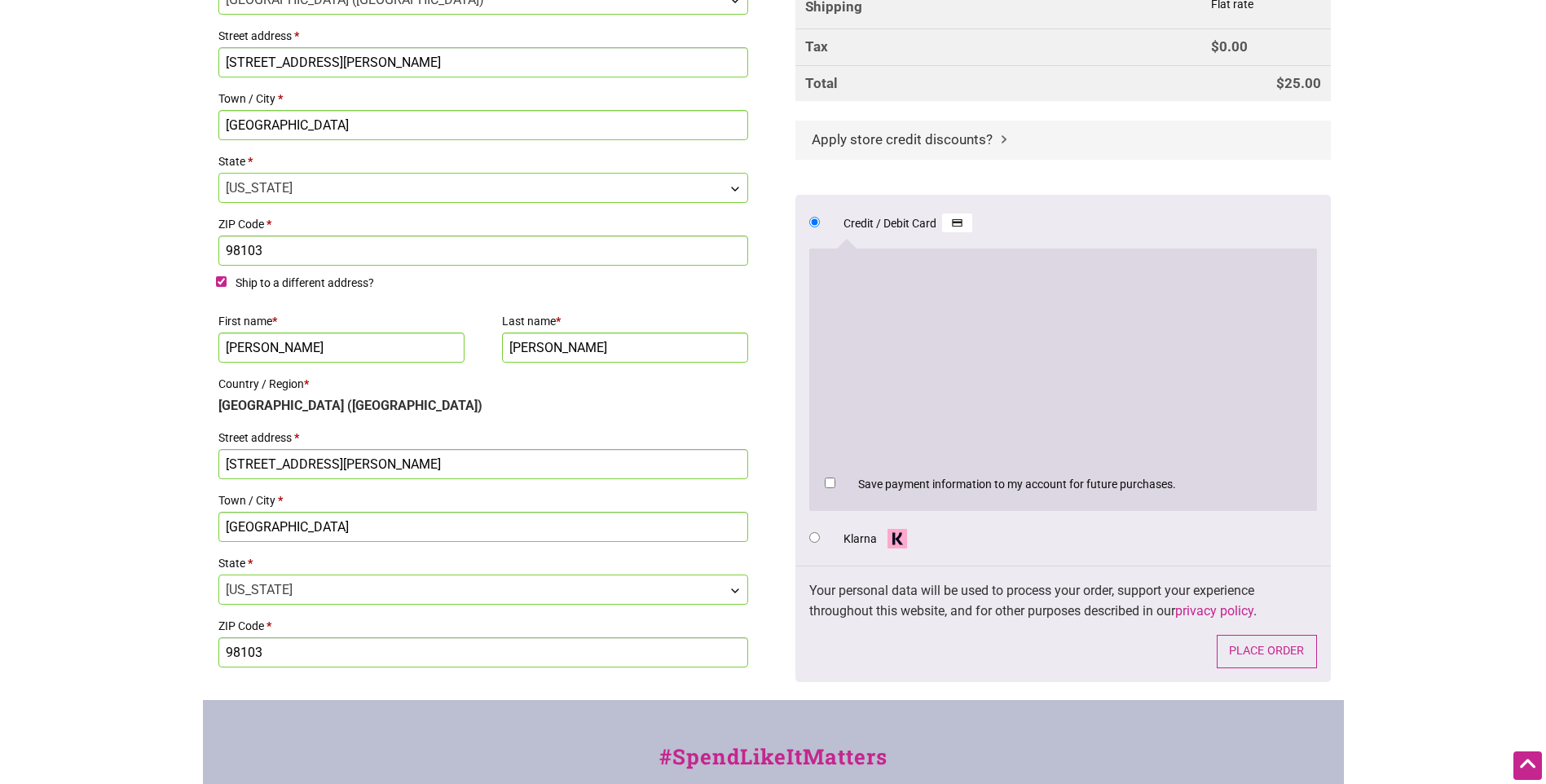
scroll to position [705, 0]
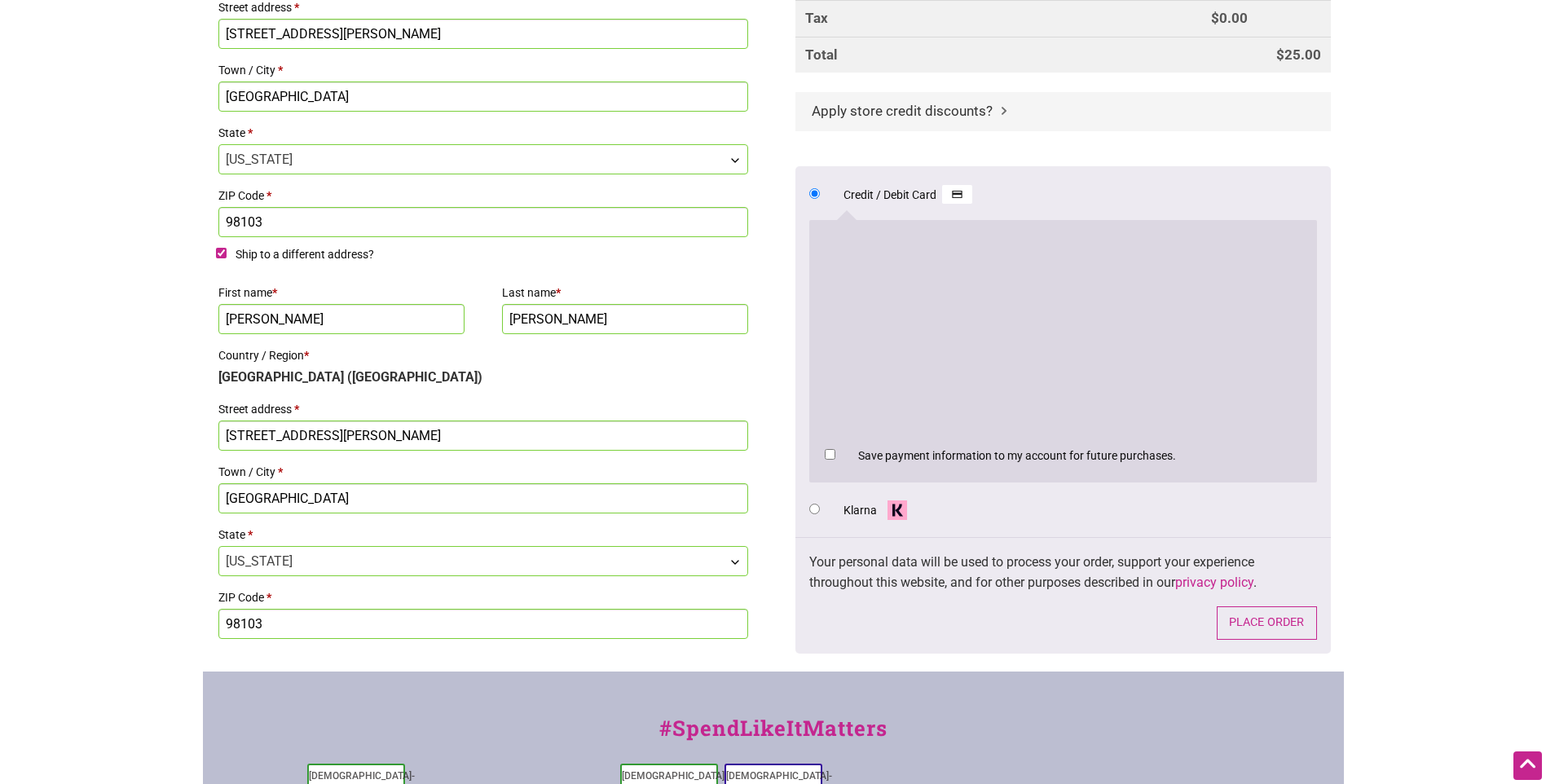
click at [1028, 513] on li "Klarna Save payment information to my account for future purchases." at bounding box center [1063, 509] width 508 height 28
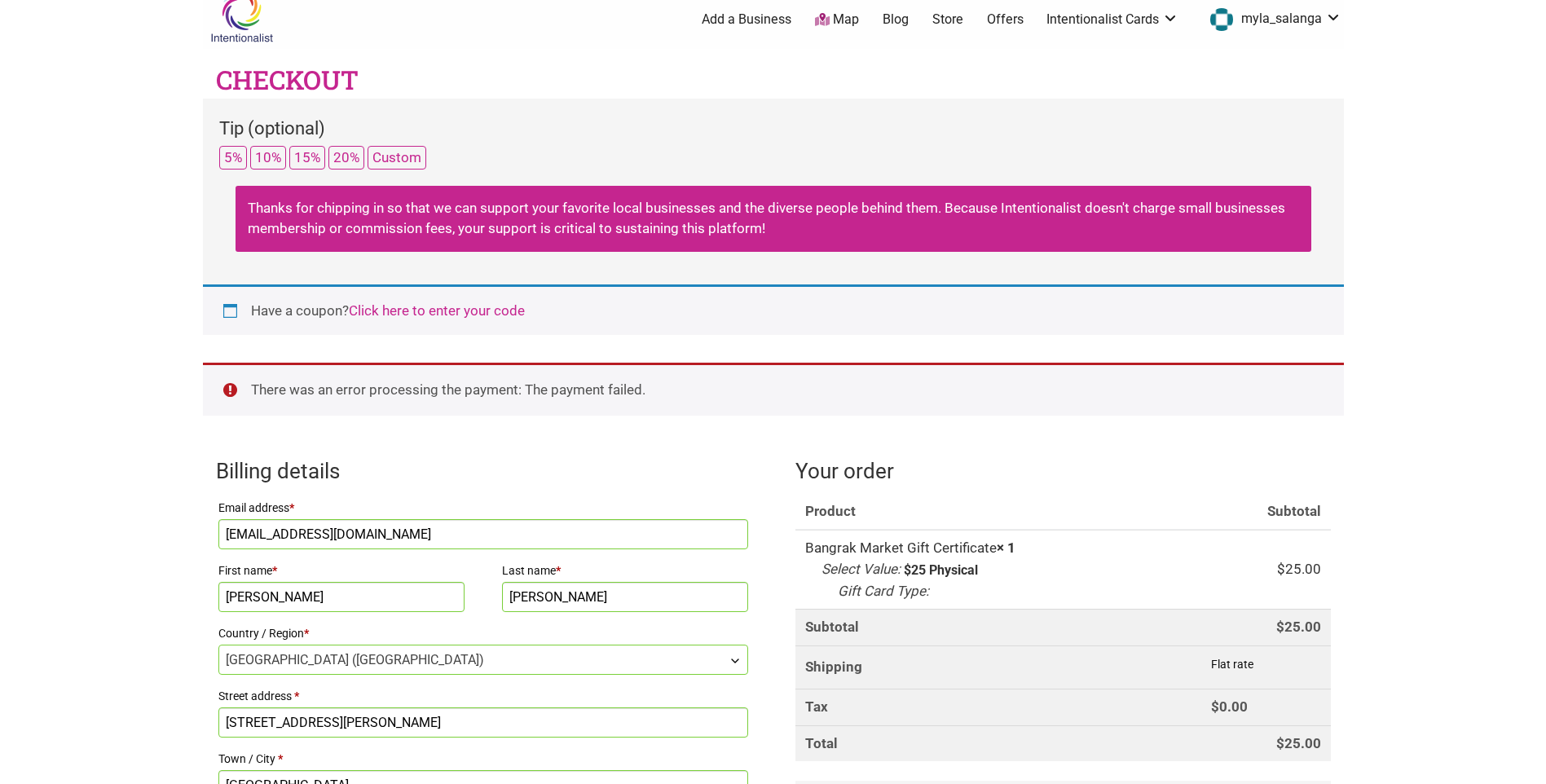
scroll to position [0, 0]
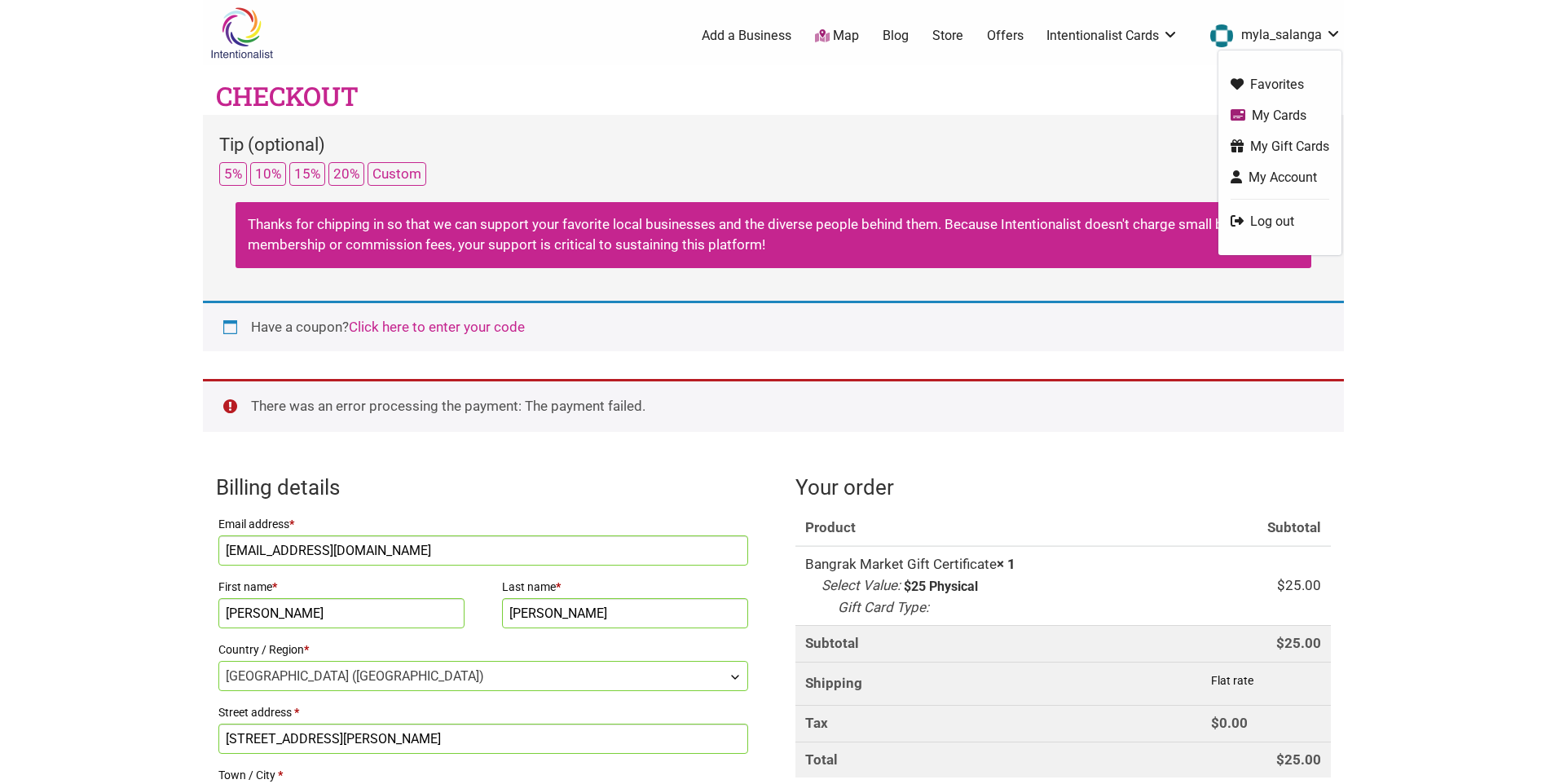
click at [1319, 44] on link "myla_salanga" at bounding box center [1271, 36] width 139 height 29
click at [1258, 221] on link "Log out" at bounding box center [1280, 221] width 99 height 19
